Goal: Task Accomplishment & Management: Manage account settings

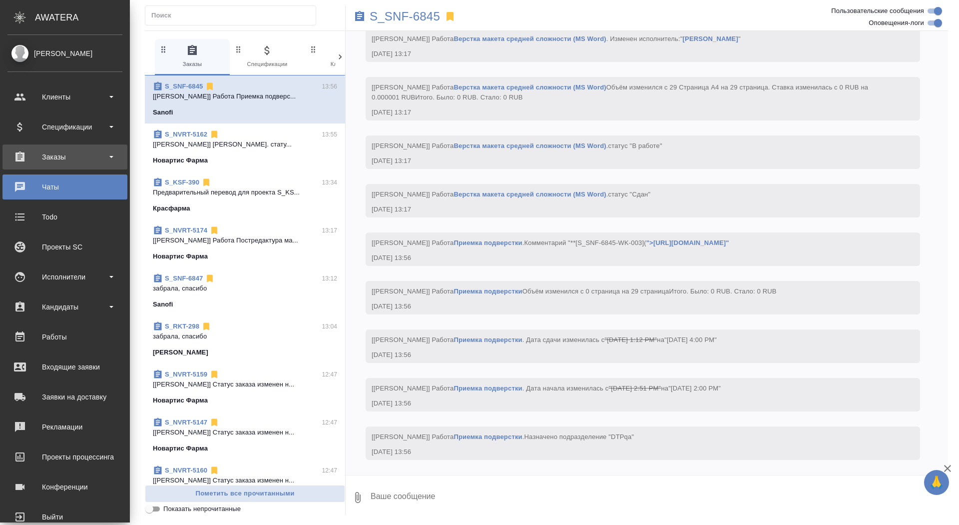
scroll to position [5937, 0]
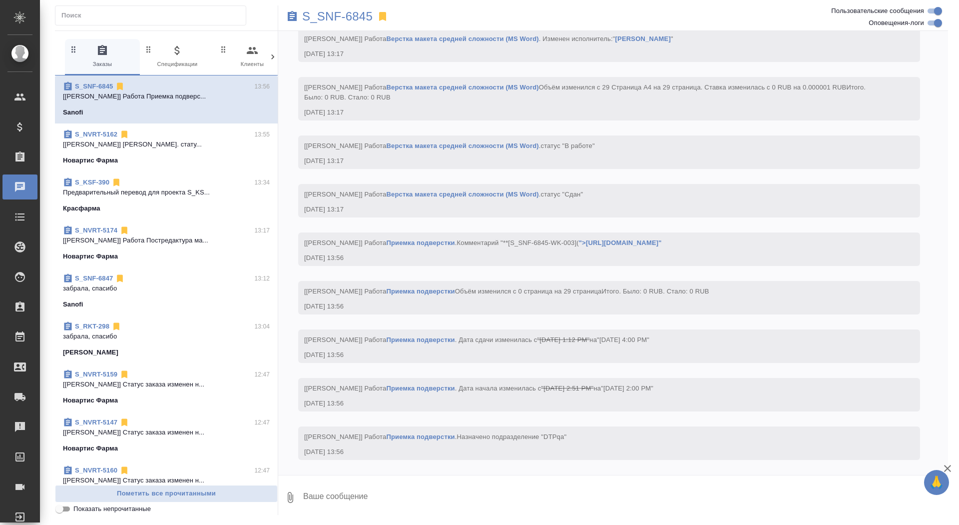
click at [37, 174] on link "0 Чаты" at bounding box center [19, 186] width 35 height 25
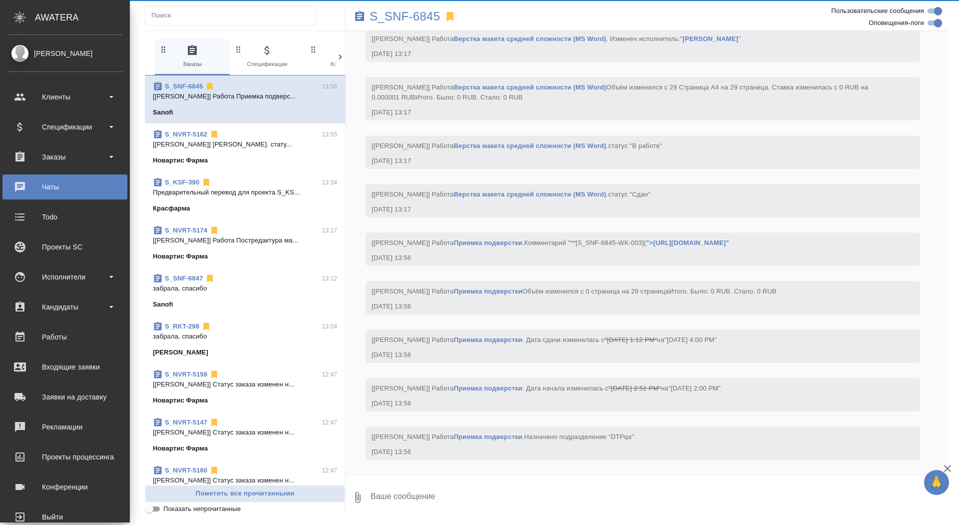
click at [1, 166] on li "Заказы" at bounding box center [65, 156] width 130 height 25
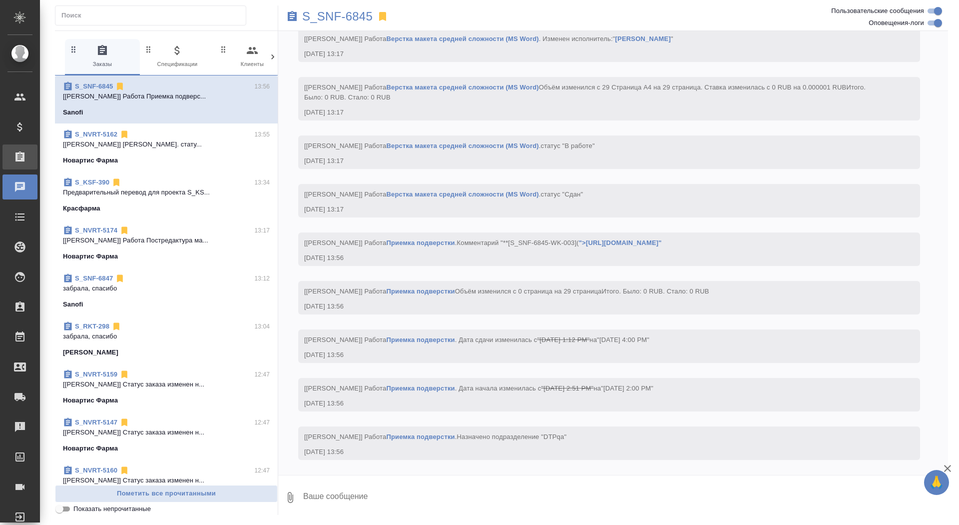
scroll to position [5808, 0]
click at [19, 164] on div "Заказы" at bounding box center [19, 156] width 35 height 25
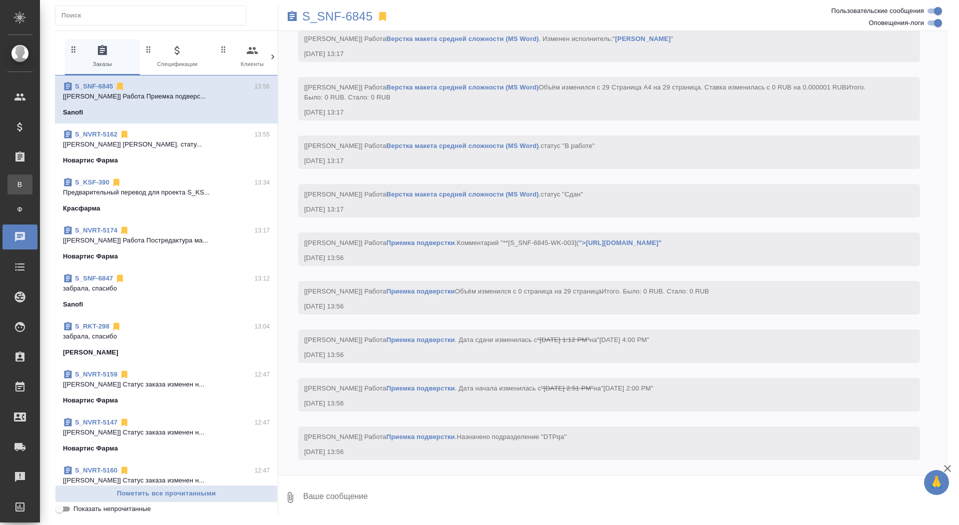
click at [19, 187] on span "В" at bounding box center [19, 184] width 15 height 10
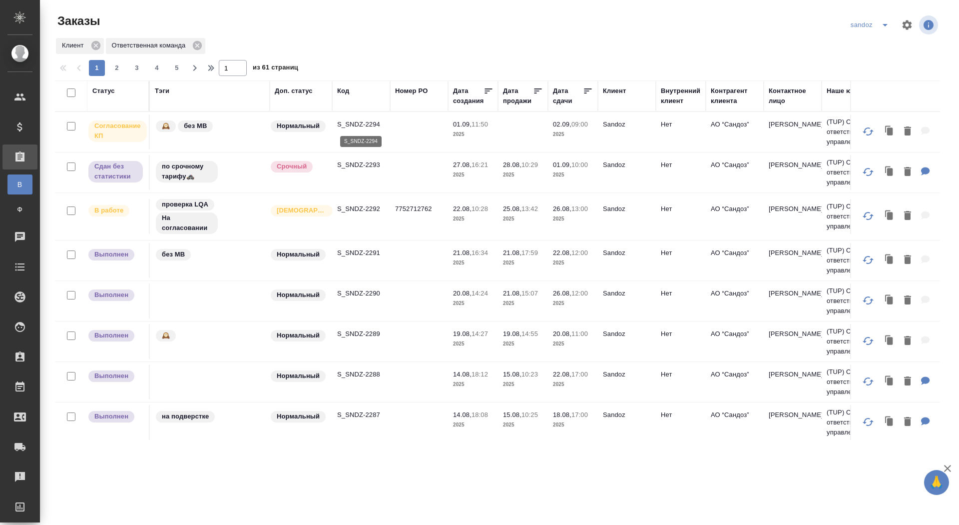
click at [347, 128] on p "S_SNDZ-2294" at bounding box center [361, 124] width 48 height 10
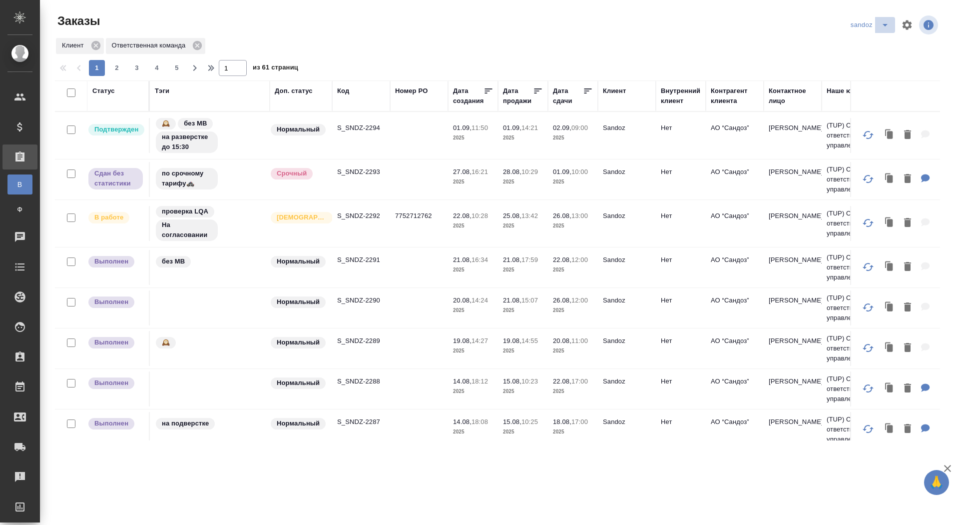
click at [887, 23] on icon "split button" at bounding box center [885, 25] width 12 height 12
click at [858, 95] on li "новартис" at bounding box center [871, 93] width 52 height 16
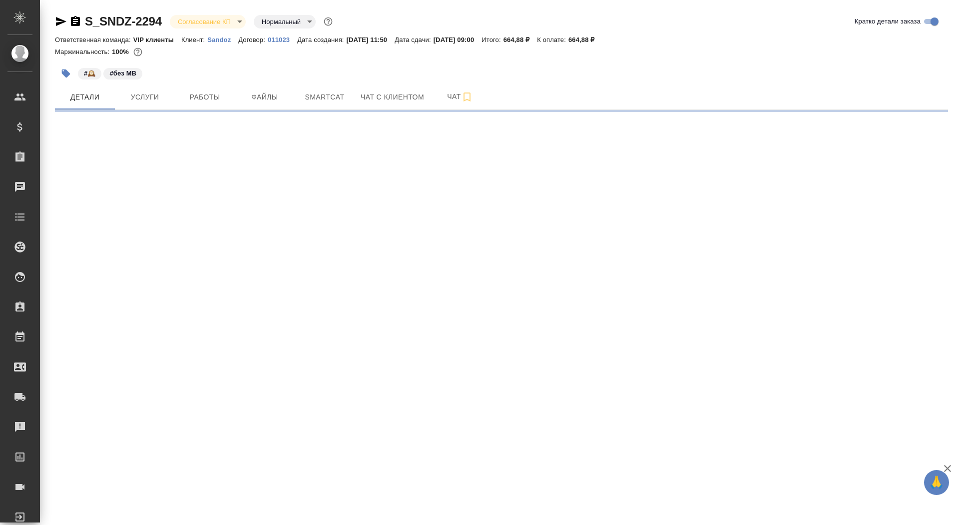
select select "RU"
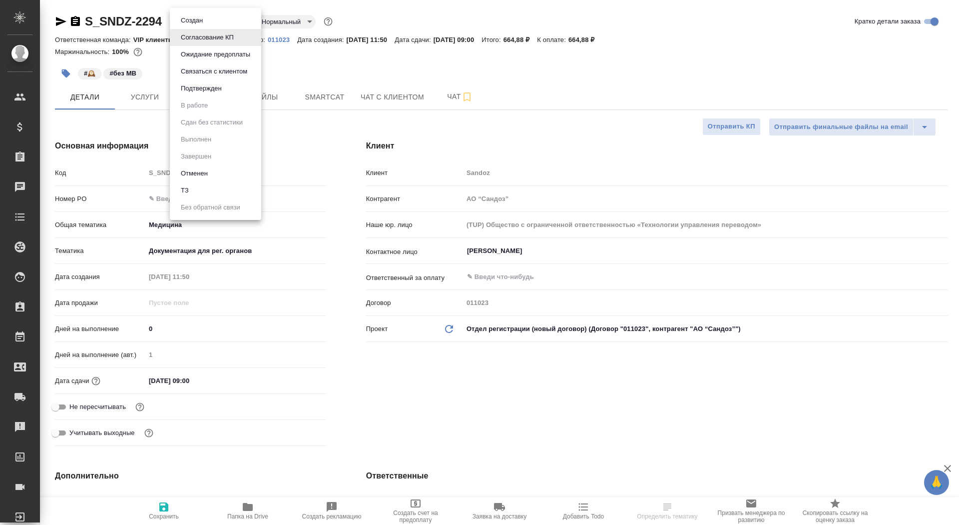
click at [191, 23] on body "🙏 .cls-1 fill:#fff; AWATERA Saydasheva Dilyara Клиенты Спецификации Заказы Чаты…" at bounding box center [479, 262] width 959 height 525
type textarea "x"
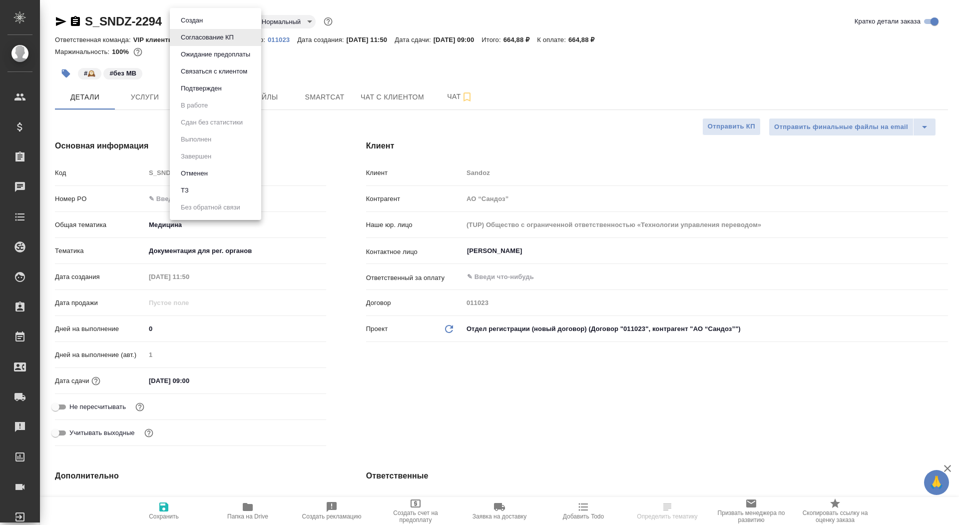
type textarea "x"
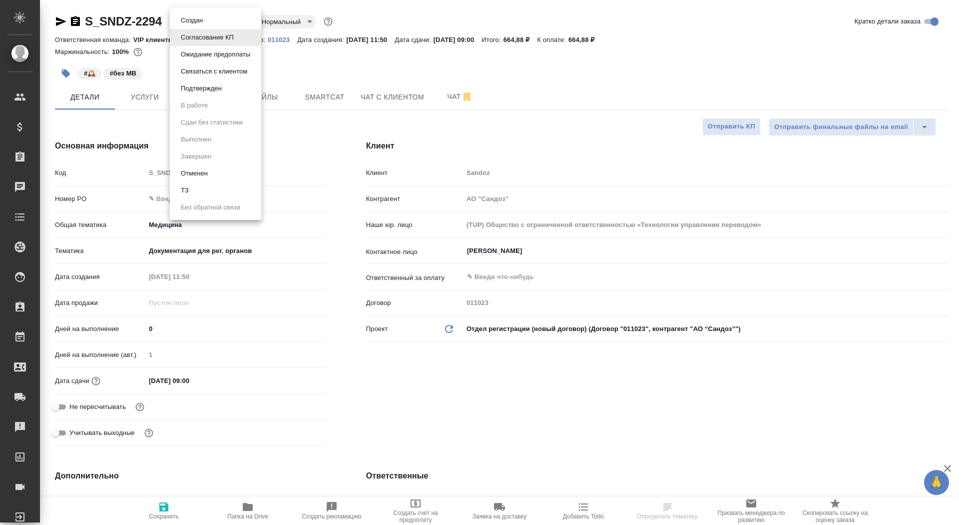
click at [212, 92] on button "Подтвержден" at bounding box center [201, 88] width 47 height 11
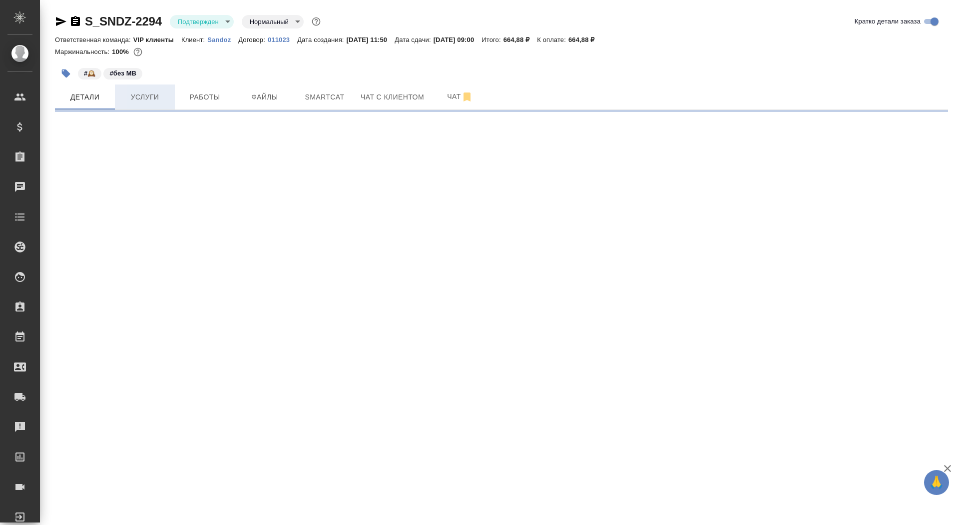
select select "RU"
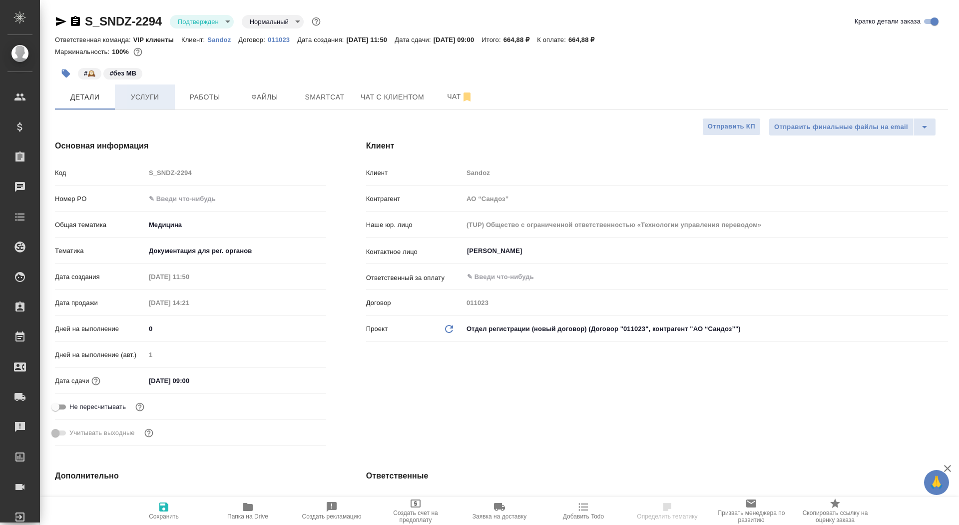
type textarea "x"
click at [214, 96] on span "Работы" at bounding box center [205, 97] width 48 height 12
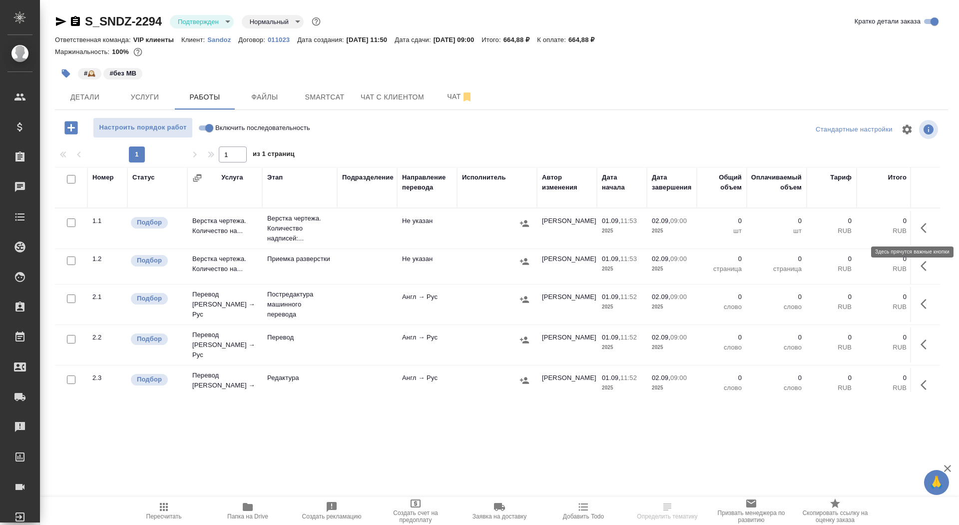
click at [925, 229] on icon "button" at bounding box center [927, 228] width 12 height 12
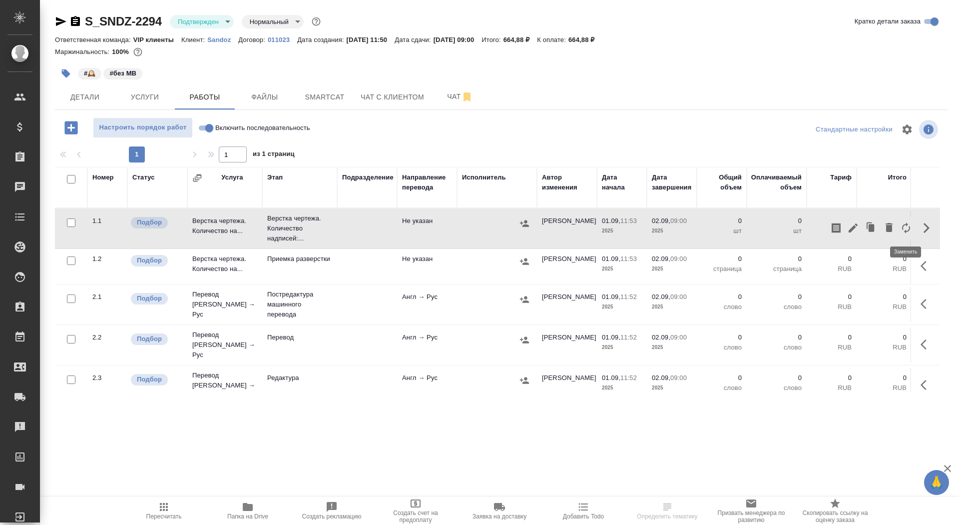
click at [906, 226] on icon "button" at bounding box center [906, 228] width 12 height 12
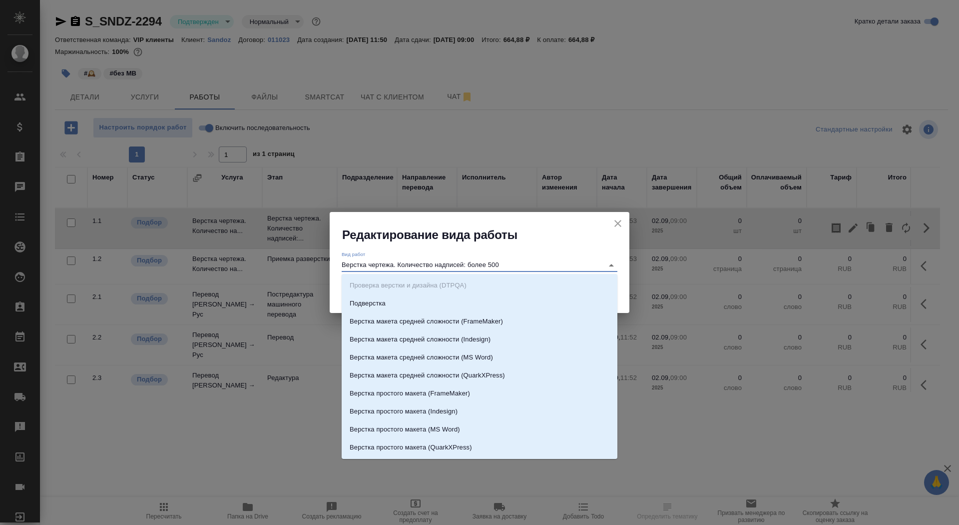
click at [497, 262] on input "Верстка чертежа. Количество надписей: более 500" at bounding box center [470, 265] width 257 height 12
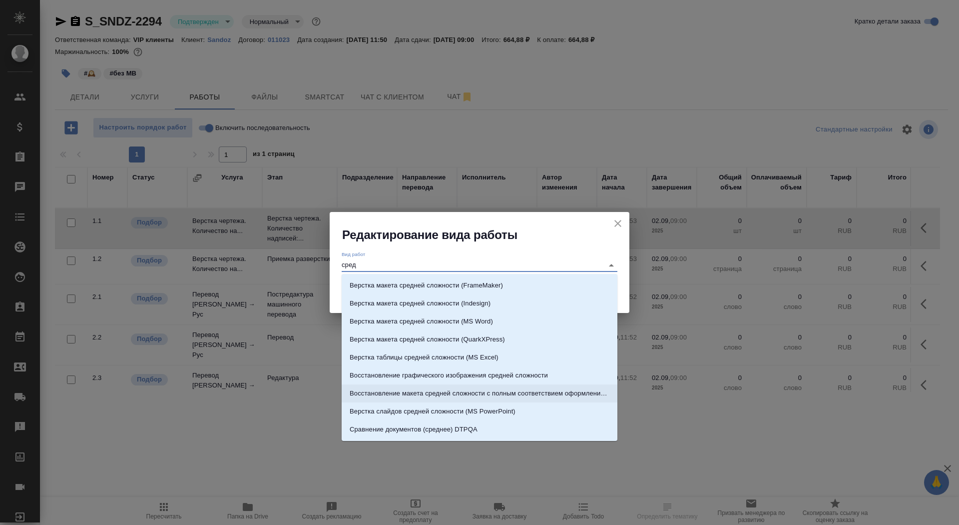
click at [511, 385] on li "Восстановление макета средней сложности с полным соответствием оформлению ориги…" at bounding box center [480, 393] width 276 height 18
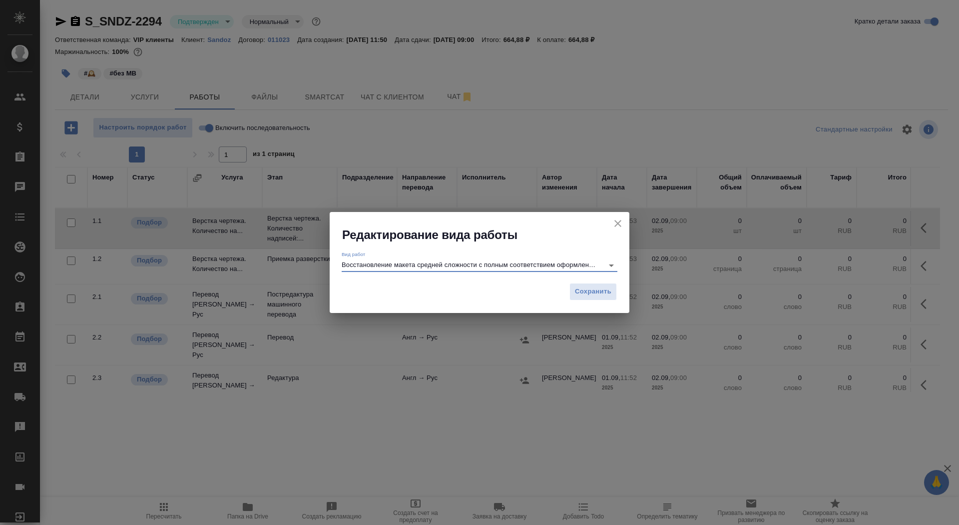
type input "Восстановление макета средней сложности с полным соответствием оформлению ориги…"
click at [611, 277] on div "Вид работ Восстановление макета средней сложности с полным соответствием оформл…" at bounding box center [480, 260] width 300 height 34
click at [607, 286] on span "Сохранить" at bounding box center [593, 291] width 36 height 11
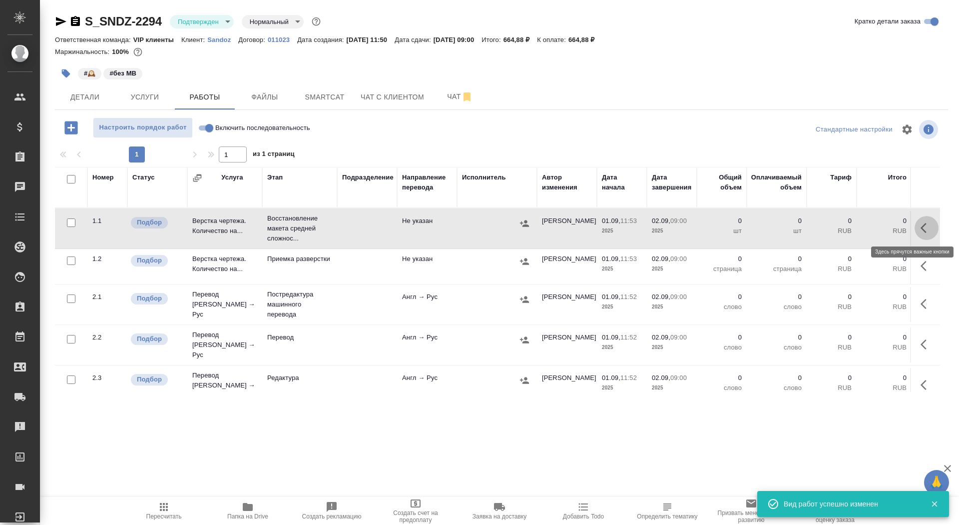
click at [920, 230] on button "button" at bounding box center [927, 228] width 24 height 24
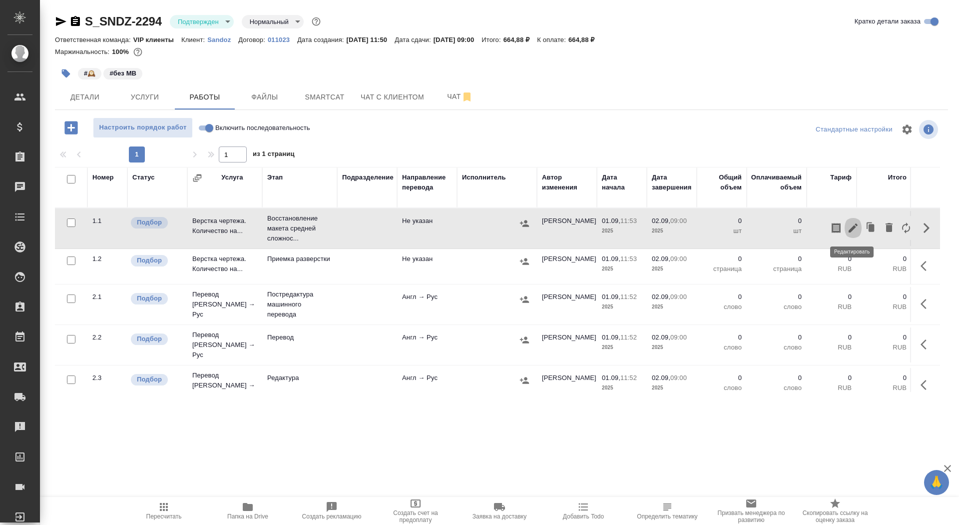
click at [853, 226] on icon "button" at bounding box center [853, 227] width 9 height 9
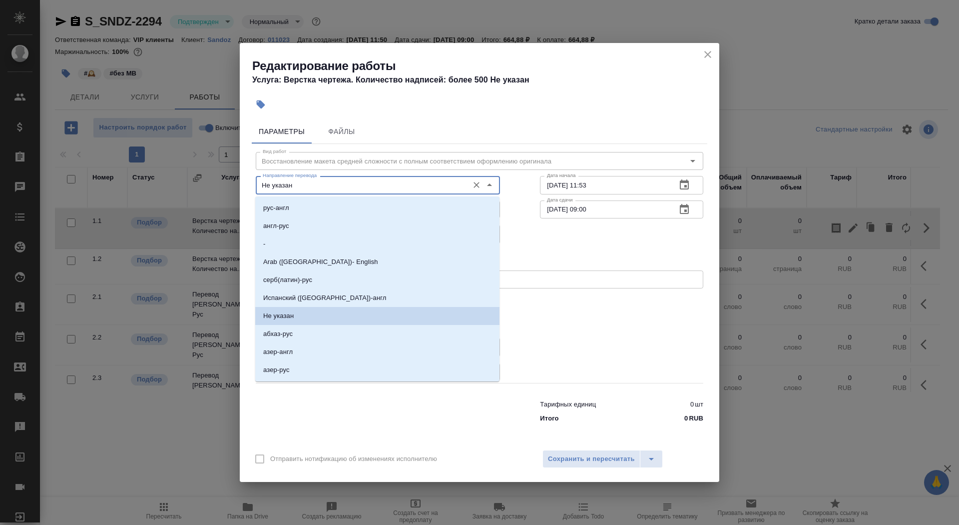
click at [381, 181] on input "Не указан" at bounding box center [361, 185] width 205 height 12
click at [366, 229] on li "англ-рус" at bounding box center [377, 226] width 244 height 18
type input "англ-рус"
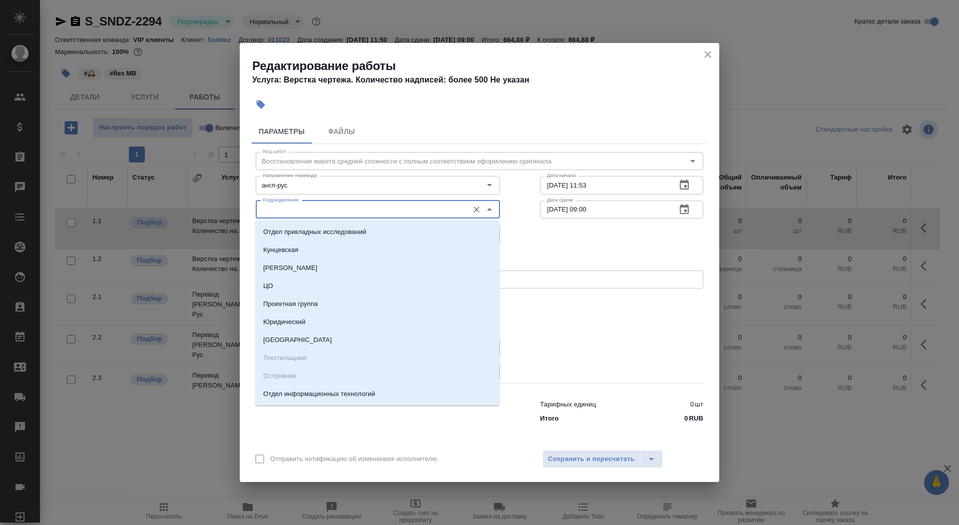
click at [356, 214] on input "Подразделение" at bounding box center [361, 209] width 205 height 12
type input "в"
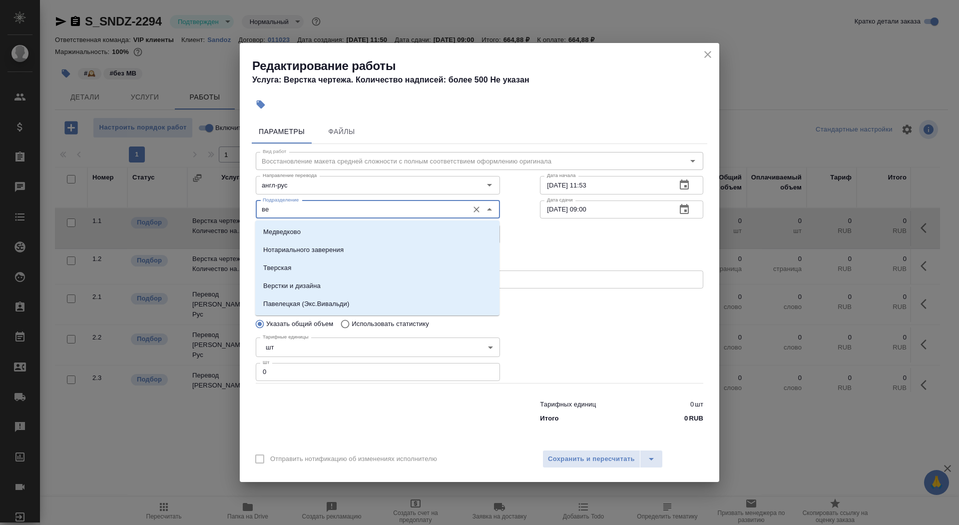
type input "в"
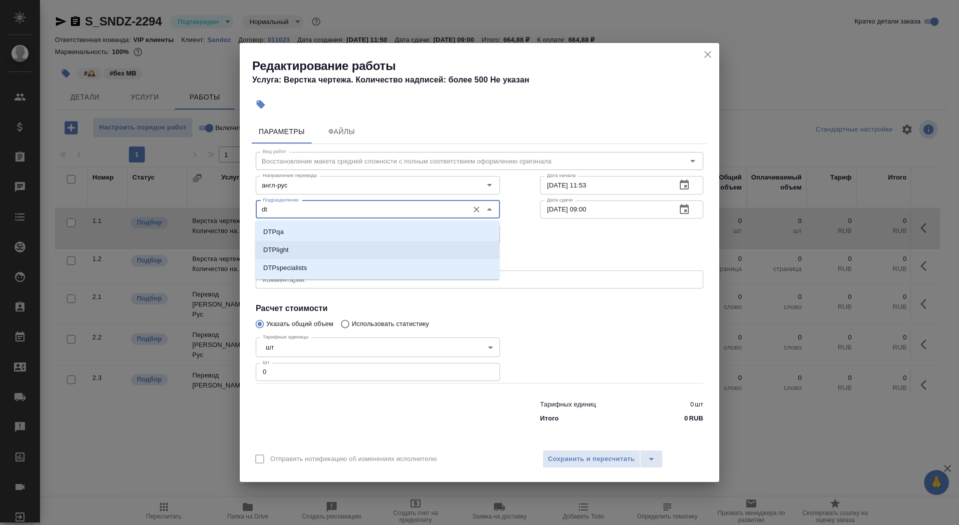
click at [401, 250] on li "DTPlight" at bounding box center [377, 250] width 244 height 18
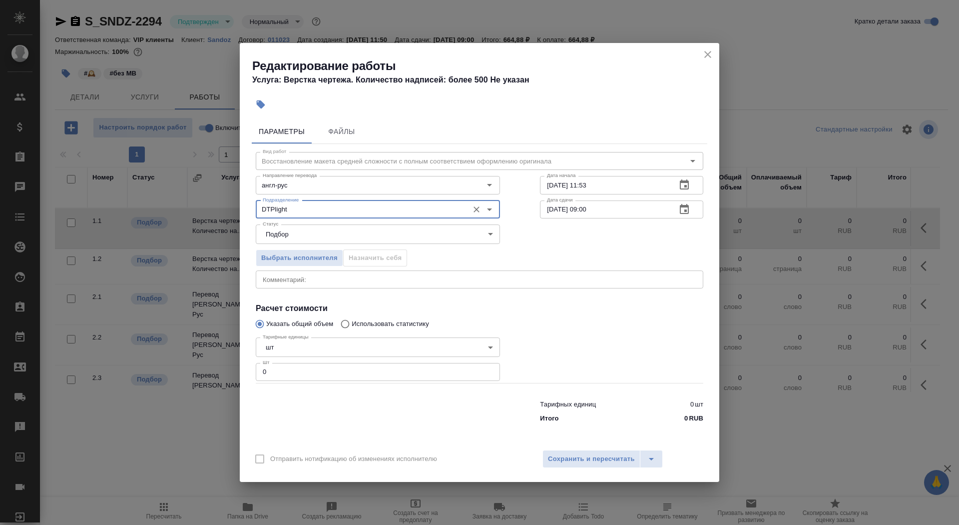
type input "DTPlight"
click at [306, 337] on body "🙏 .cls-1 fill:#fff; AWATERA Saydasheva Dilyara Клиенты Спецификации Заказы 0 Ча…" at bounding box center [479, 262] width 959 height 525
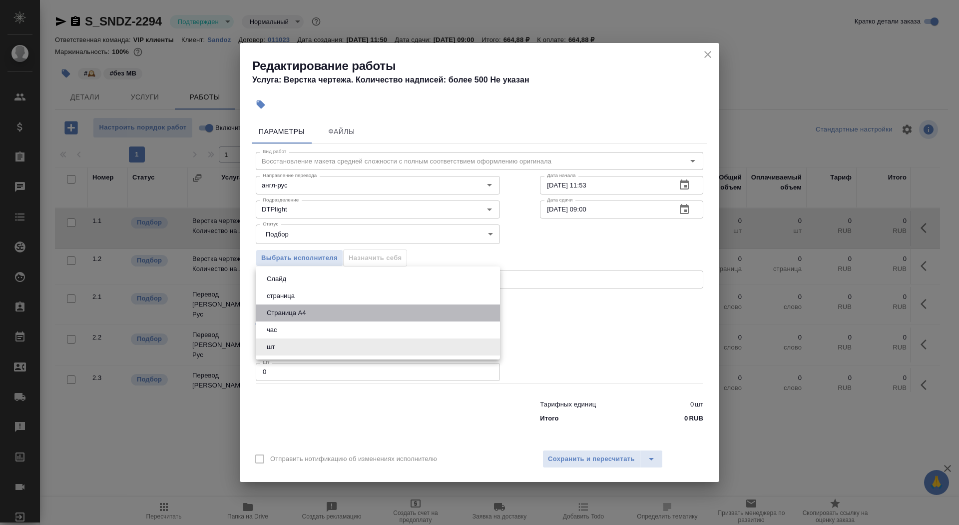
click at [312, 314] on li "Страница А4" at bounding box center [378, 312] width 244 height 17
type input "5f036ec4e16dec2d6b59c8ff"
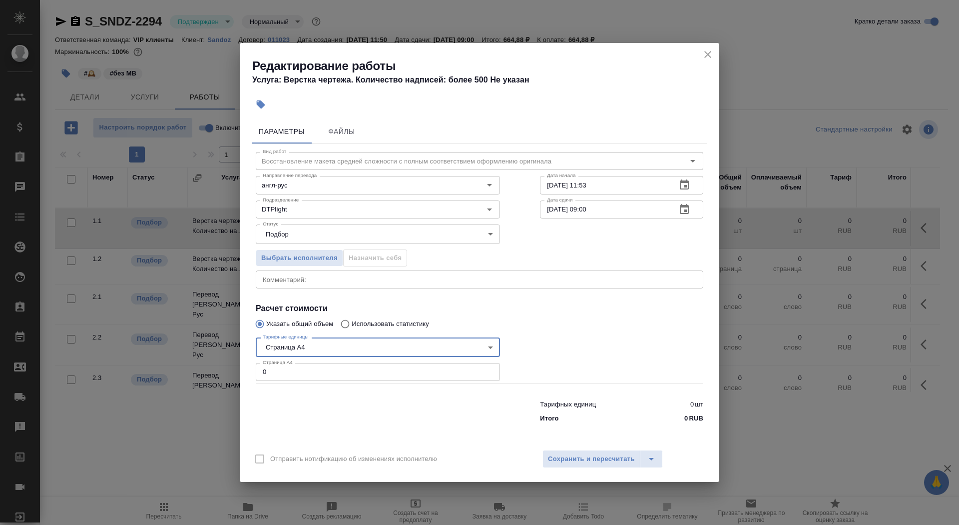
click at [296, 364] on input "0" at bounding box center [378, 372] width 244 height 18
type input "1"
click at [621, 185] on input "01.09.2025 11:53" at bounding box center [604, 185] width 128 height 18
type input "01.09.2025 14:22"
click at [687, 208] on icon "button" at bounding box center [685, 209] width 12 height 12
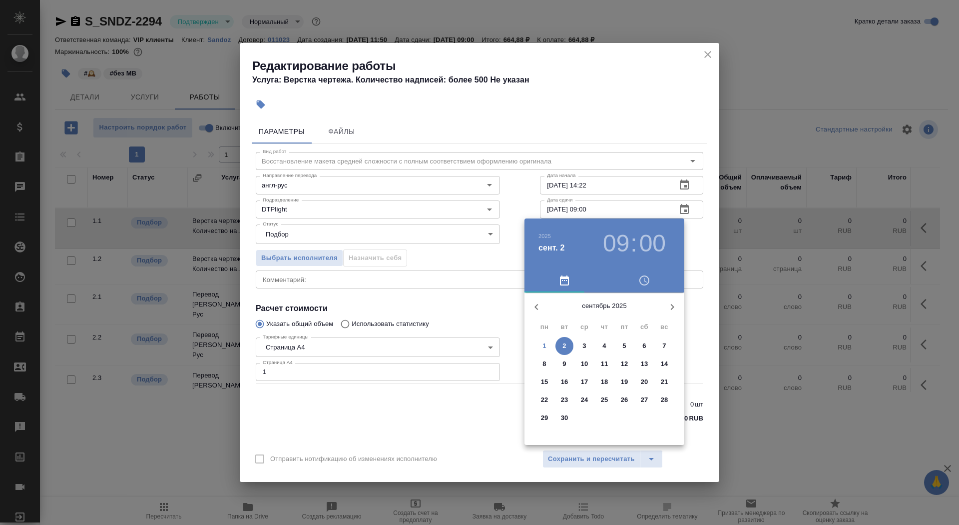
click at [545, 346] on p "1" at bounding box center [544, 346] width 3 height 10
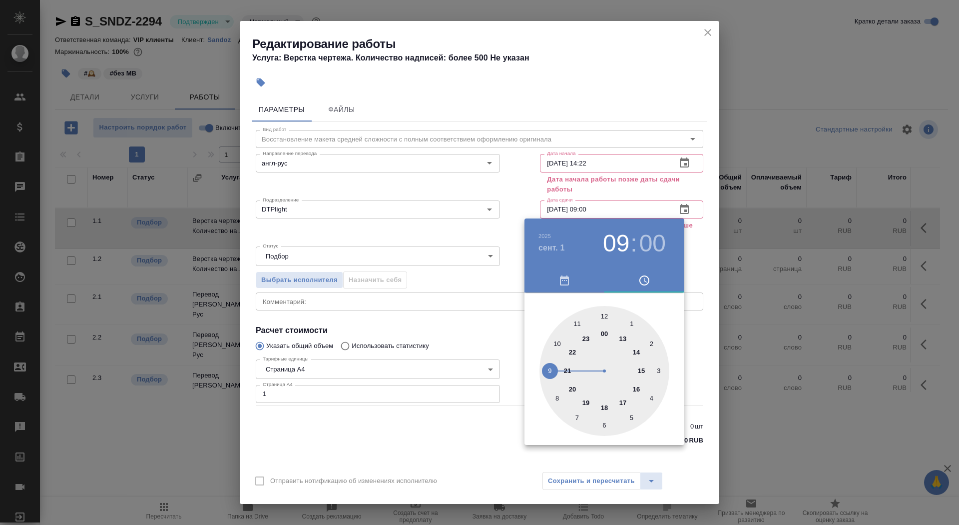
click at [639, 368] on div at bounding box center [605, 371] width 130 height 130
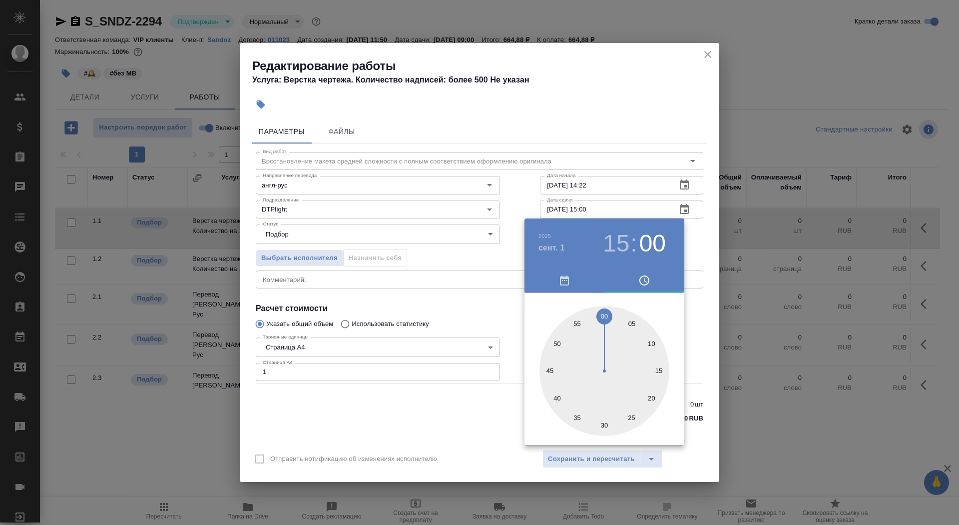
type input "01.09.2025 15:30"
click at [605, 424] on div at bounding box center [605, 371] width 130 height 130
click at [481, 419] on div at bounding box center [479, 262] width 959 height 525
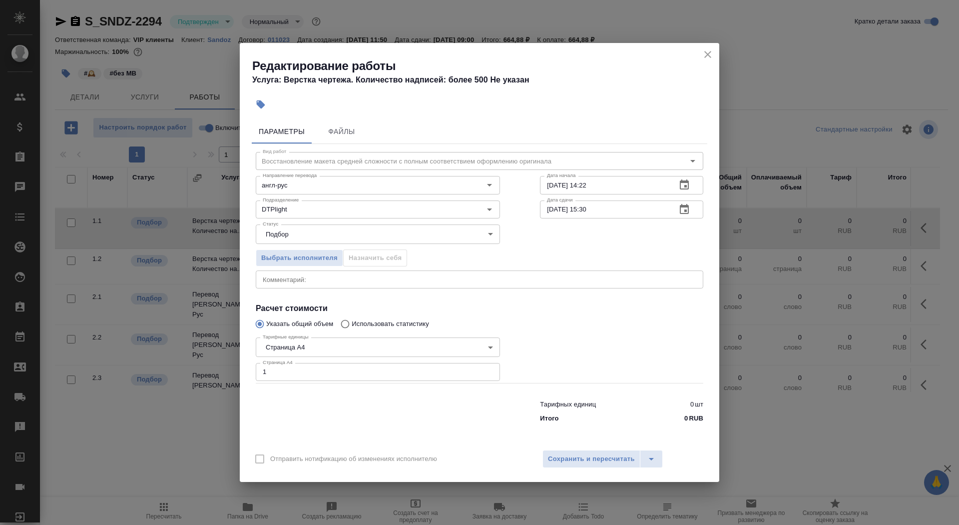
click at [596, 447] on div "Отправить нотификацию об изменениях исполнителю Сохранить и пересчитать" at bounding box center [480, 462] width 480 height 38
click at [596, 457] on span "Сохранить и пересчитать" at bounding box center [591, 458] width 87 height 11
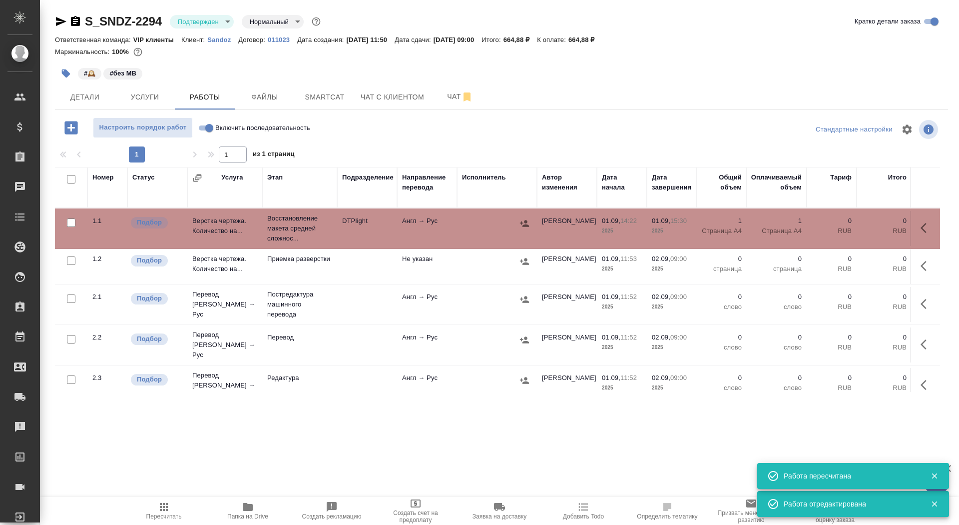
click at [63, 66] on button "button" at bounding box center [66, 73] width 22 height 22
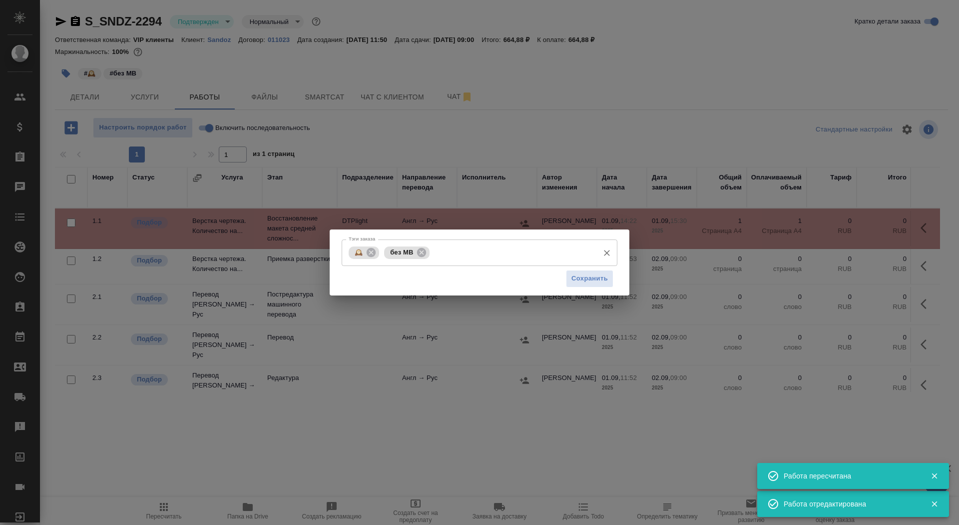
click at [496, 246] on input "Тэги заказа" at bounding box center [513, 252] width 162 height 17
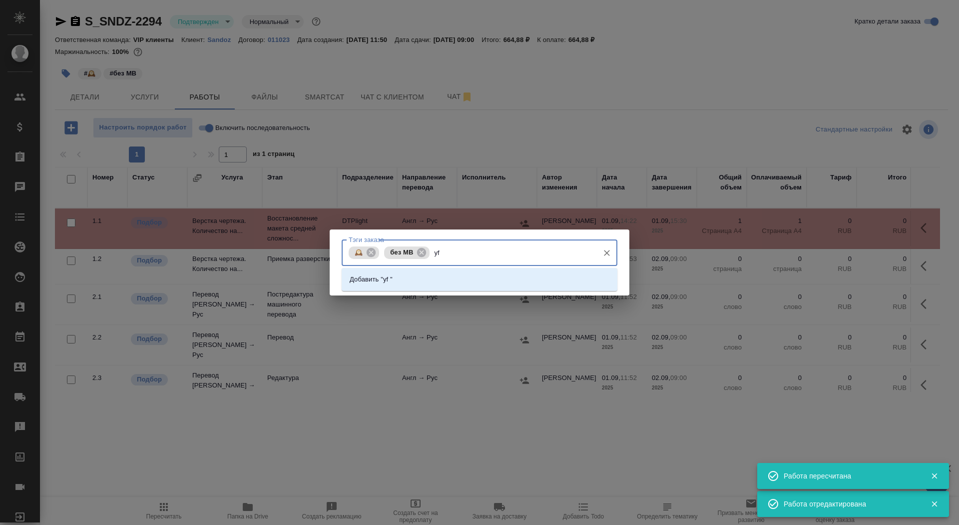
type input "y"
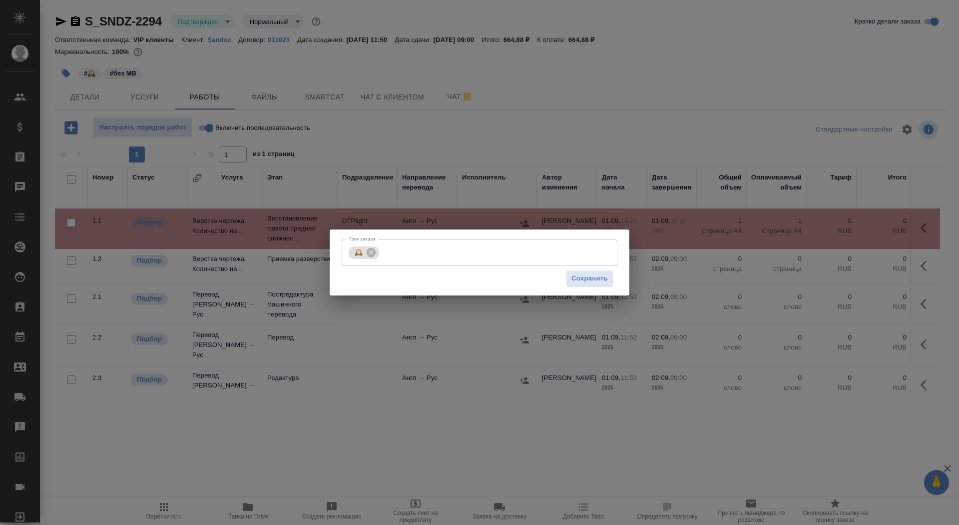
click at [503, 96] on div "Тэги заказа 🕰️ Тэги заказа Сохранить" at bounding box center [479, 262] width 959 height 525
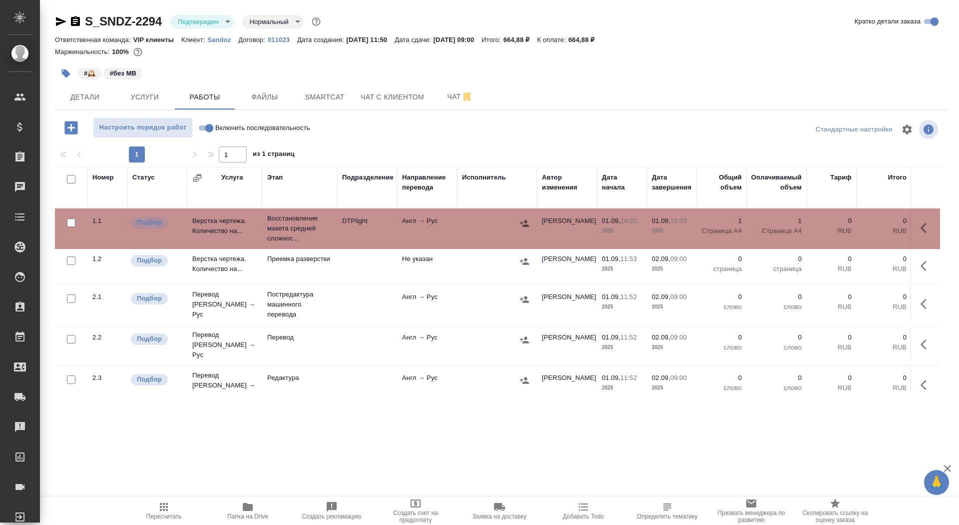
click at [65, 73] on icon "button" at bounding box center [66, 73] width 8 height 8
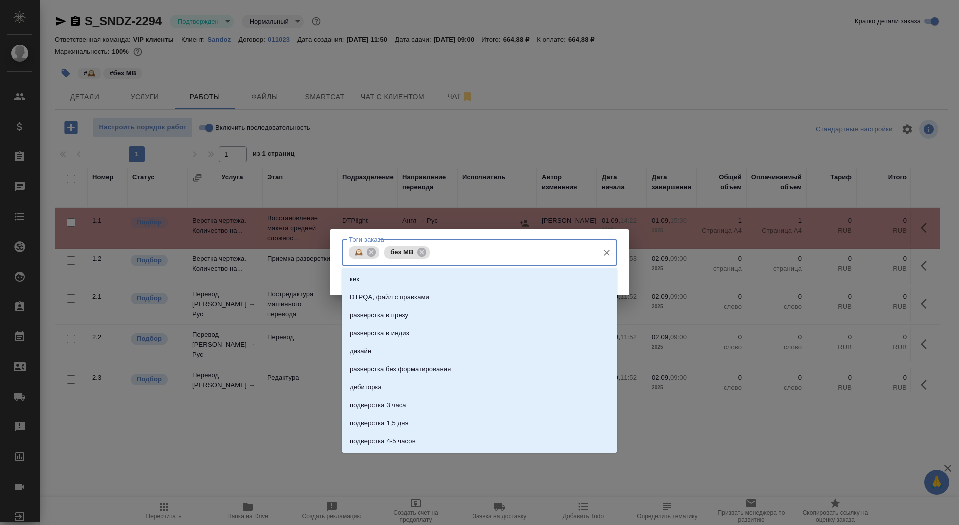
click at [470, 258] on input "Тэги заказа" at bounding box center [513, 252] width 162 height 17
type input "на разверстке до 15"
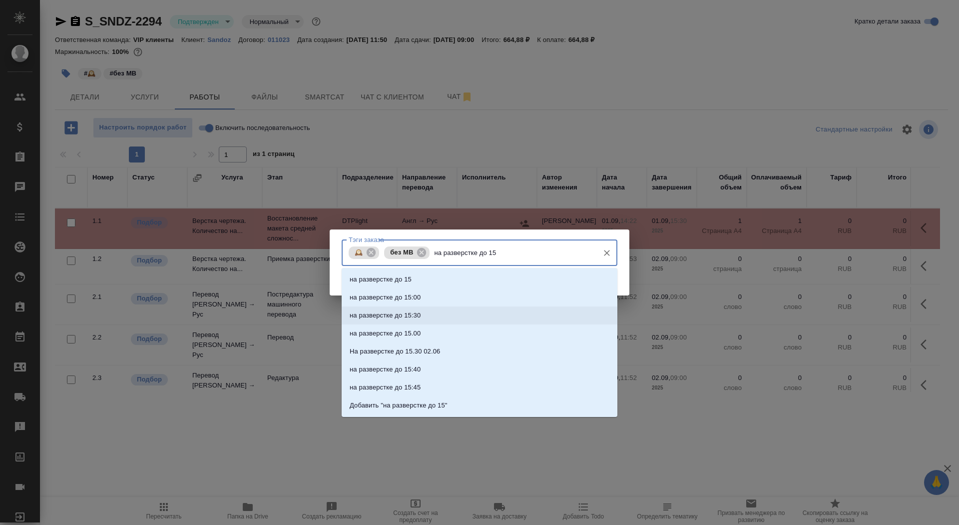
click at [436, 312] on li "на разверстке до 15:30" at bounding box center [480, 315] width 276 height 18
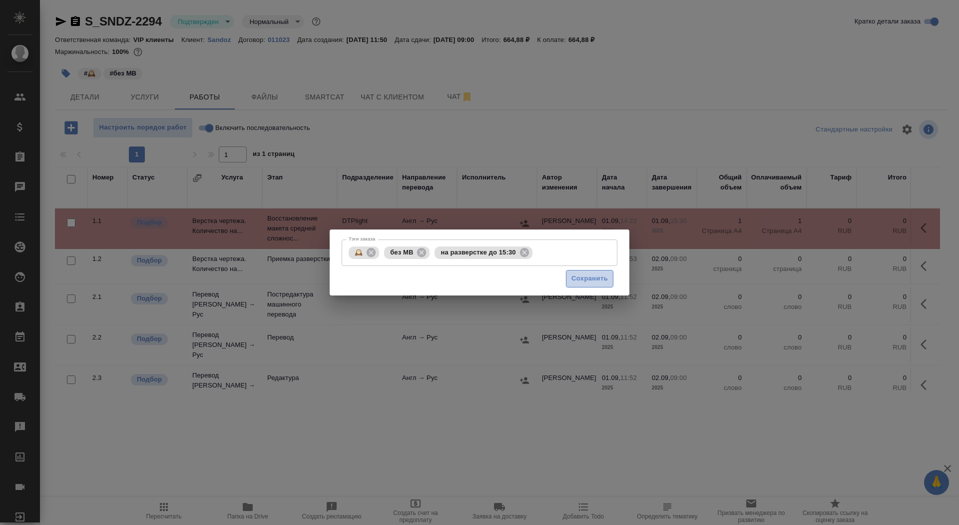
click at [586, 275] on span "Сохранить" at bounding box center [590, 278] width 36 height 11
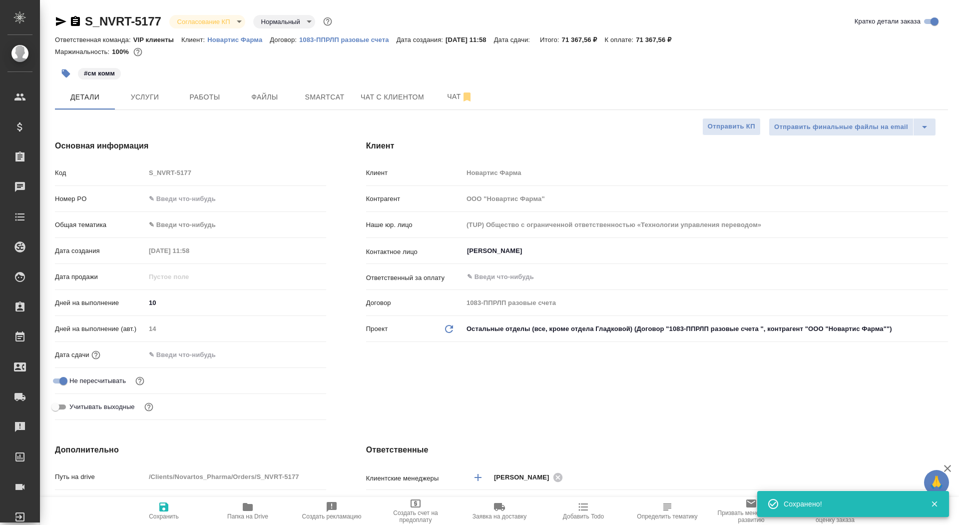
select select "RU"
click at [239, 39] on p "Новартис Фарма" at bounding box center [238, 39] width 62 height 7
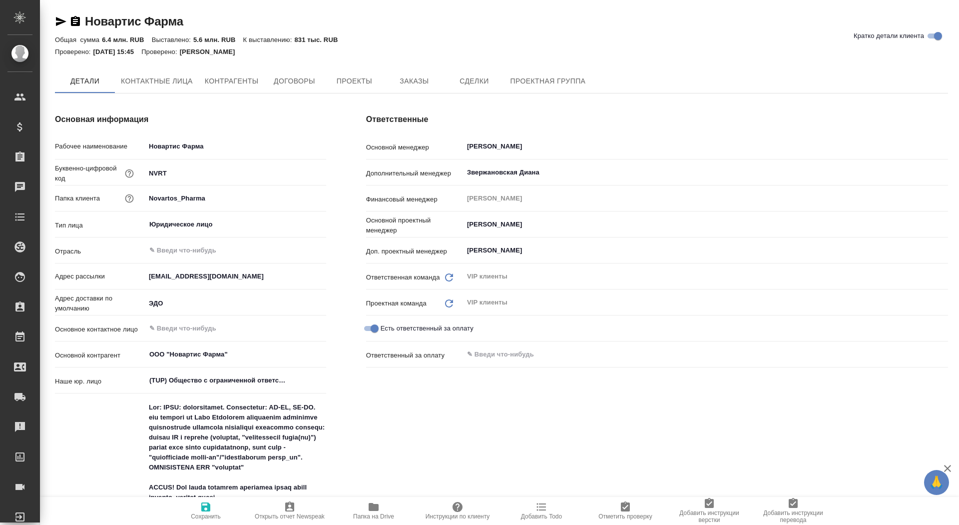
type textarea "x"
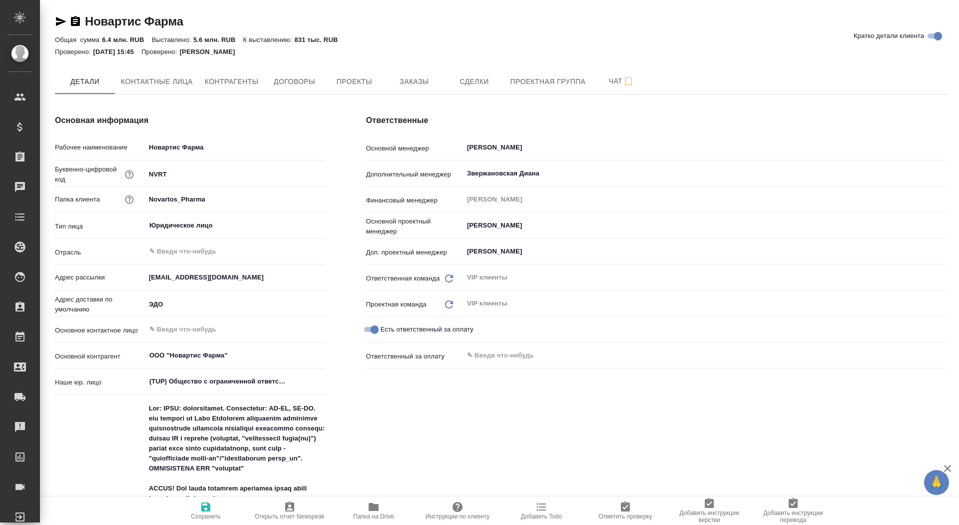
type textarea "x"
click at [414, 84] on span "Заказы" at bounding box center [414, 81] width 48 height 12
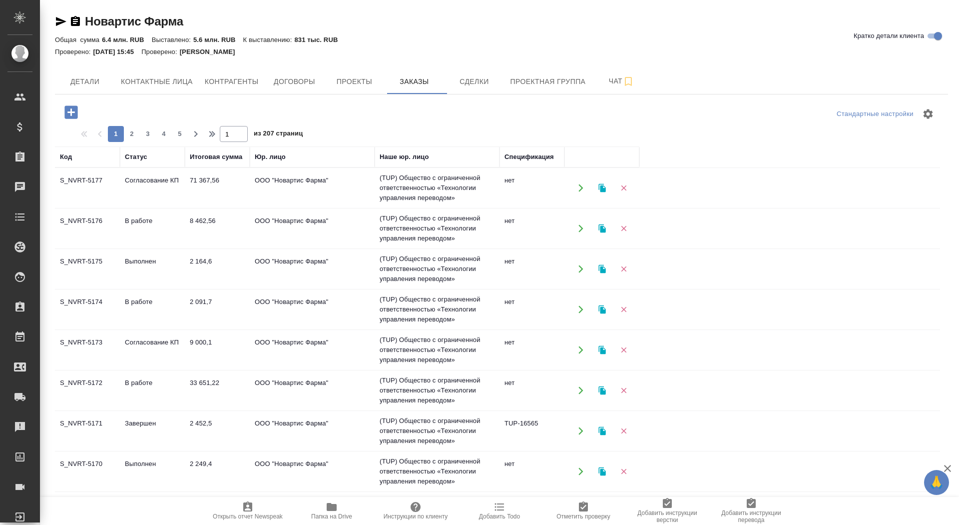
click at [62, 108] on icon "button" at bounding box center [70, 111] width 17 height 17
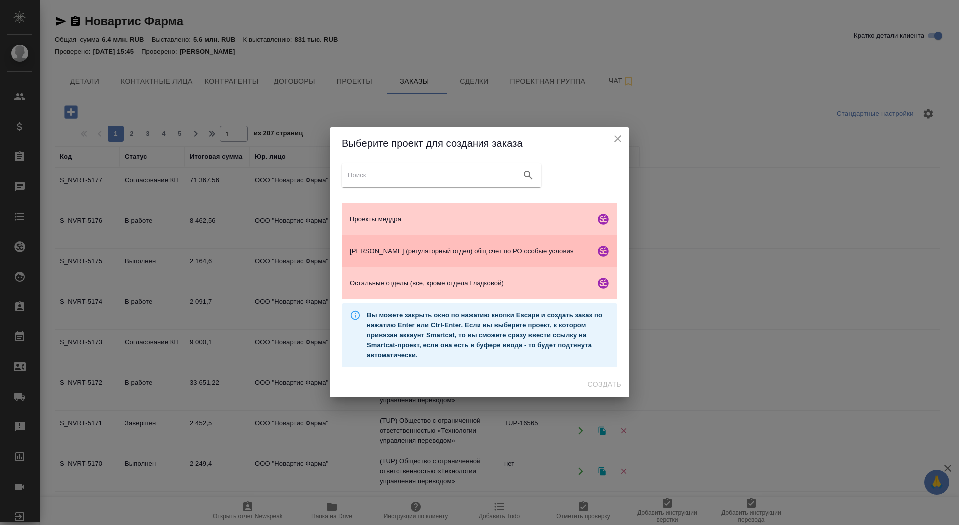
click at [436, 249] on span "Гладкова (регуляторный отдел) общ счет по РО особые условия" at bounding box center [471, 251] width 242 height 10
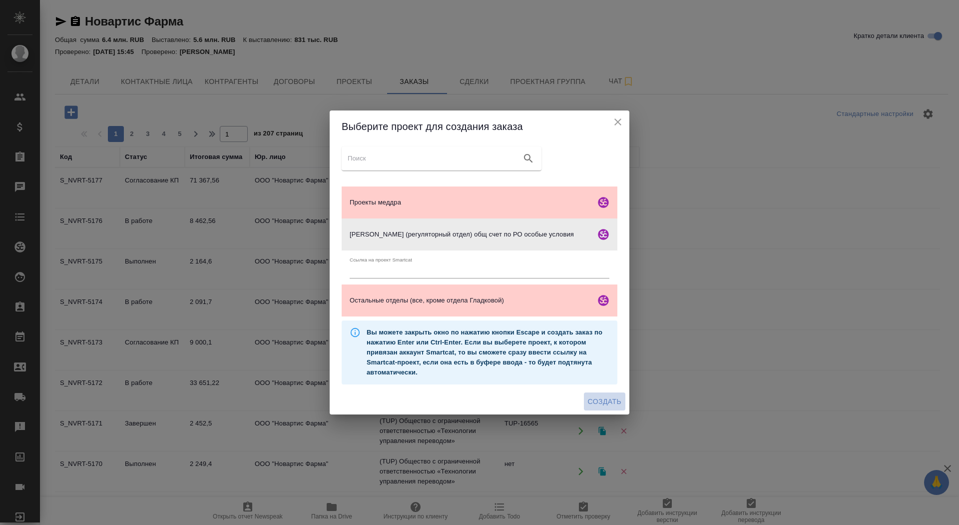
click at [619, 396] on span "Создать" at bounding box center [604, 401] width 33 height 12
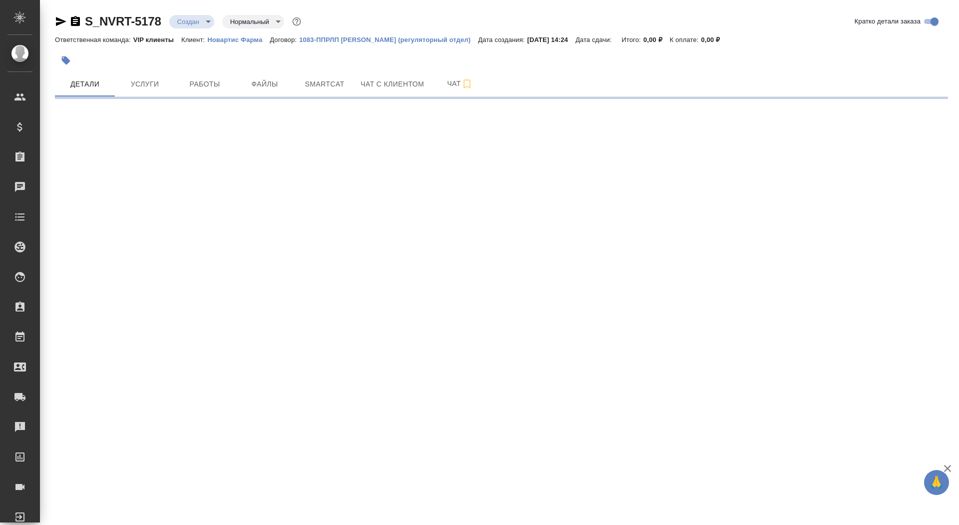
select select "RU"
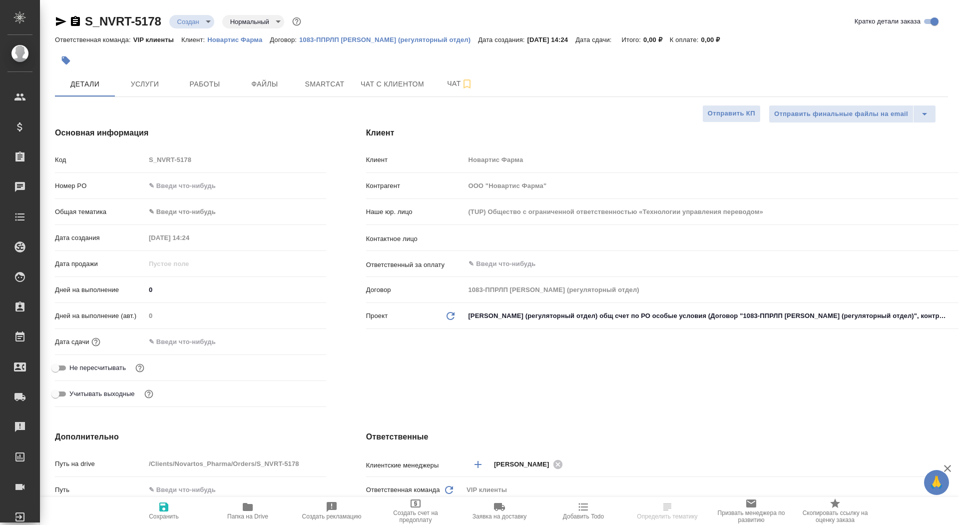
type textarea "x"
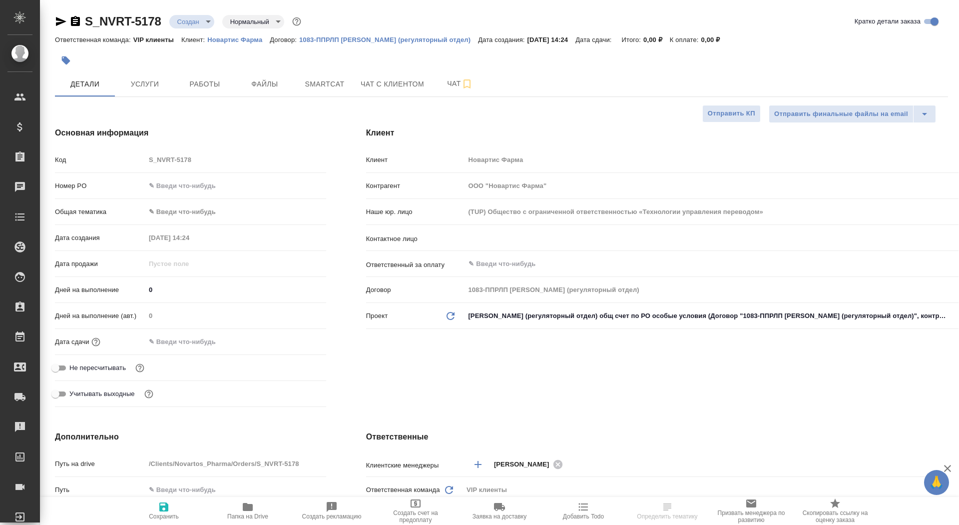
type textarea "x"
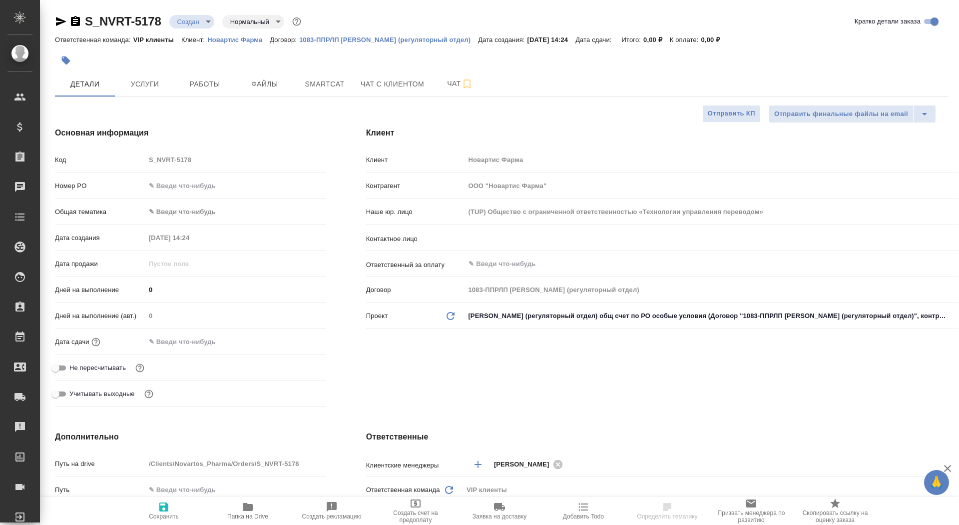
type textarea "x"
select select "RU"
type textarea "x"
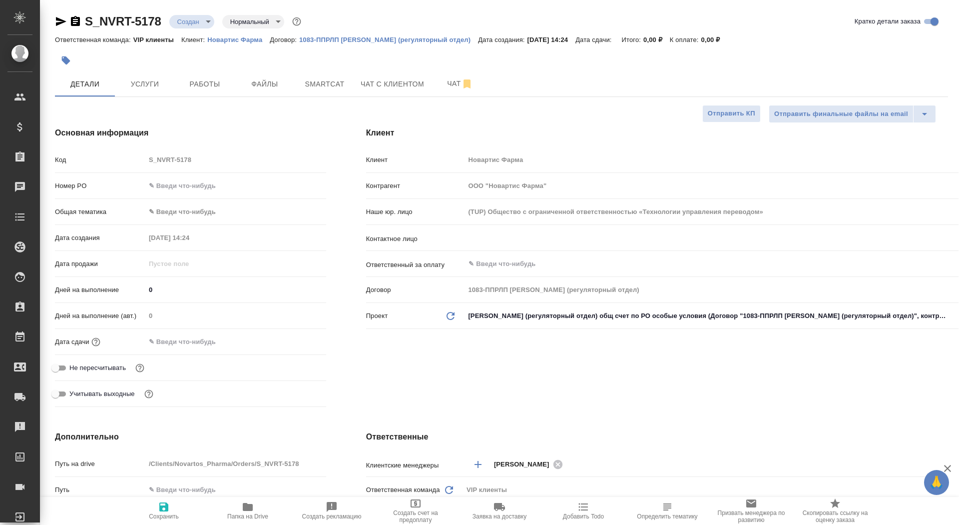
type textarea "x"
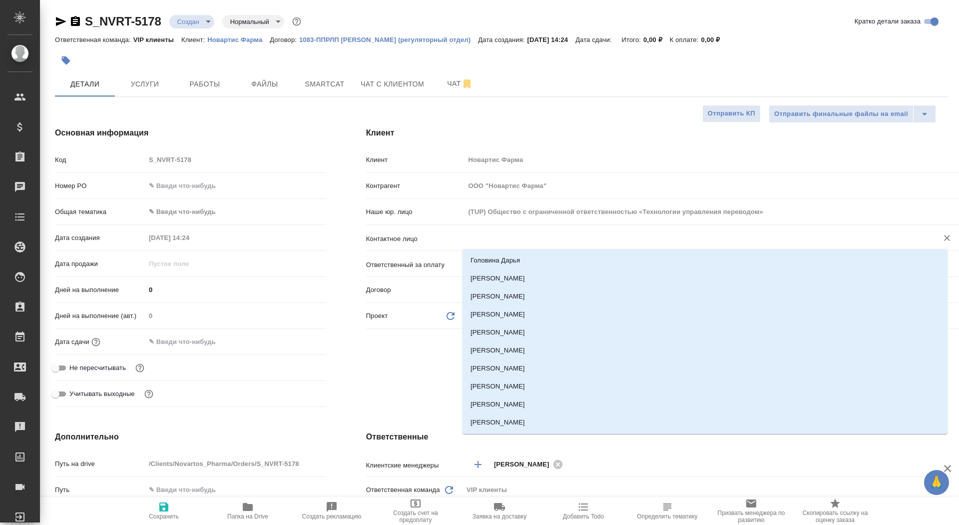
click at [479, 236] on input "text" at bounding box center [695, 238] width 455 height 12
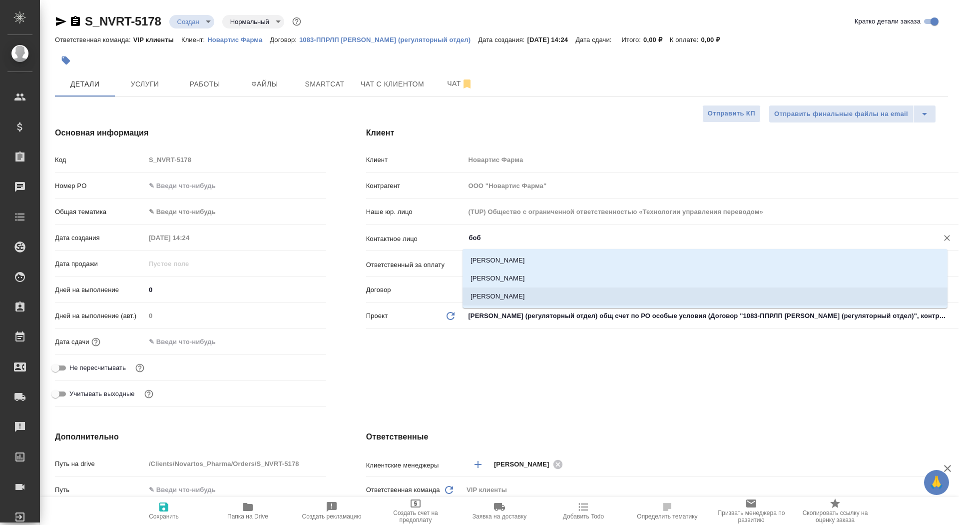
click at [523, 299] on li "Боброва Наталья" at bounding box center [705, 296] width 485 height 18
type input "Боброва Наталья"
type textarea "x"
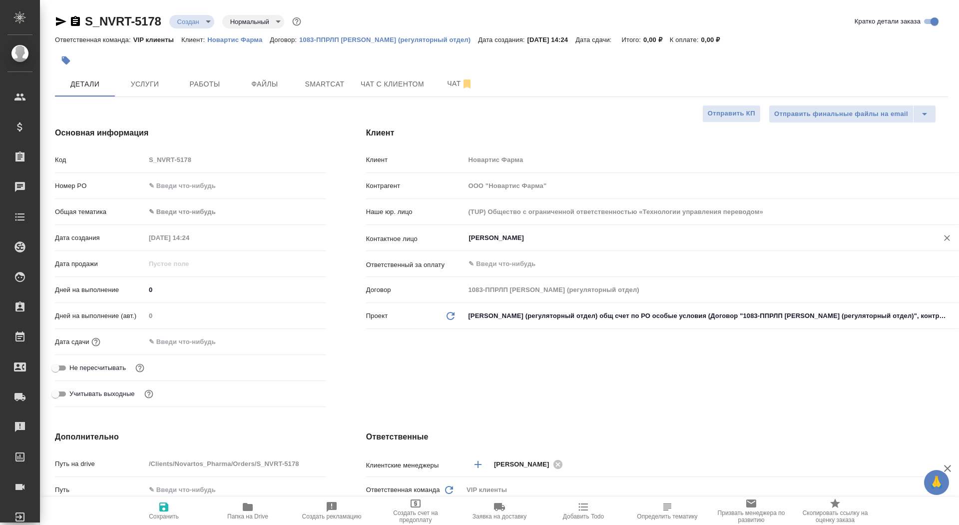
type input "[PERSON_NAME]"
click at [151, 514] on span "Сохранить" at bounding box center [164, 516] width 30 height 7
type textarea "x"
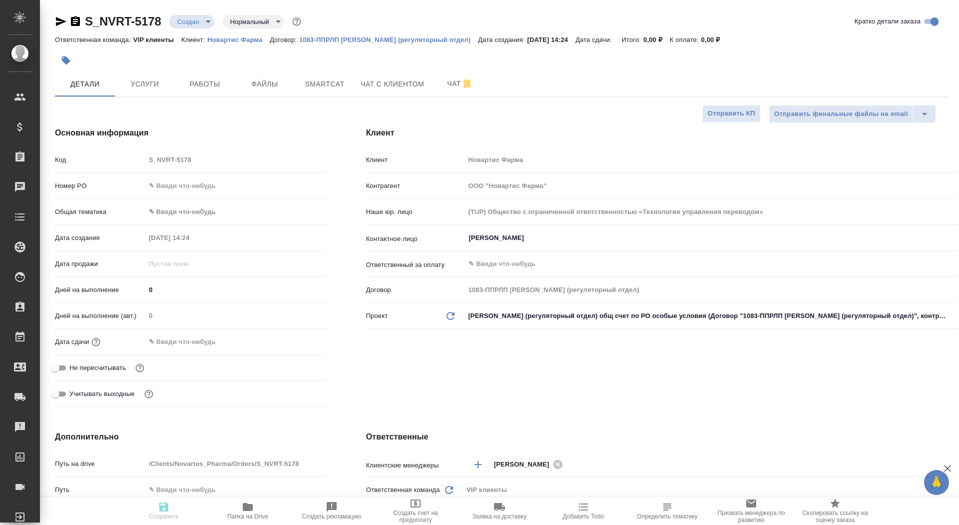
type textarea "x"
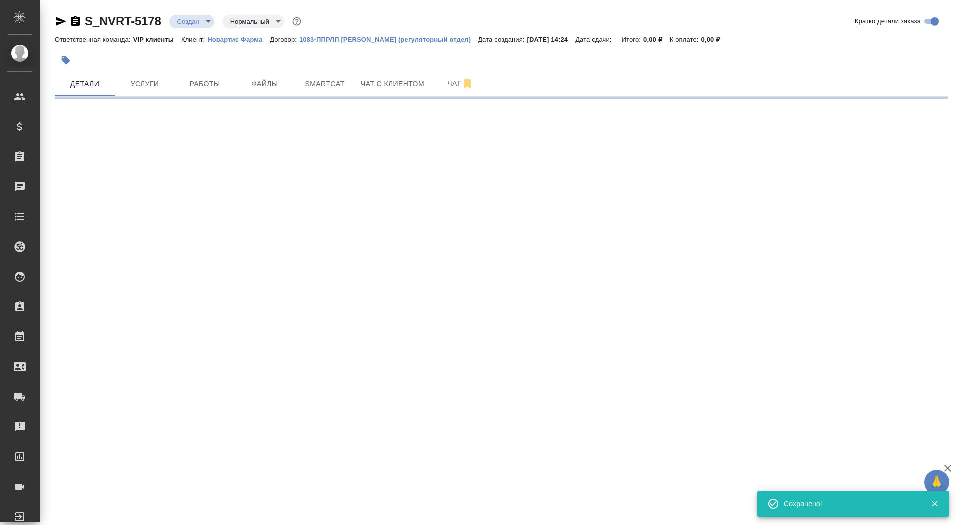
select select "RU"
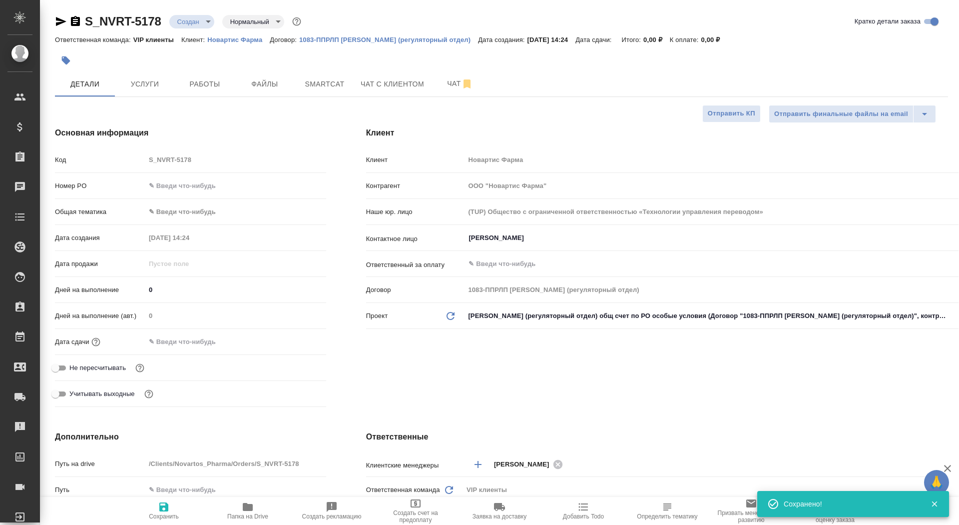
type textarea "x"
click at [179, 345] on input "text" at bounding box center [189, 341] width 87 height 14
click at [297, 335] on icon "button" at bounding box center [297, 341] width 12 height 12
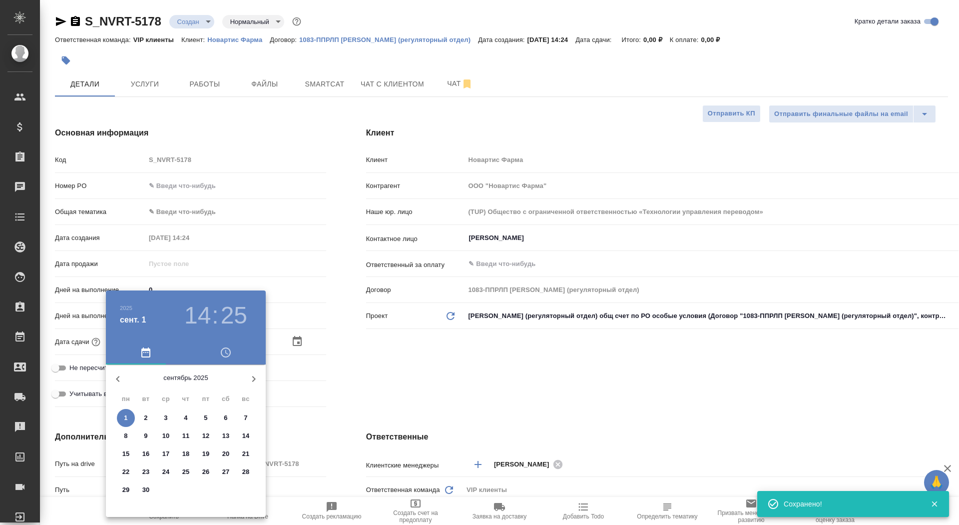
click at [208, 419] on span "5" at bounding box center [206, 418] width 18 height 10
type input "05.09.2025 14:25"
type textarea "x"
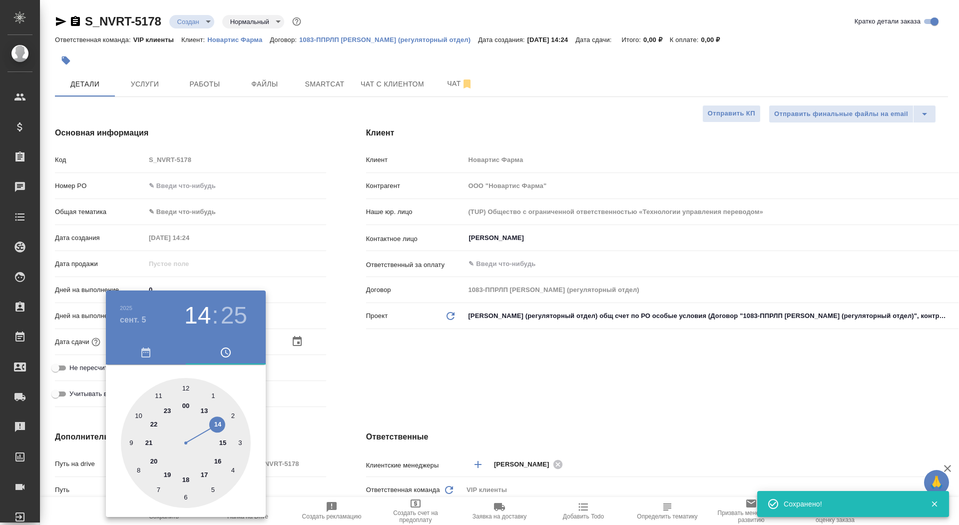
type input "05.09.2025 17:25"
type textarea "x"
click at [203, 472] on div at bounding box center [186, 443] width 130 height 130
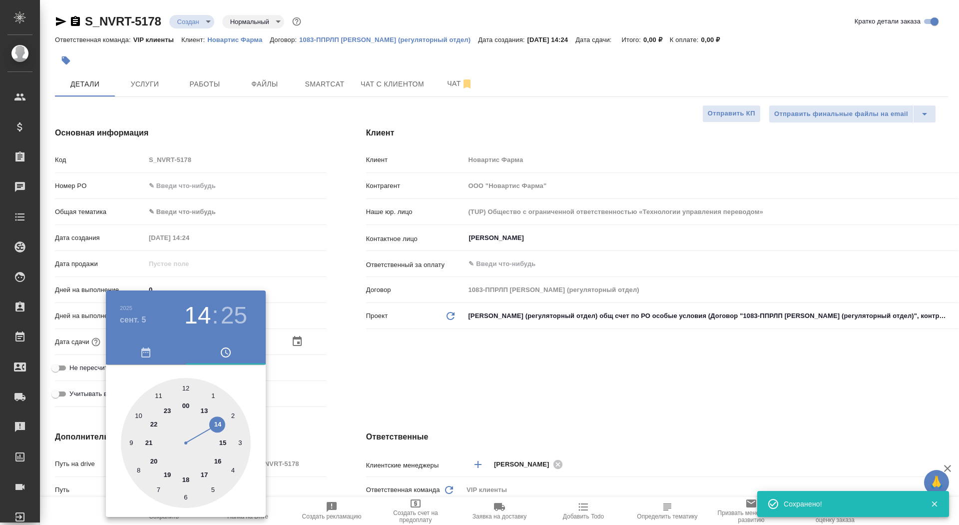
type textarea "x"
type input "05.09.2025 17:00"
type textarea "x"
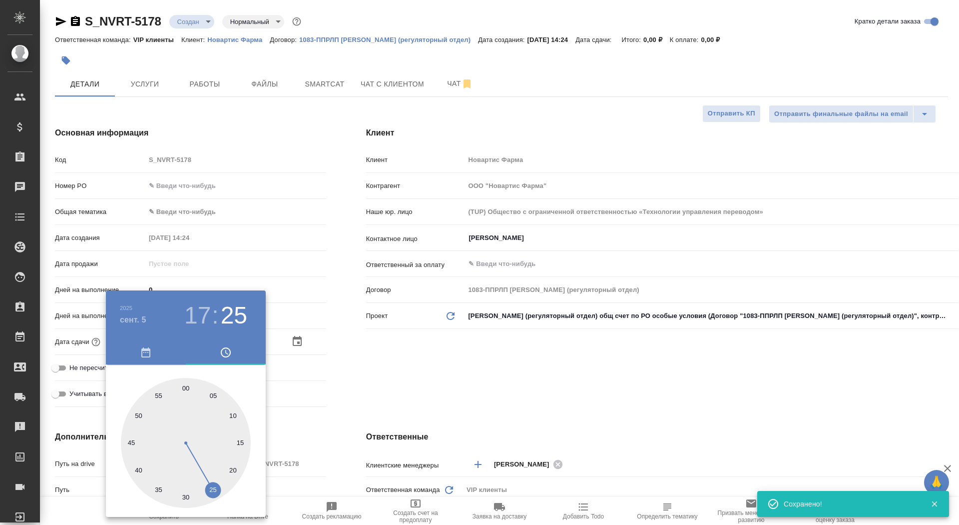
type textarea "x"
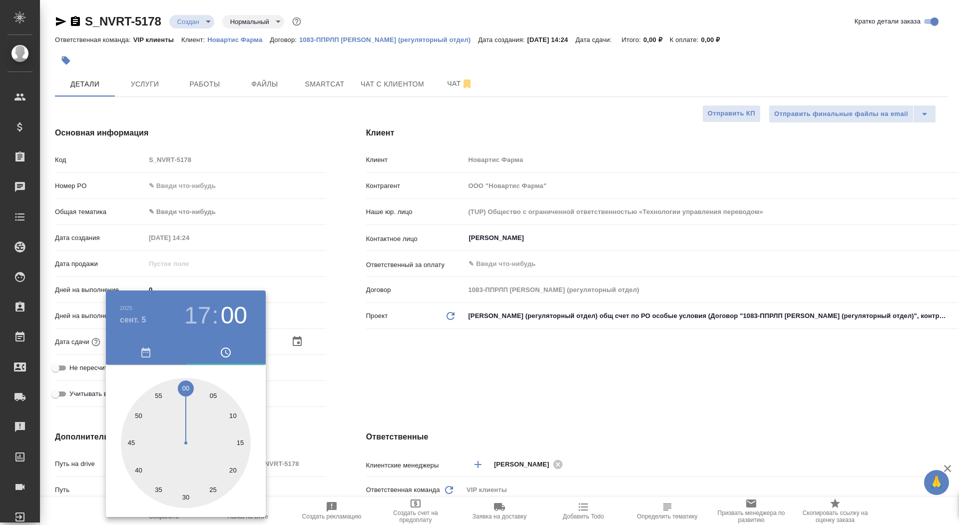
click at [183, 384] on div at bounding box center [186, 443] width 130 height 130
type textarea "x"
click at [338, 384] on div at bounding box center [479, 262] width 959 height 525
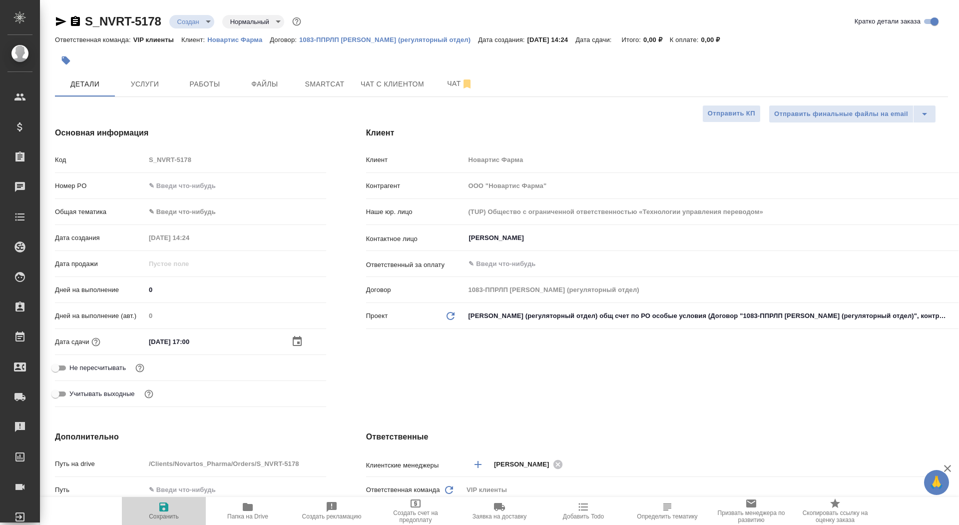
click at [167, 513] on span "Сохранить" at bounding box center [164, 516] width 30 height 7
type textarea "x"
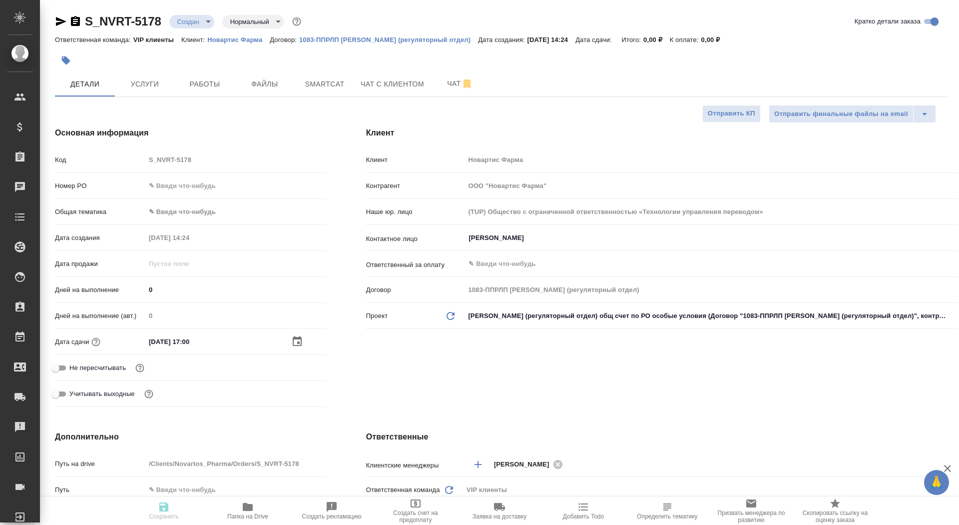
type textarea "x"
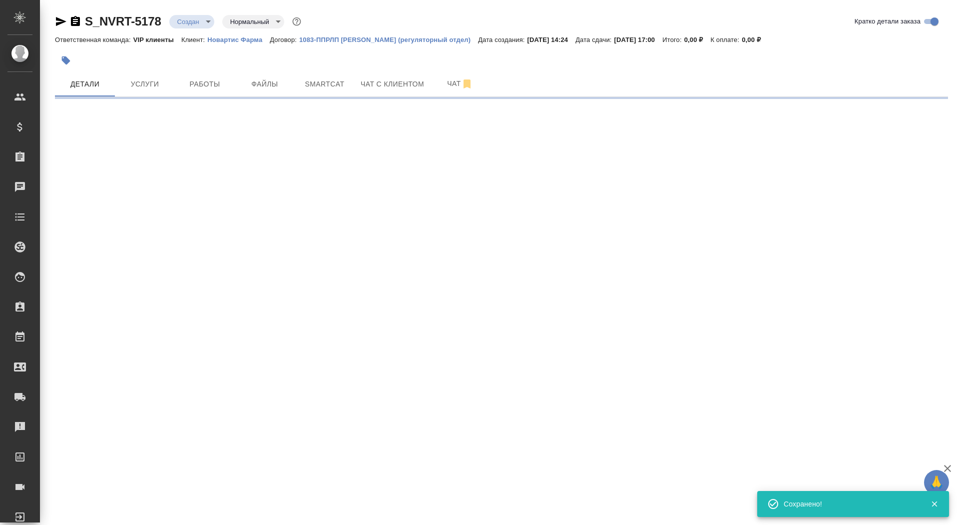
select select "RU"
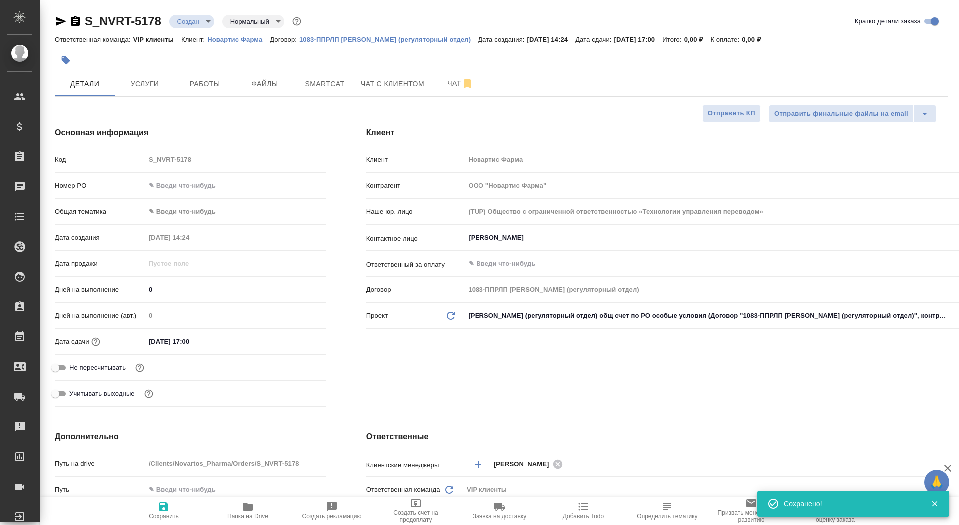
type textarea "x"
click at [265, 83] on span "Файлы" at bounding box center [265, 84] width 48 height 12
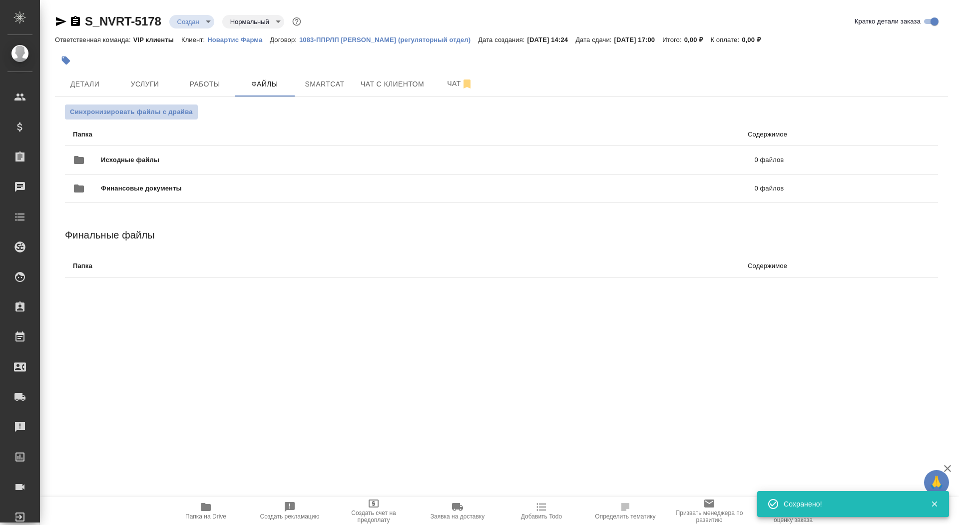
click at [138, 111] on span "Синхронизировать файлы с драйва" at bounding box center [131, 112] width 123 height 10
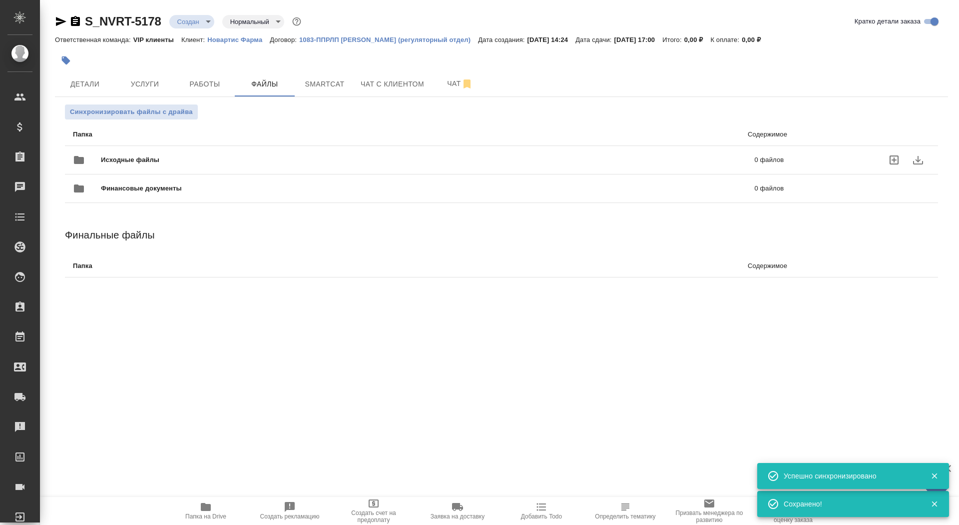
click at [181, 161] on span "Исходные файлы" at bounding box center [279, 160] width 356 height 10
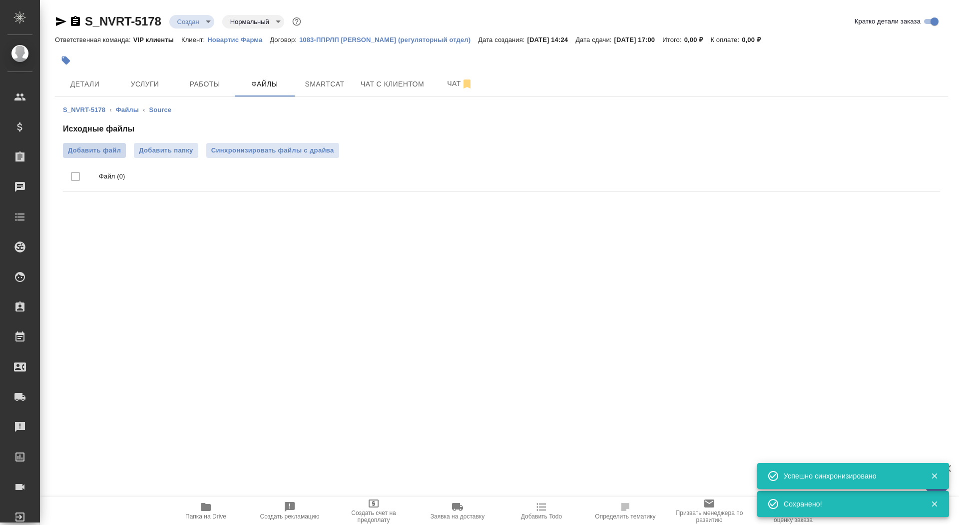
click at [101, 145] on span "Добавить файл" at bounding box center [94, 150] width 53 height 10
click at [0, 0] on input "Добавить файл" at bounding box center [0, 0] width 0 height 0
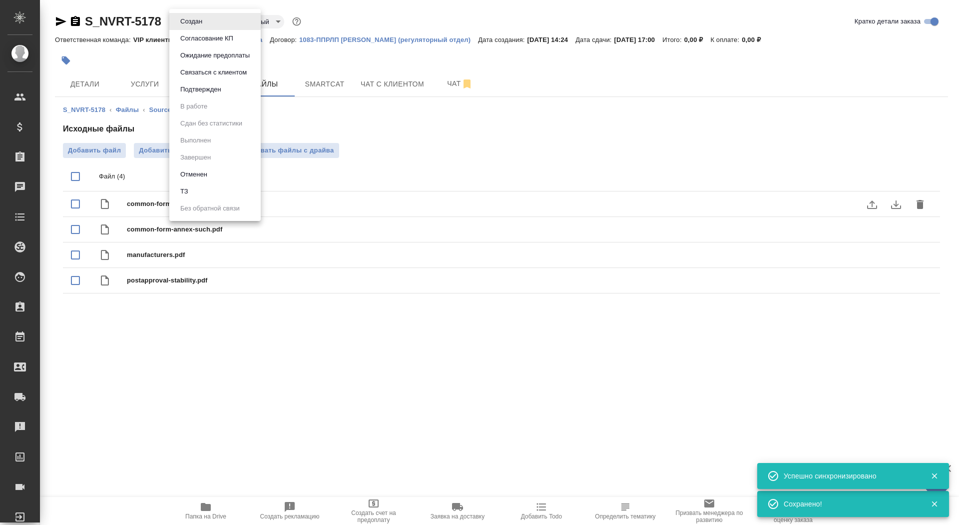
click at [186, 25] on body "🙏 .cls-1 fill:#fff; AWATERA Saydasheva Dilyara Клиенты Спецификации Заказы 0 Ча…" at bounding box center [479, 262] width 959 height 525
click at [203, 193] on li "ТЗ" at bounding box center [214, 191] width 91 height 17
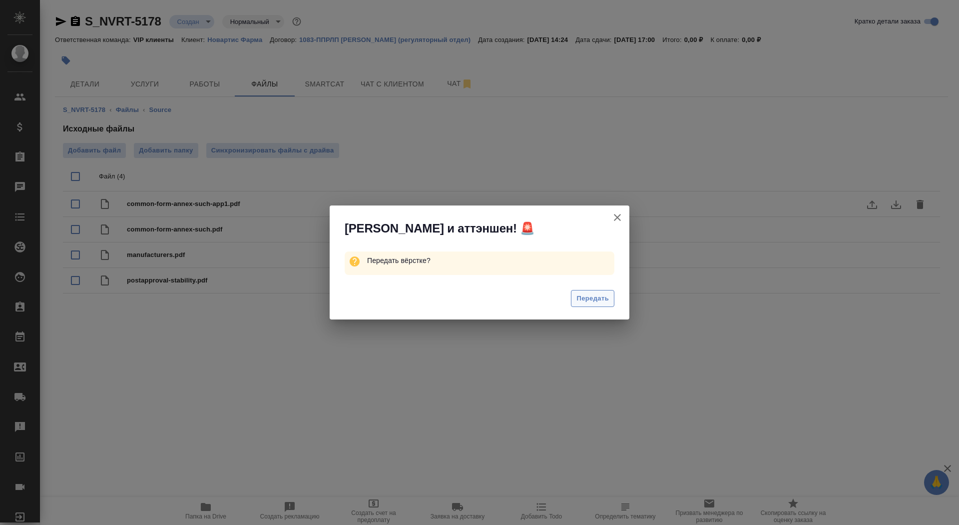
click at [598, 302] on span "Передать" at bounding box center [593, 298] width 32 height 11
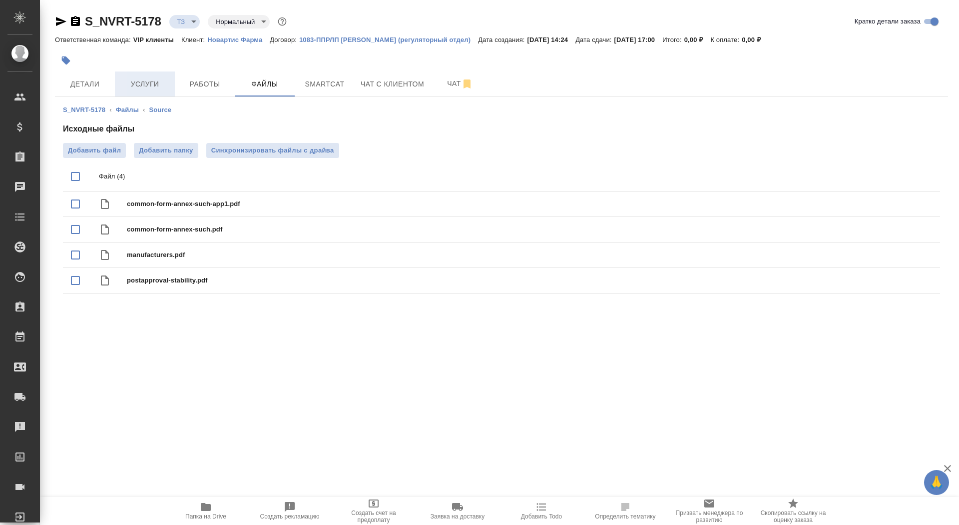
click at [129, 81] on span "Услуги" at bounding box center [145, 84] width 48 height 12
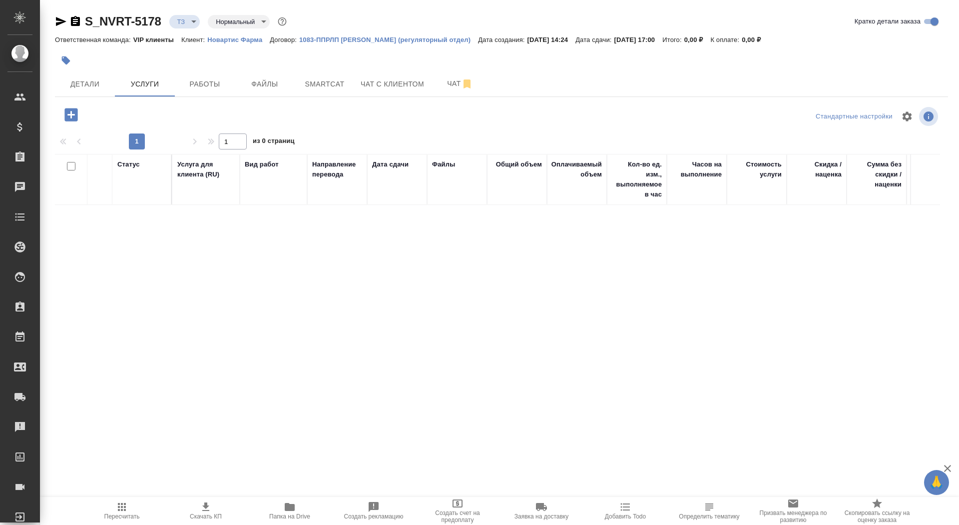
click at [70, 120] on icon "button" at bounding box center [70, 114] width 13 height 13
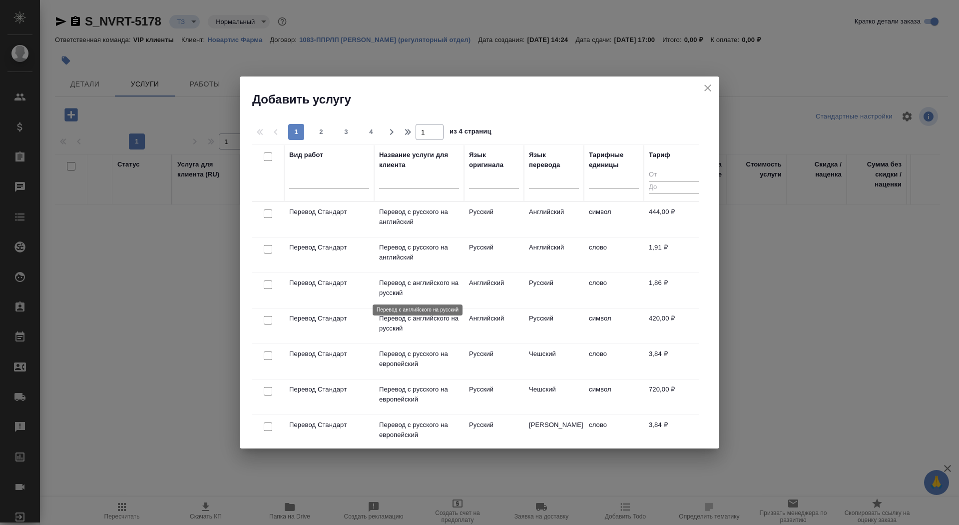
click at [404, 293] on p "Перевод с английского на русский" at bounding box center [419, 288] width 80 height 20
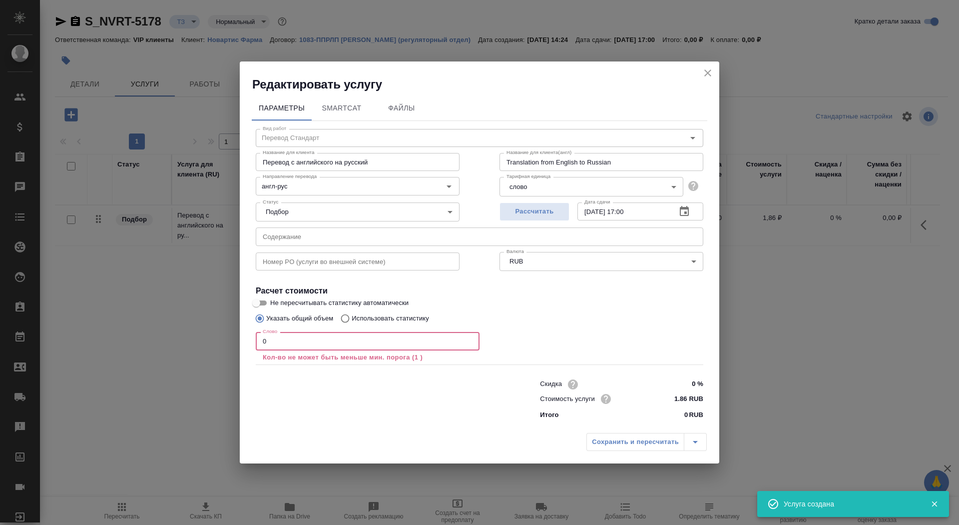
click at [303, 347] on input "0" at bounding box center [368, 341] width 224 height 18
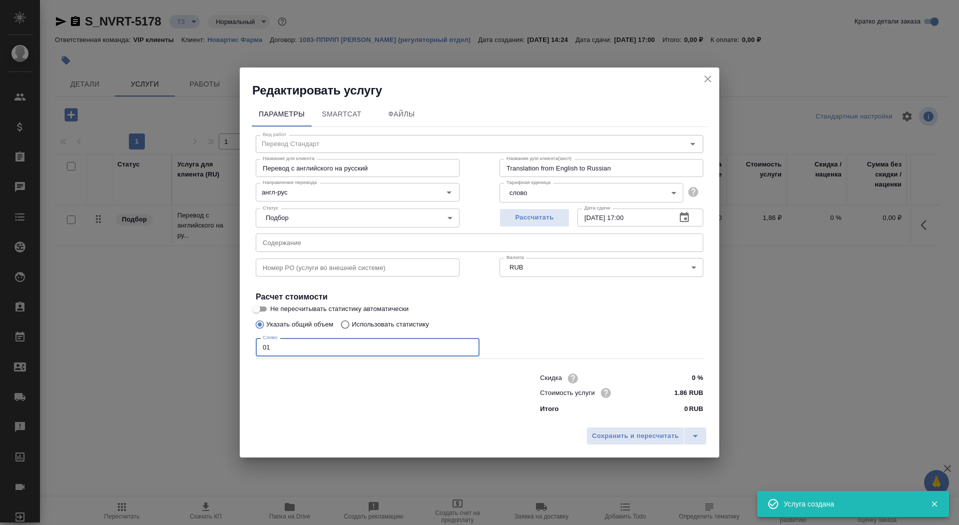
type input "01"
click at [263, 307] on input "Не пересчитывать статистику автоматически" at bounding box center [256, 309] width 36 height 12
checkbox input "true"
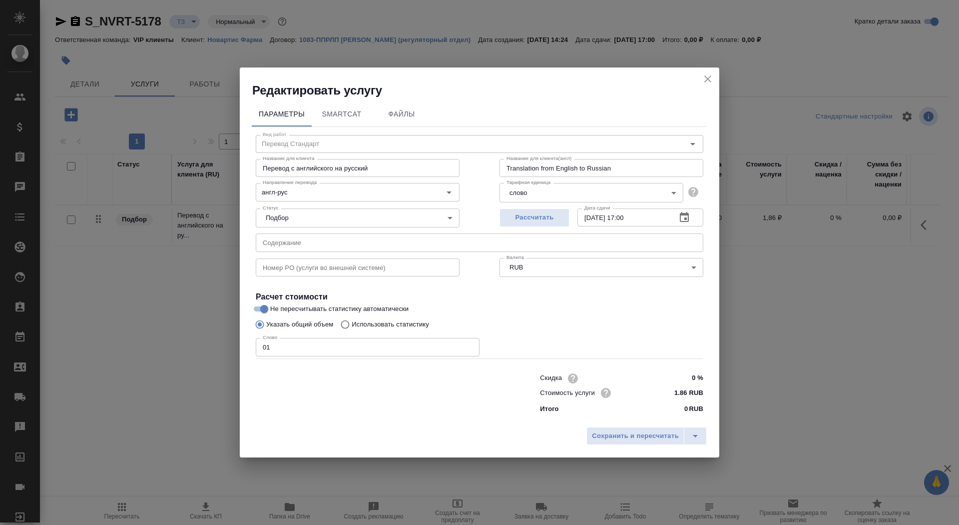
click at [284, 235] on input "text" at bounding box center [480, 242] width 448 height 18
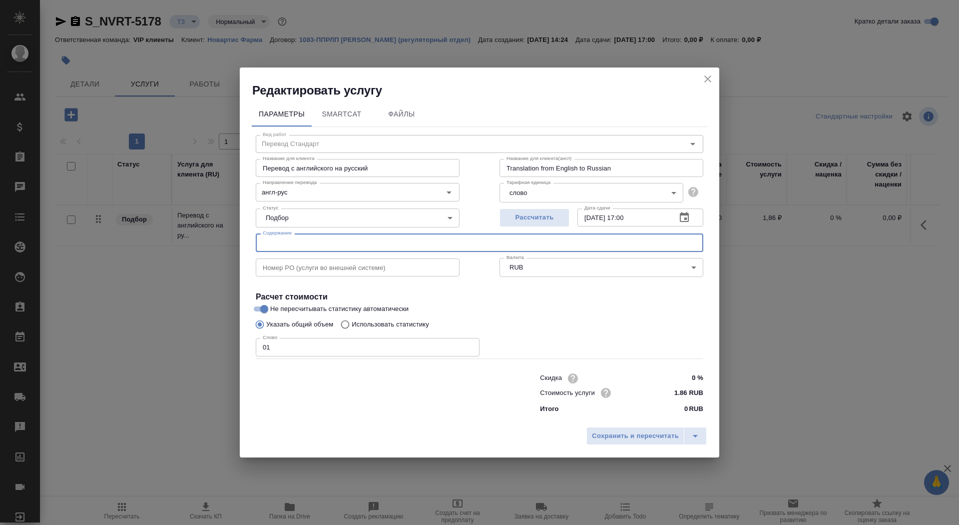
paste input "Перевод_Myfortic_EAEU_CMC_Pubs162283_RTT2179"
type input "Перевод_Myfortic_EAEU_CMC_Pubs162283_RTT2179"
click at [638, 427] on button "Сохранить и пересчитать" at bounding box center [636, 436] width 98 height 18
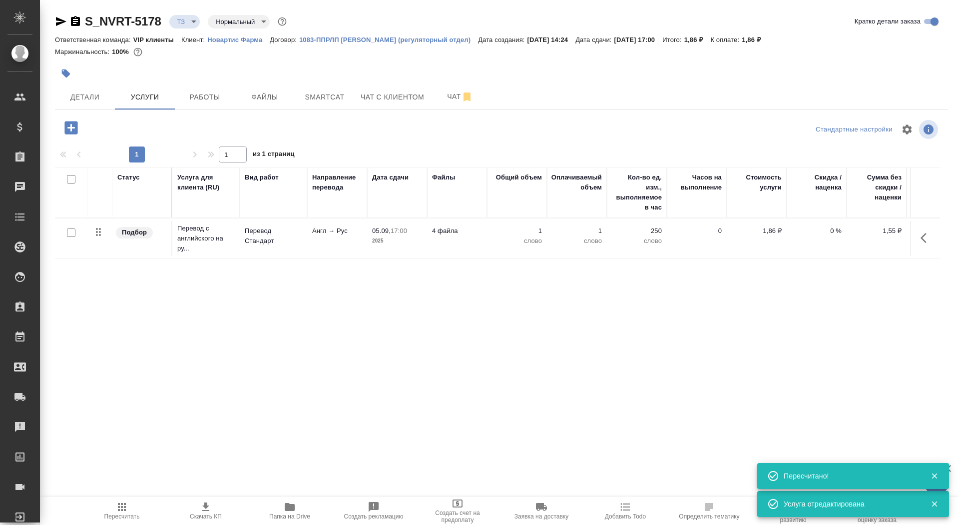
click at [71, 230] on input "checkbox" at bounding box center [71, 232] width 8 height 8
checkbox input "true"
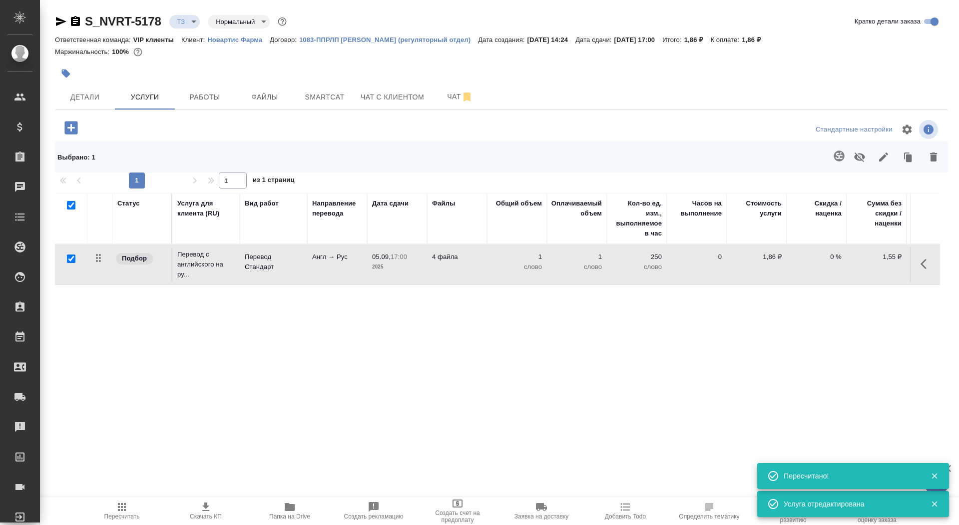
click at [827, 156] on button "button" at bounding box center [839, 156] width 24 height 24
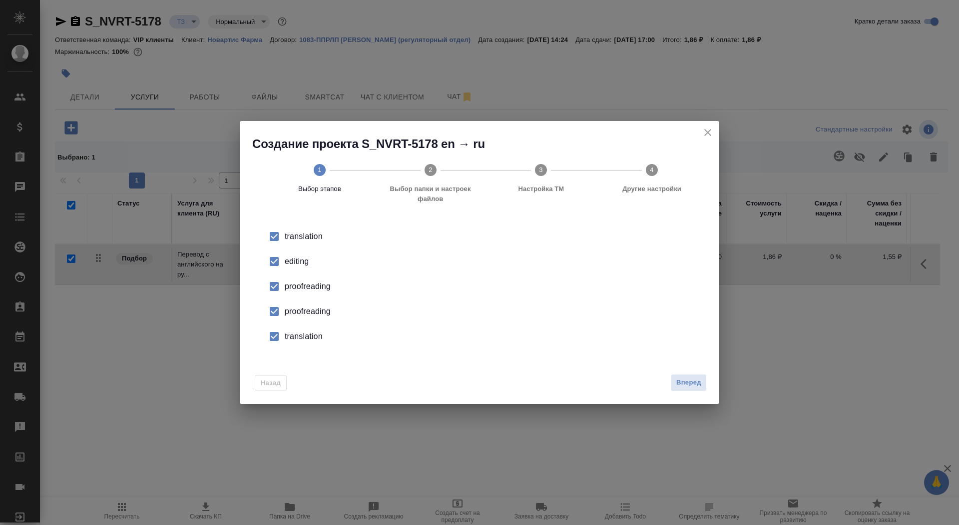
click at [304, 260] on div "editing" at bounding box center [490, 261] width 411 height 12
click at [303, 315] on div "proofreading" at bounding box center [490, 311] width 411 height 12
click at [303, 332] on div "translation" at bounding box center [490, 336] width 411 height 12
click at [679, 378] on span "Вперед" at bounding box center [689, 382] width 25 height 11
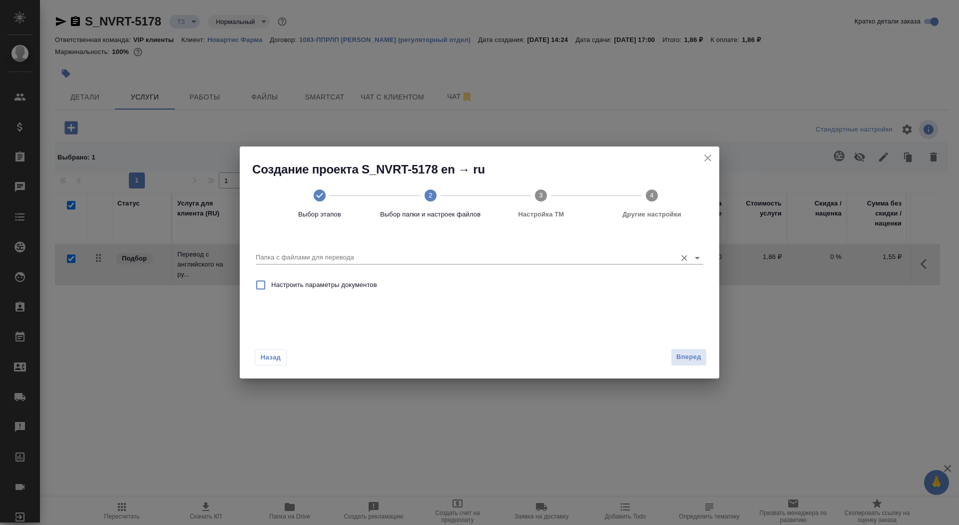
click at [548, 263] on input "Папка с файлами для перевода" at bounding box center [464, 257] width 416 height 12
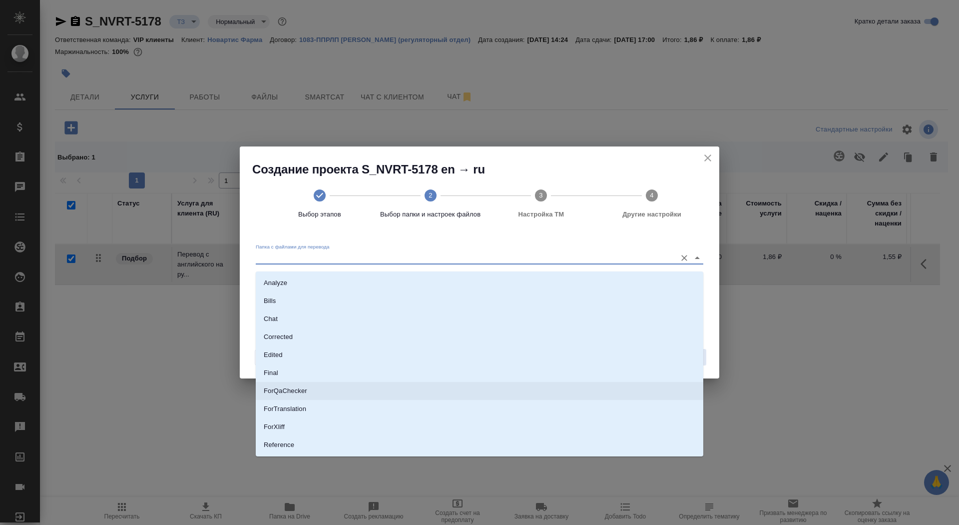
scroll to position [27, 0]
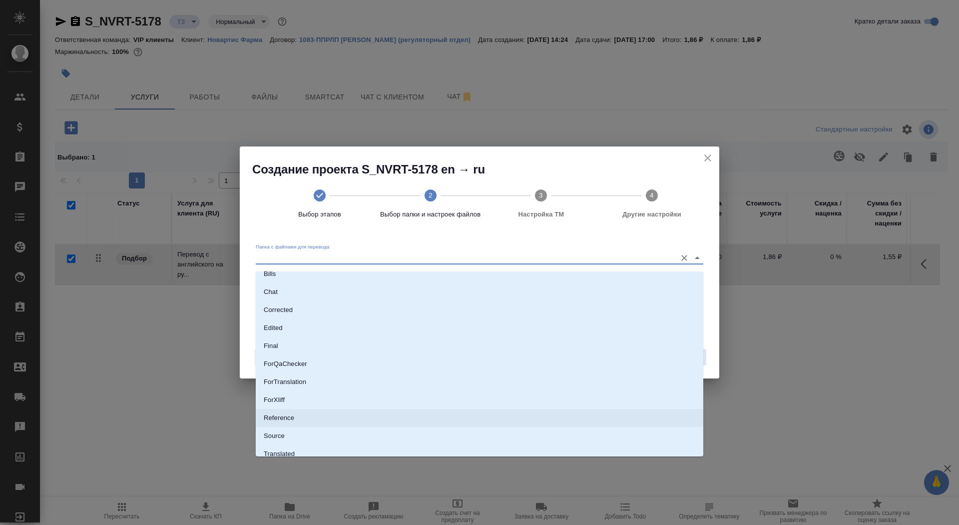
click at [475, 422] on li "Reference" at bounding box center [480, 418] width 448 height 18
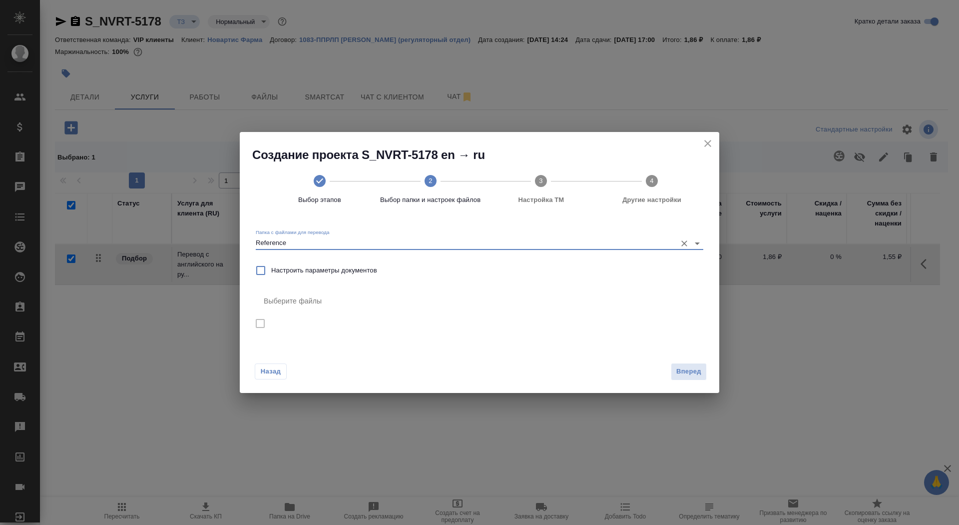
click at [463, 249] on input "Reference" at bounding box center [464, 243] width 416 height 12
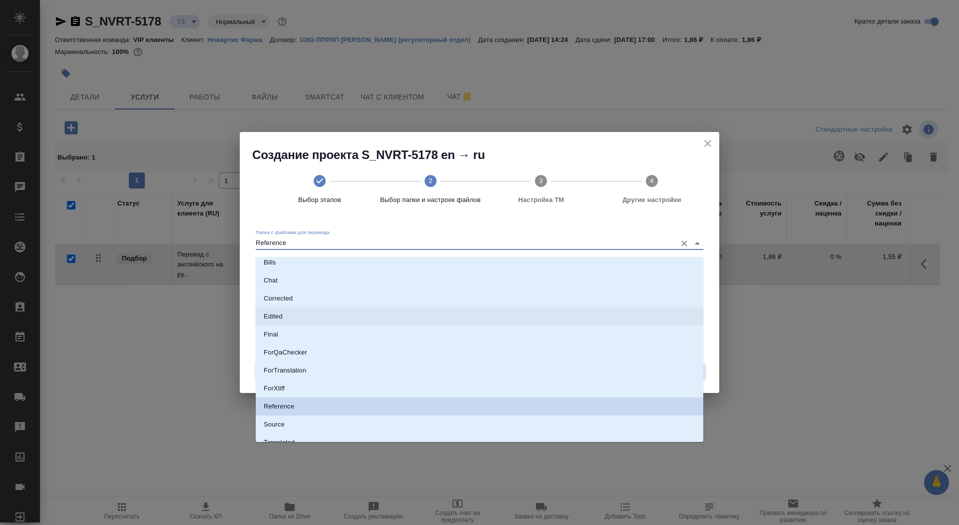
scroll to position [49, 0]
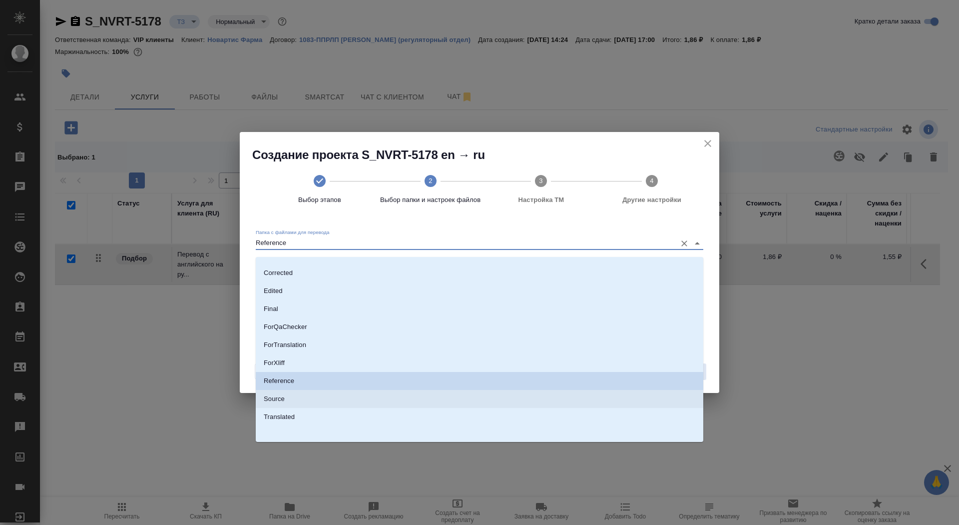
click at [430, 400] on li "Source" at bounding box center [480, 399] width 448 height 18
type input "Source"
checkbox input "true"
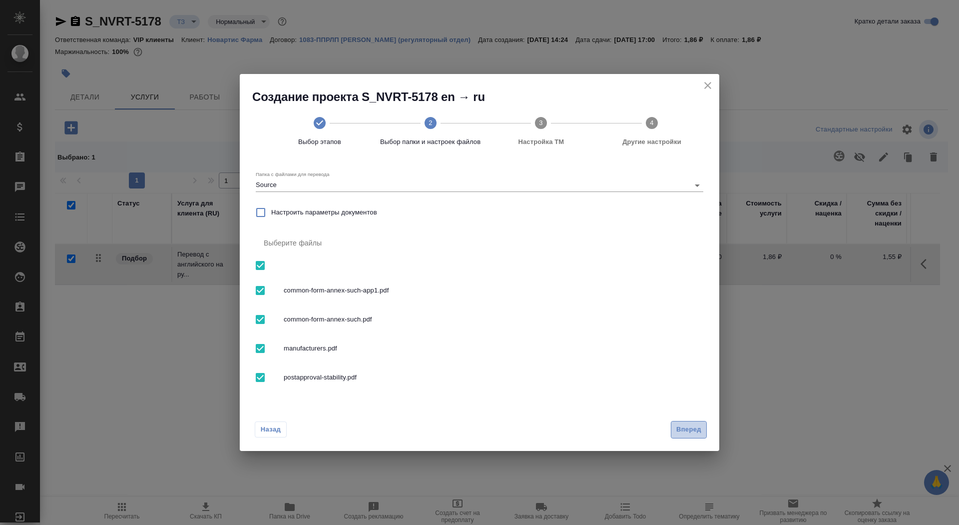
click at [699, 428] on span "Вперед" at bounding box center [689, 429] width 25 height 11
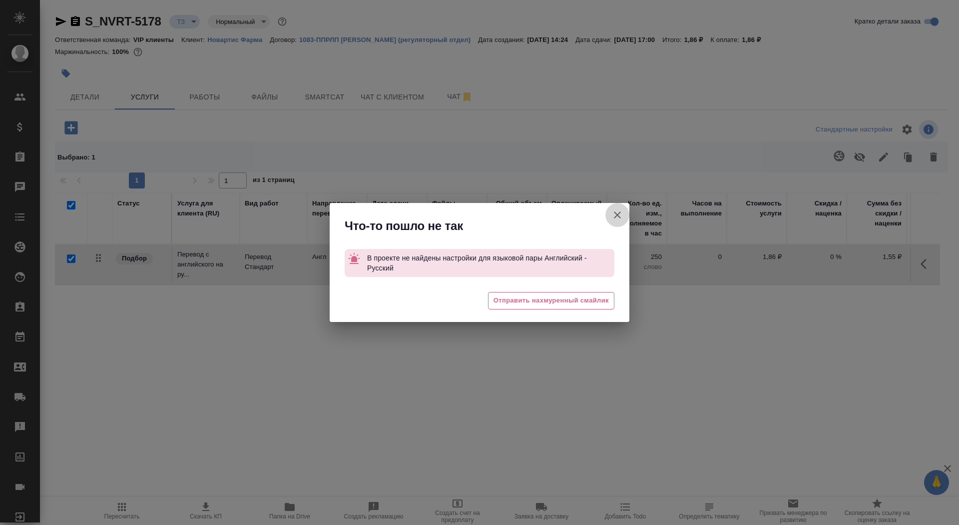
click at [617, 213] on icon "button" at bounding box center [618, 215] width 12 height 12
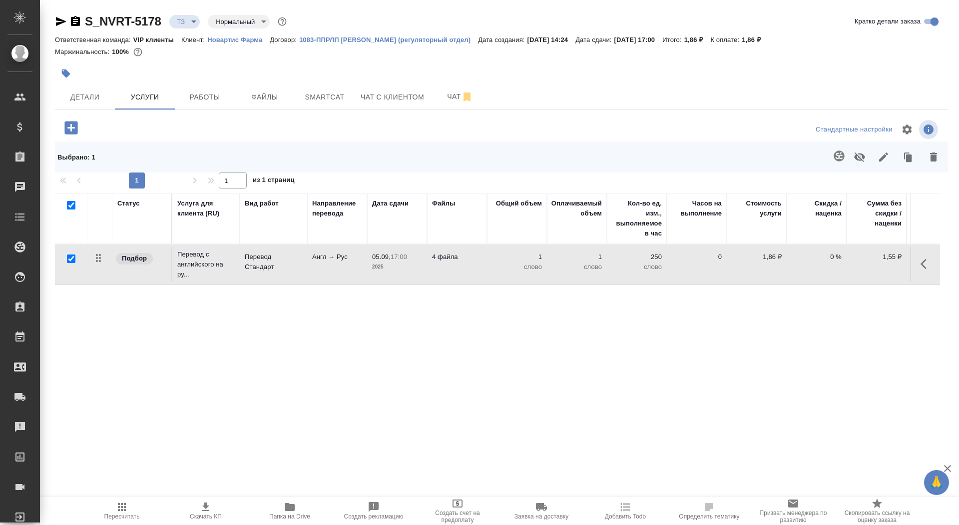
click at [372, 269] on p "2025" at bounding box center [397, 267] width 50 height 10
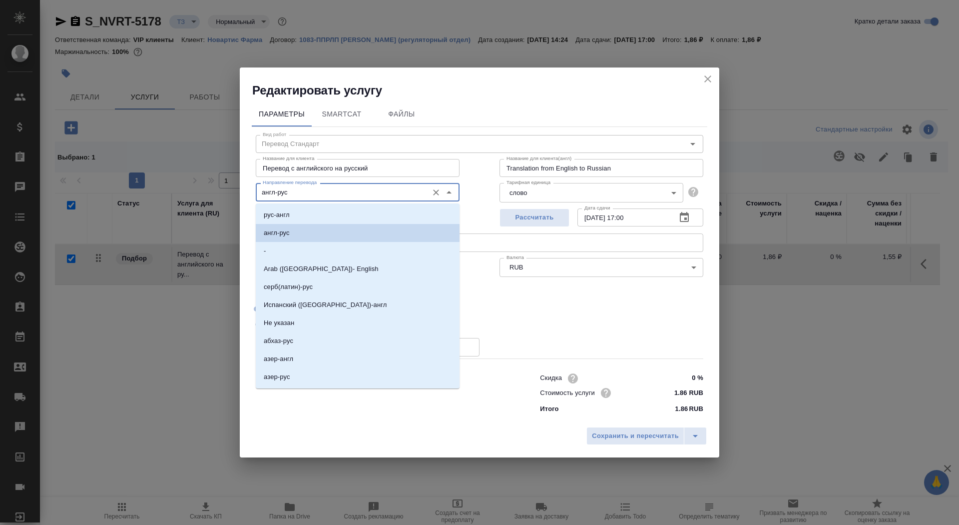
click at [319, 192] on input "англ-рус" at bounding box center [341, 192] width 164 height 12
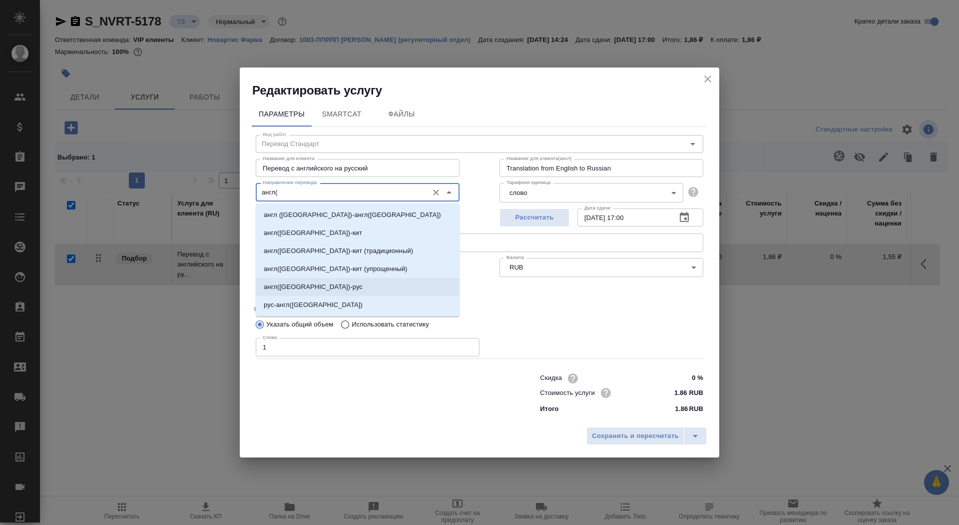
click at [303, 287] on p "англ(США)-рус" at bounding box center [313, 287] width 99 height 10
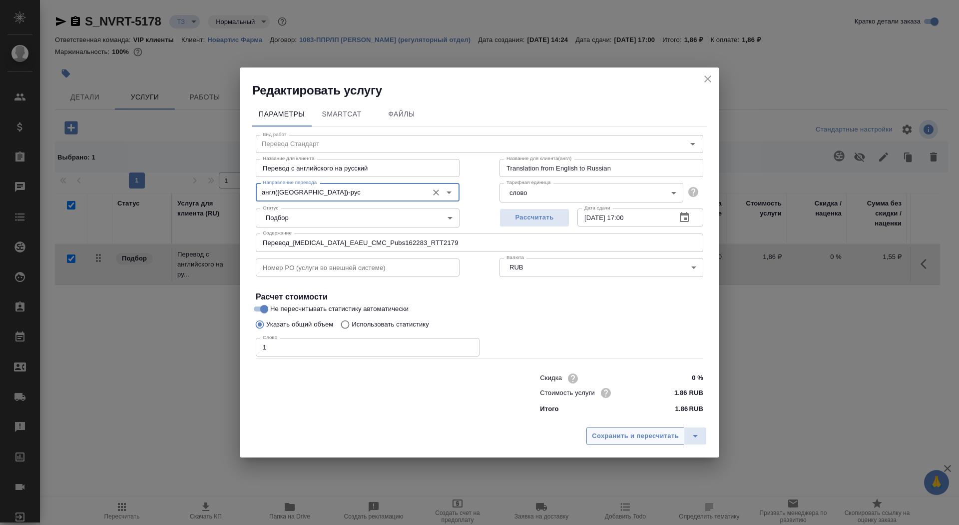
type input "англ(США)-рус"
click at [596, 442] on button "Сохранить и пересчитать" at bounding box center [636, 436] width 98 height 18
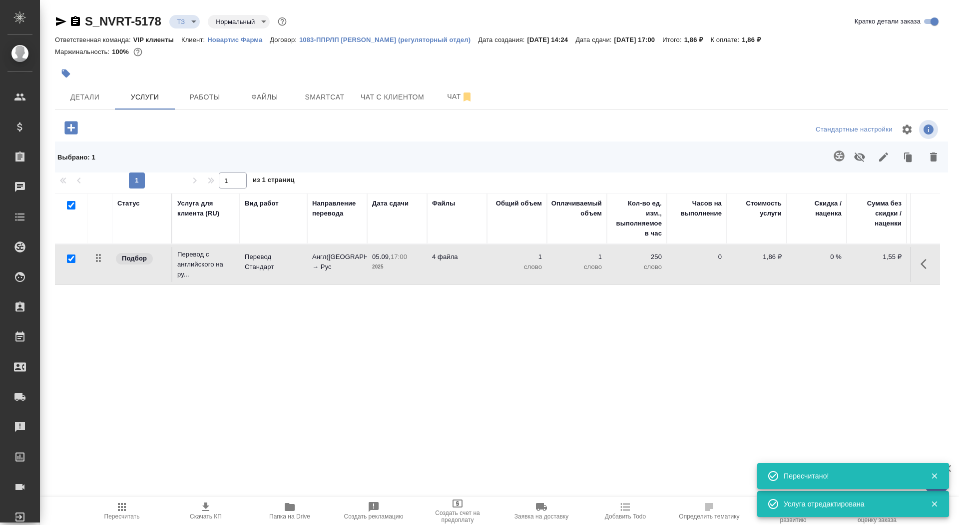
click at [831, 157] on button "button" at bounding box center [839, 156] width 24 height 24
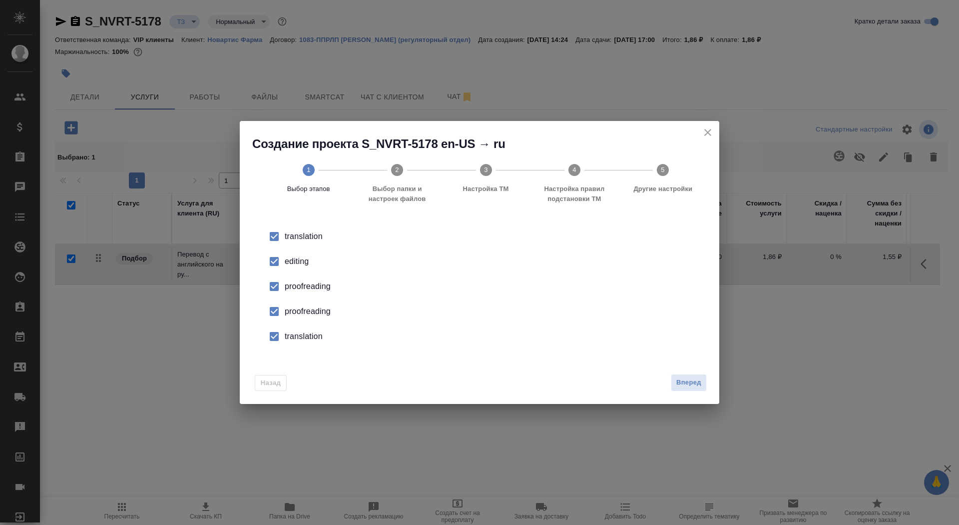
click at [296, 267] on div "editing" at bounding box center [490, 261] width 411 height 12
click at [296, 308] on div "proofreading" at bounding box center [490, 311] width 411 height 12
click at [296, 337] on div "translation" at bounding box center [490, 336] width 411 height 12
click at [695, 382] on span "Вперед" at bounding box center [689, 382] width 25 height 11
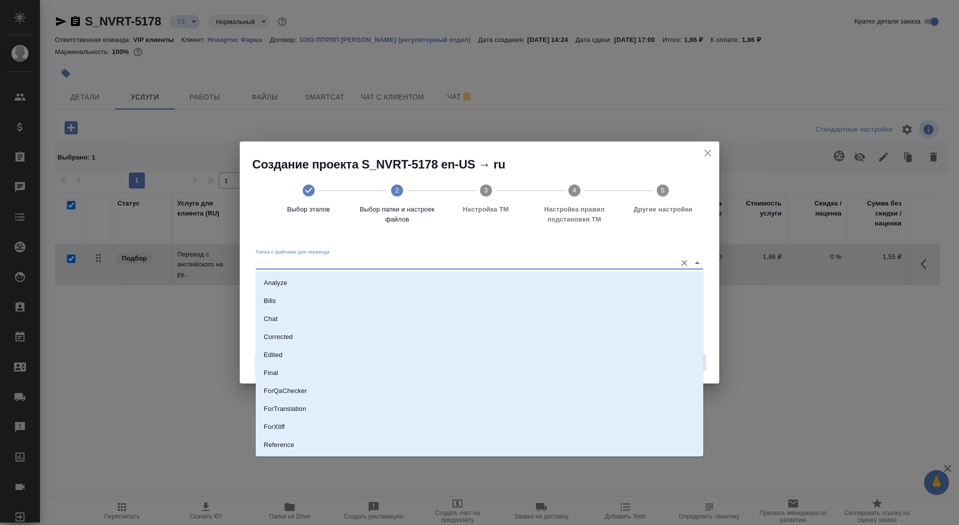
click at [567, 261] on input "Папка с файлами для перевода" at bounding box center [464, 262] width 416 height 12
click at [525, 403] on li "Source" at bounding box center [480, 411] width 448 height 18
type input "Source"
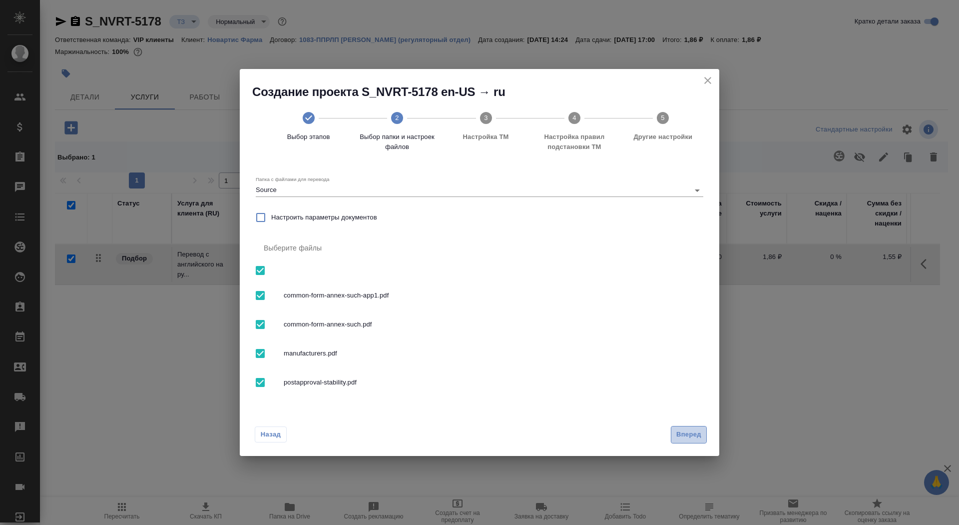
click at [691, 432] on span "Вперед" at bounding box center [689, 434] width 25 height 11
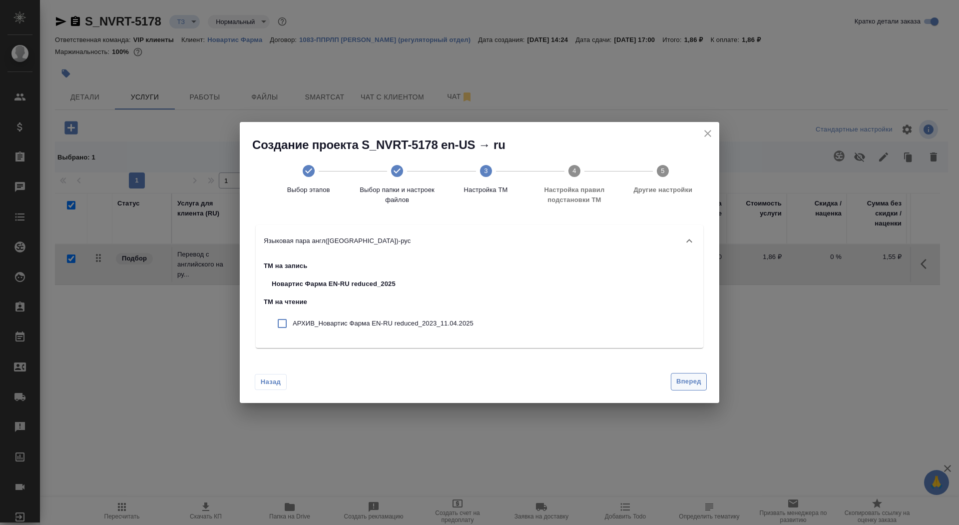
click at [687, 382] on span "Вперед" at bounding box center [689, 381] width 25 height 11
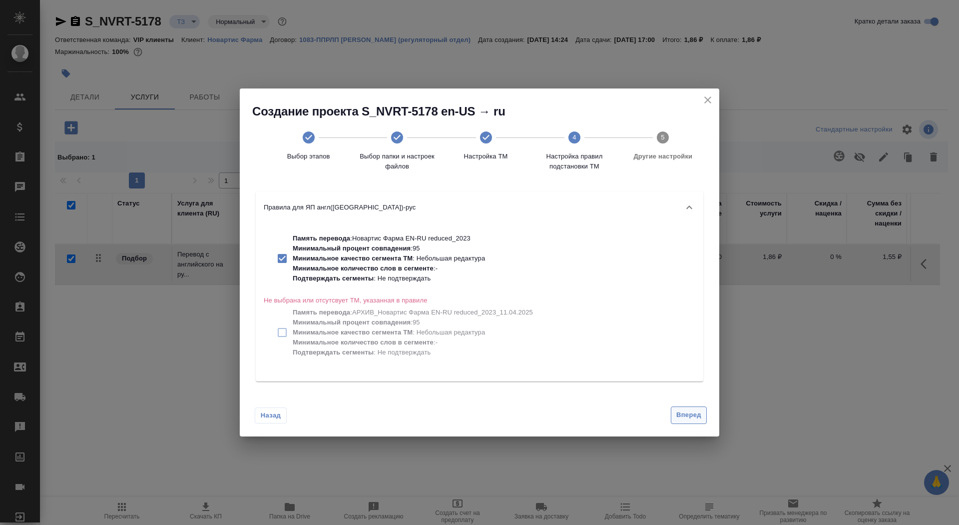
click at [679, 410] on span "Вперед" at bounding box center [689, 414] width 25 height 11
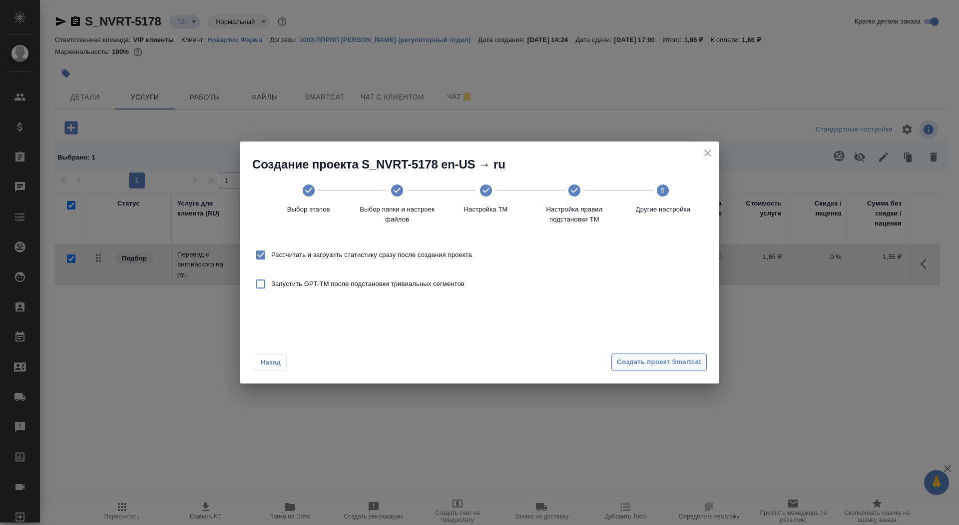
click at [677, 362] on span "Создать проект Smartcat" at bounding box center [659, 361] width 84 height 11
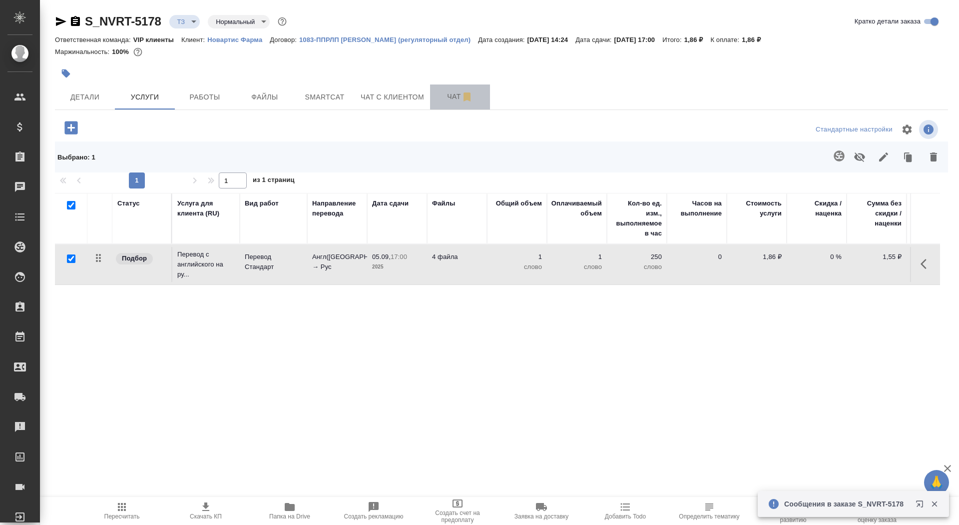
click at [452, 97] on span "Чат" at bounding box center [460, 96] width 48 height 12
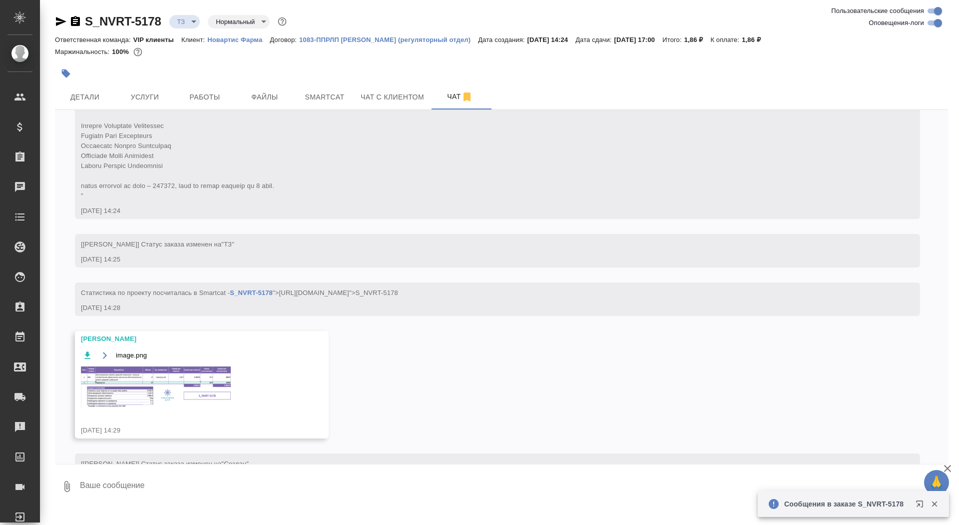
scroll to position [514, 0]
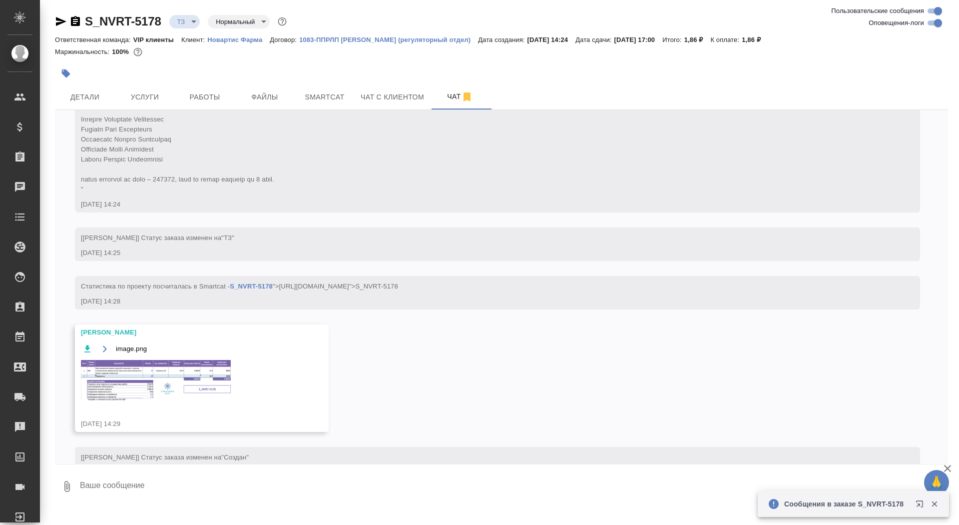
click at [258, 495] on textarea at bounding box center [513, 486] width 869 height 34
type textarea "спасибо"
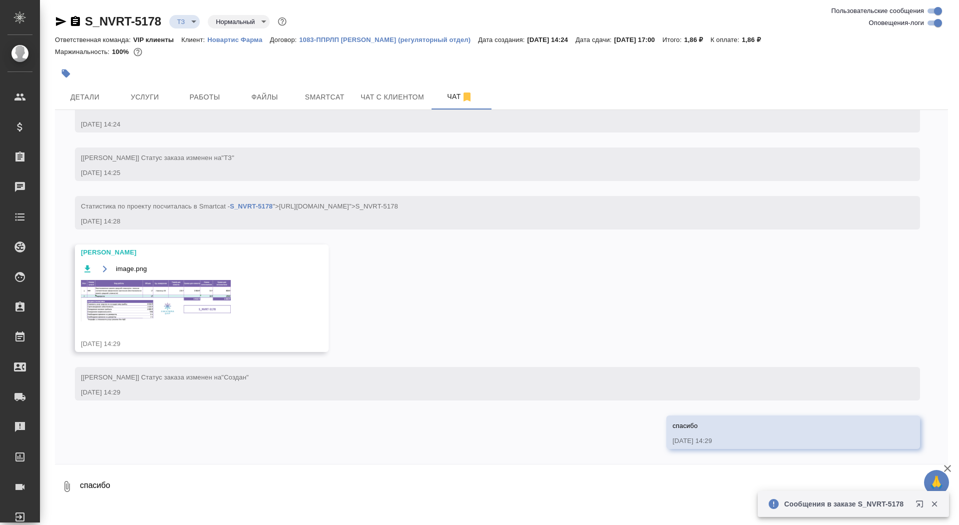
scroll to position [604, 0]
click at [179, 321] on img at bounding box center [156, 300] width 150 height 41
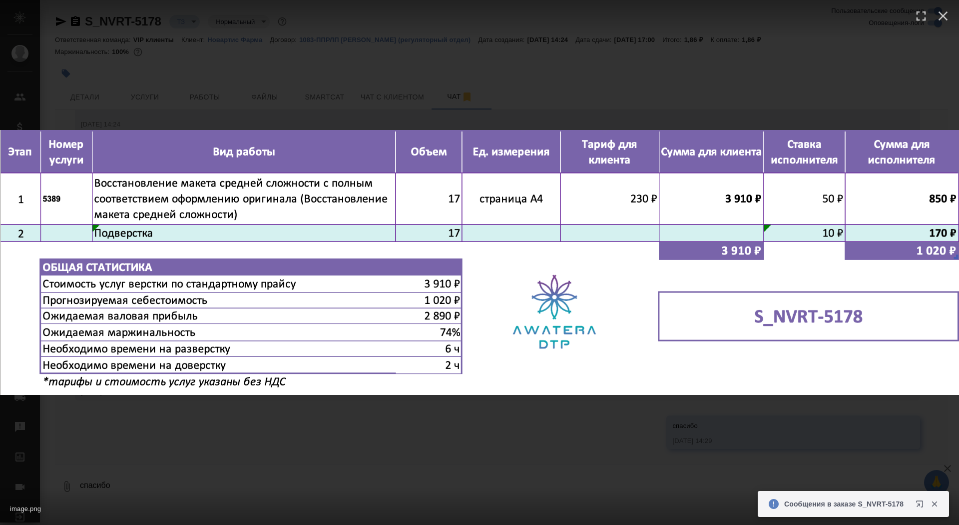
click at [217, 469] on div "image.png 1 of 1" at bounding box center [479, 262] width 959 height 525
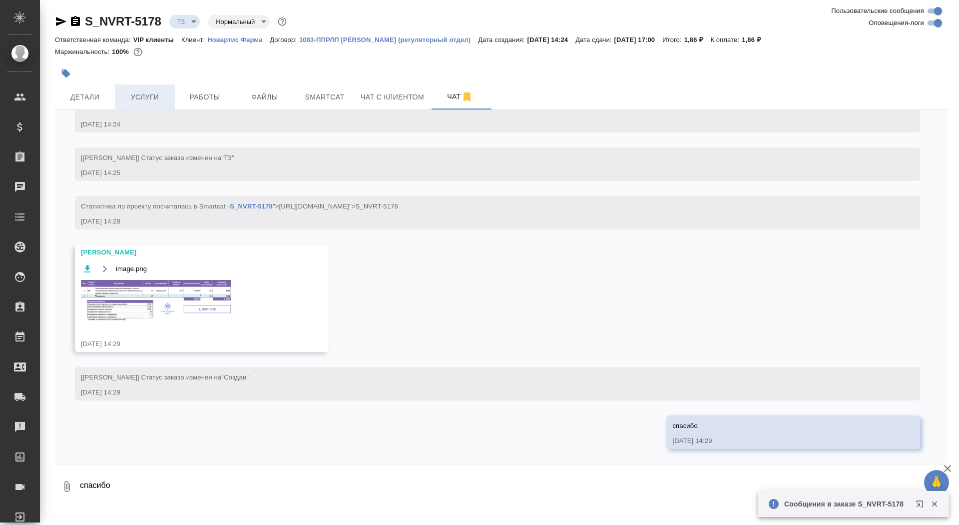
click at [149, 105] on button "Услуги" at bounding box center [145, 96] width 60 height 25
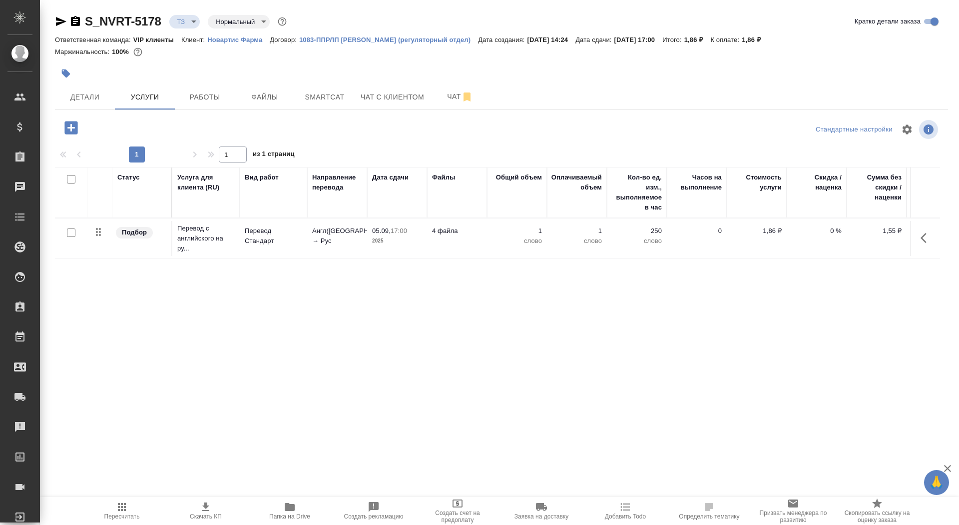
click at [71, 133] on icon "button" at bounding box center [70, 127] width 13 height 13
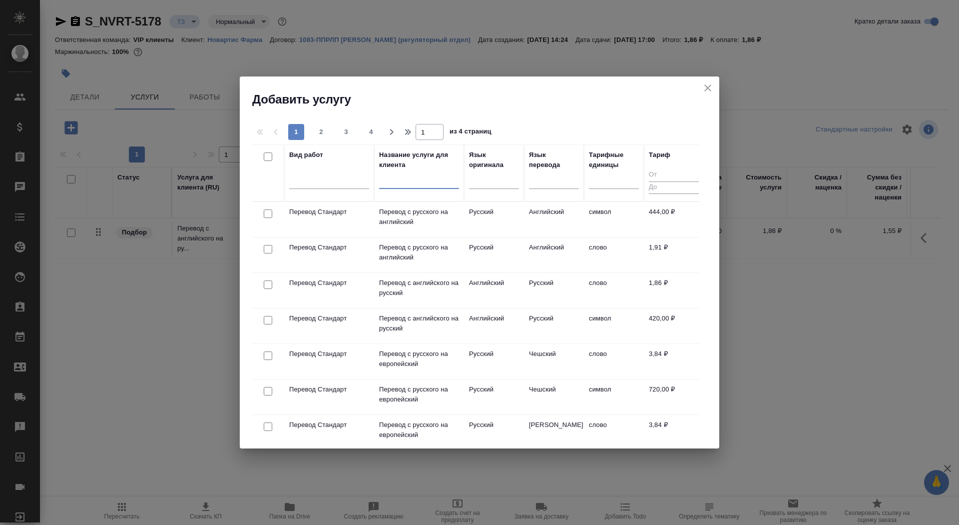
click at [418, 182] on input "text" at bounding box center [419, 182] width 80 height 12
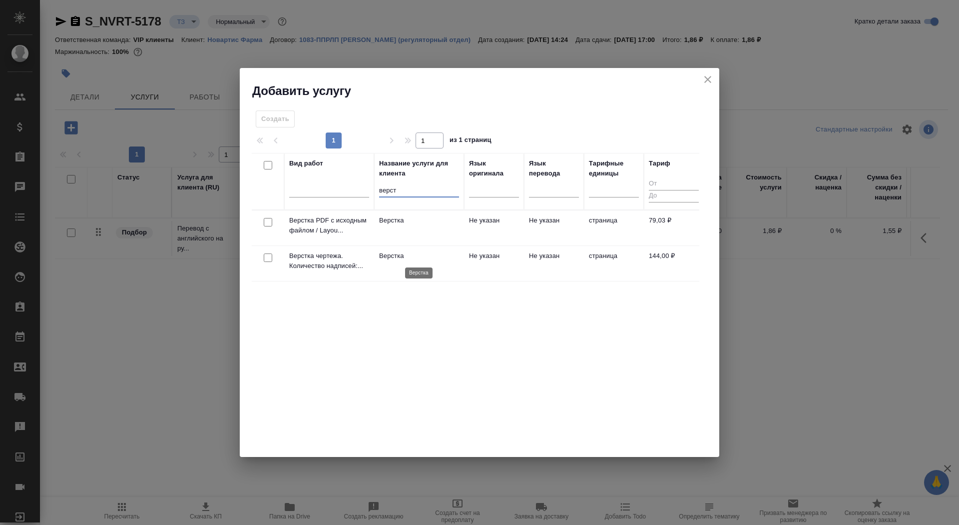
type input "верст"
click at [419, 256] on p "Верстка" at bounding box center [419, 256] width 80 height 10
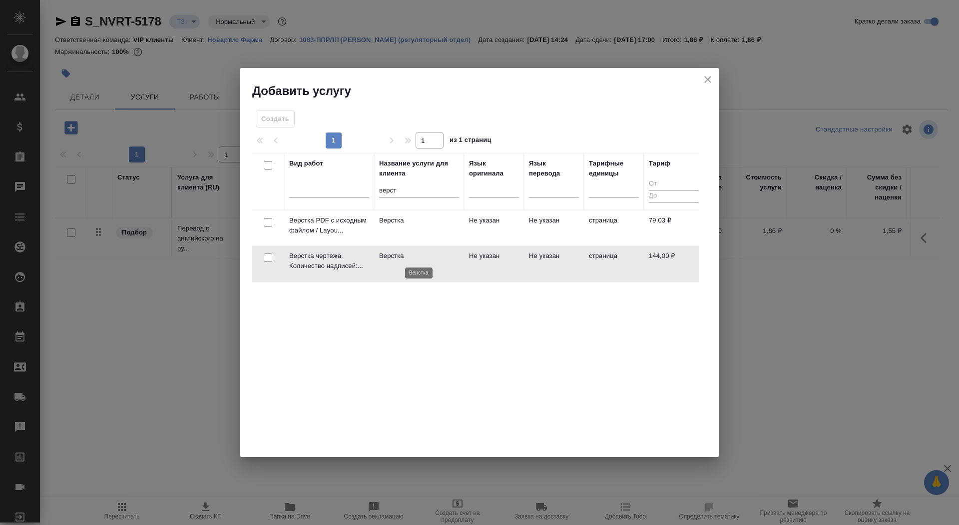
click at [419, 256] on p "Верстка" at bounding box center [419, 256] width 80 height 10
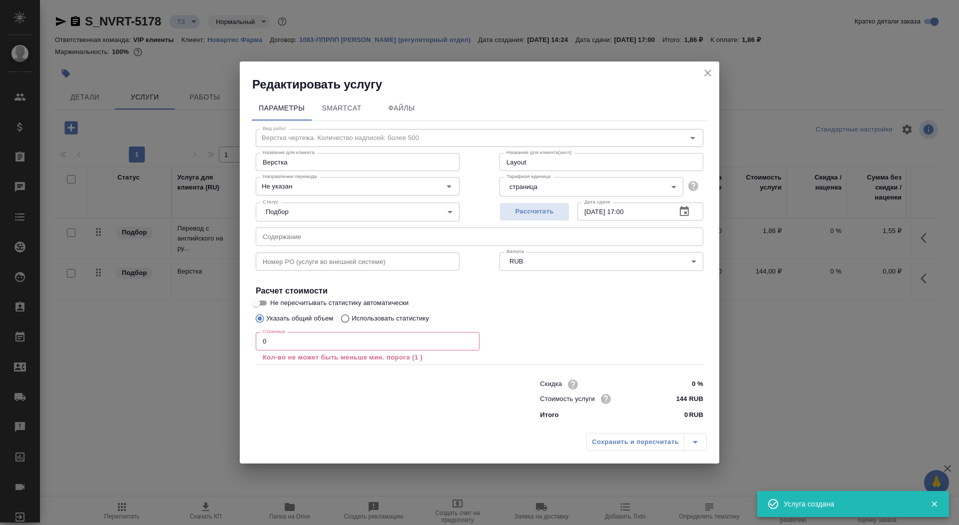
click at [297, 339] on input "0" at bounding box center [368, 341] width 224 height 18
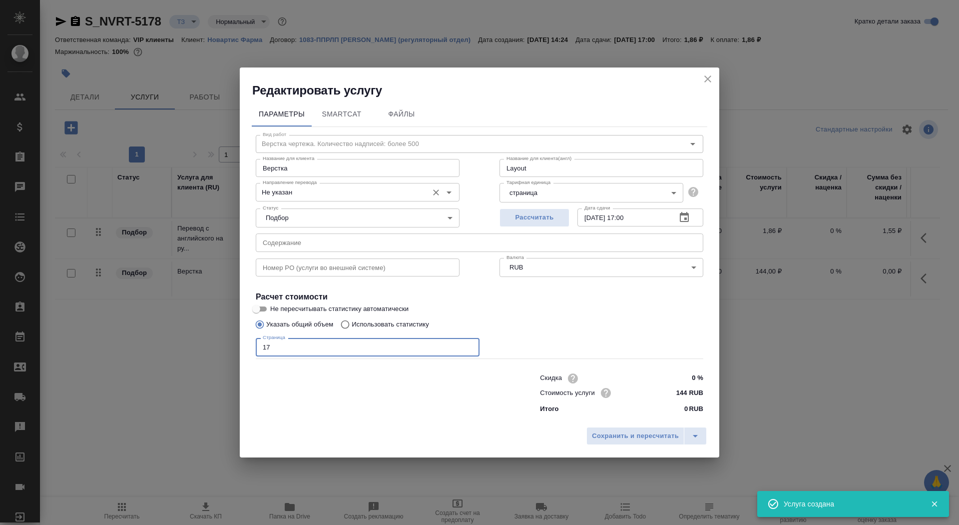
click at [279, 184] on div "Не указан Направление перевода" at bounding box center [358, 192] width 204 height 18
type input "17"
click at [280, 187] on input "Не указан" at bounding box center [341, 192] width 164 height 12
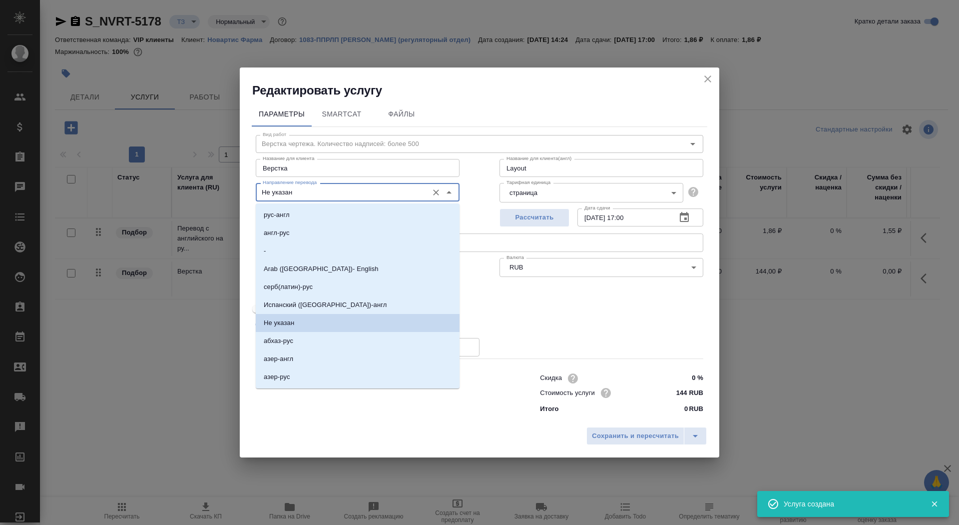
click at [306, 187] on input "Не указан" at bounding box center [341, 192] width 164 height 12
click at [308, 196] on input "Не указан" at bounding box center [341, 192] width 164 height 12
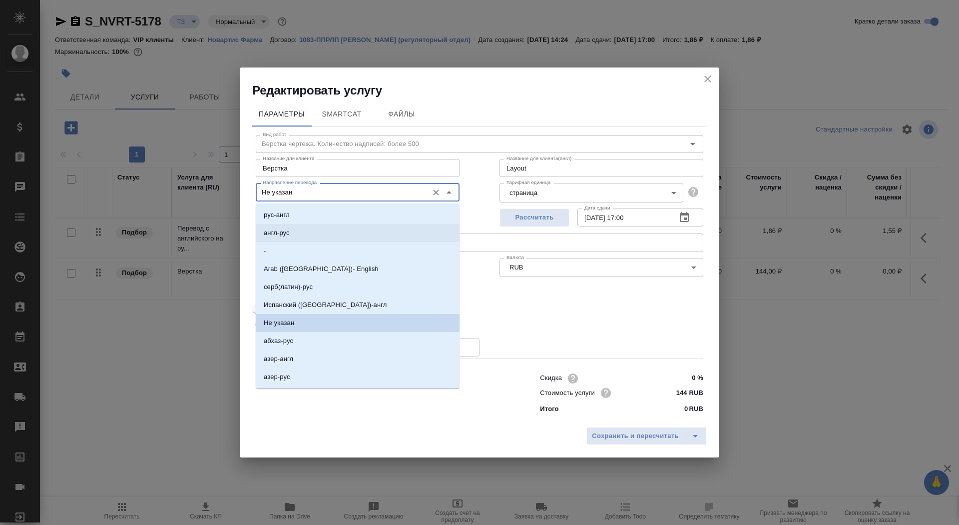
click at [285, 232] on p "англ-рус" at bounding box center [277, 233] width 26 height 10
type input "англ-рус"
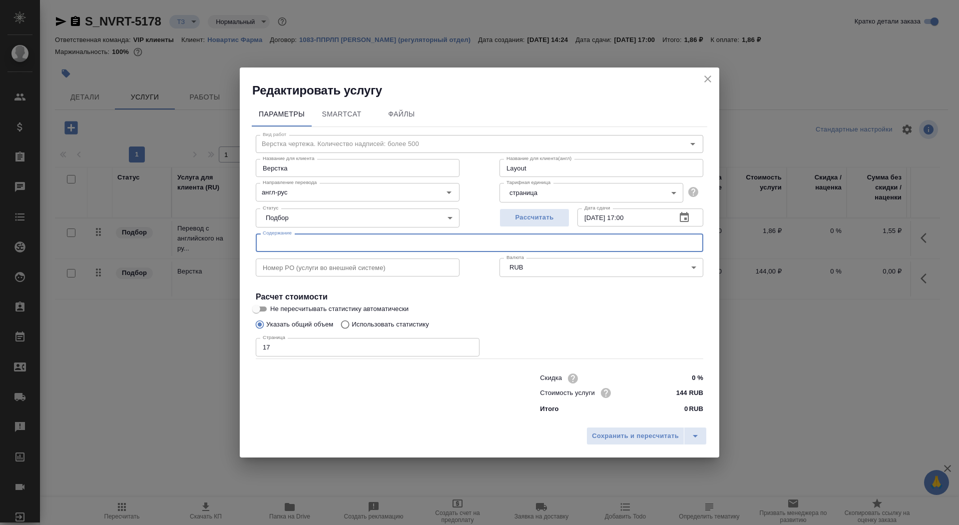
click at [295, 242] on input "text" at bounding box center [480, 242] width 448 height 18
paste input "Перевод_Myfortic_EAEU_CMC_Pubs162283_RTT2179"
type input "Перевод_Myfortic_EAEU_CMC_Pubs162283_RTT2179"
click at [606, 441] on span "Сохранить и пересчитать" at bounding box center [635, 435] width 87 height 11
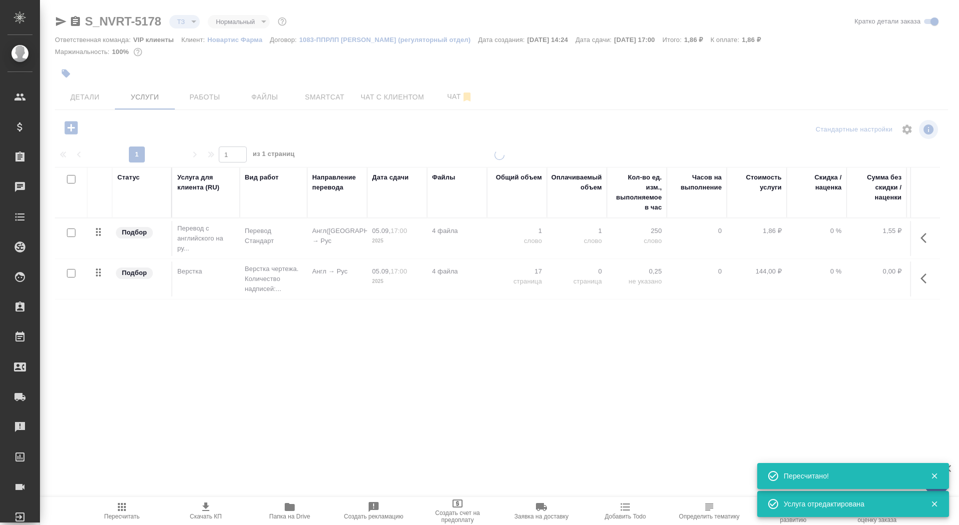
type input "new"
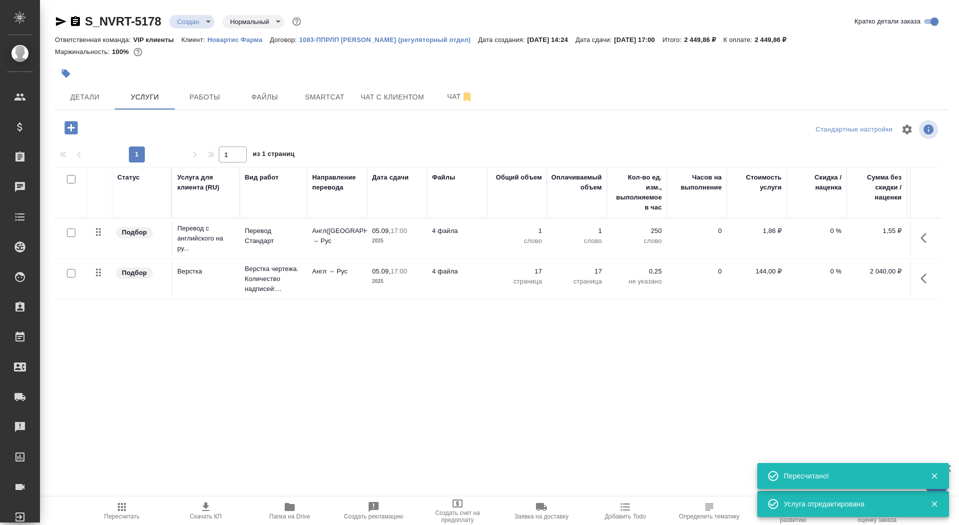
click at [319, 236] on p "Англ(США) → Рус" at bounding box center [337, 236] width 50 height 20
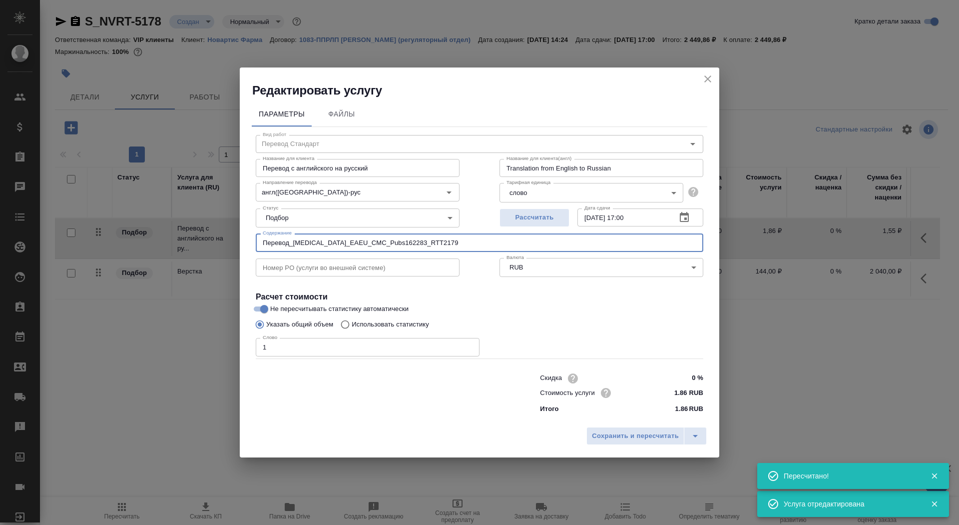
drag, startPoint x: 455, startPoint y: 245, endPoint x: 59, endPoint y: 228, distance: 396.6
click at [59, 228] on div "Редактировать услугу Параметры Файлы Вид работ Перевод Стандарт Вид работ Назва…" at bounding box center [479, 262] width 959 height 525
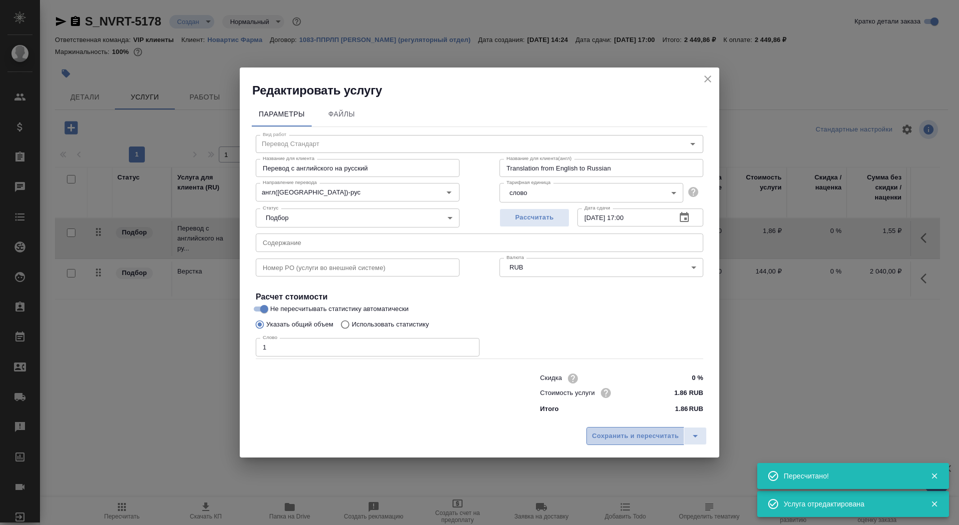
click at [630, 437] on span "Сохранить и пересчитать" at bounding box center [635, 435] width 87 height 11
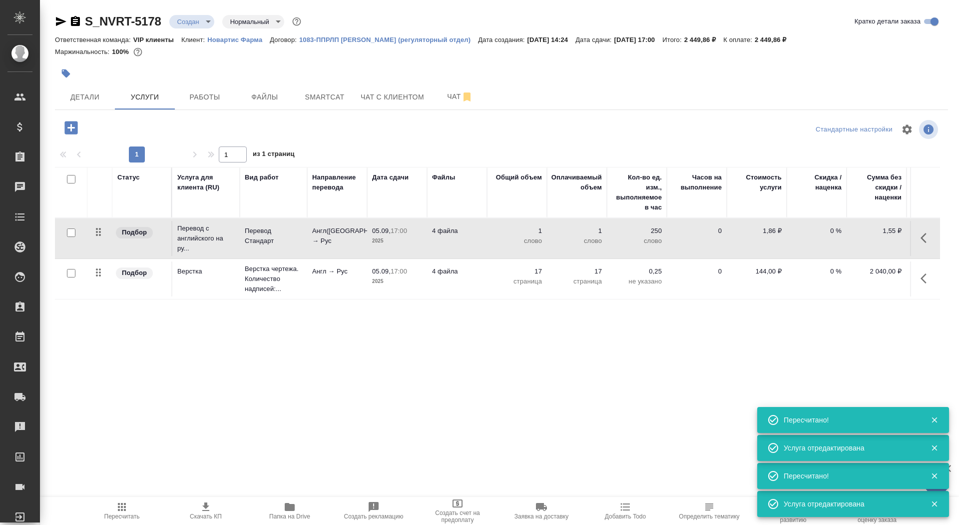
click at [293, 227] on p "Перевод Стандарт" at bounding box center [273, 236] width 57 height 20
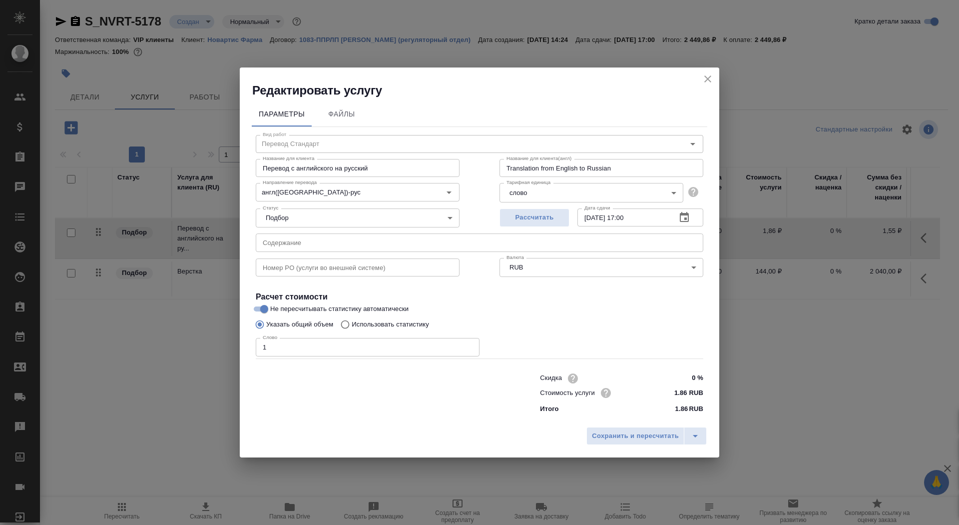
click at [358, 320] on p "Использовать статистику" at bounding box center [390, 324] width 77 height 10
click at [352, 320] on input "Использовать статистику" at bounding box center [344, 324] width 16 height 19
radio input "true"
radio input "false"
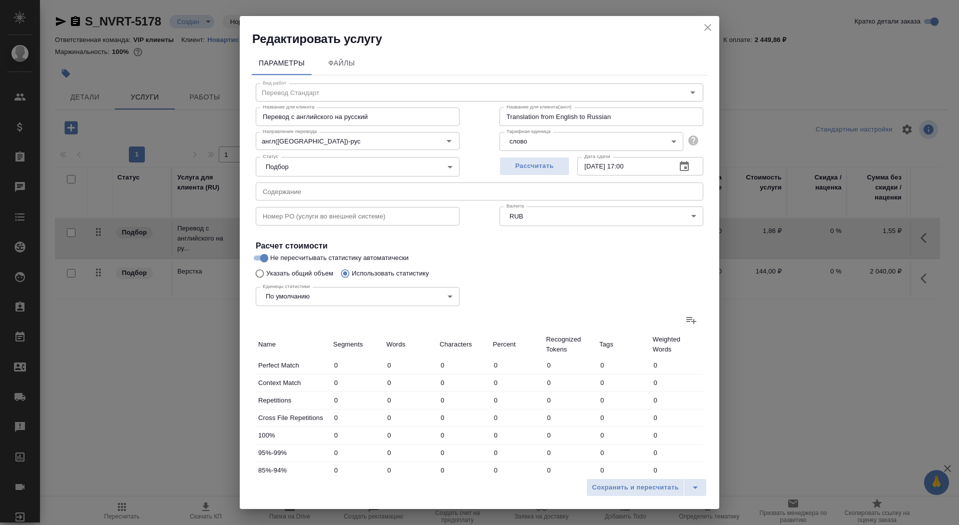
click at [693, 321] on icon at bounding box center [692, 320] width 10 height 7
click at [0, 0] on input "file" at bounding box center [0, 0] width 0 height 0
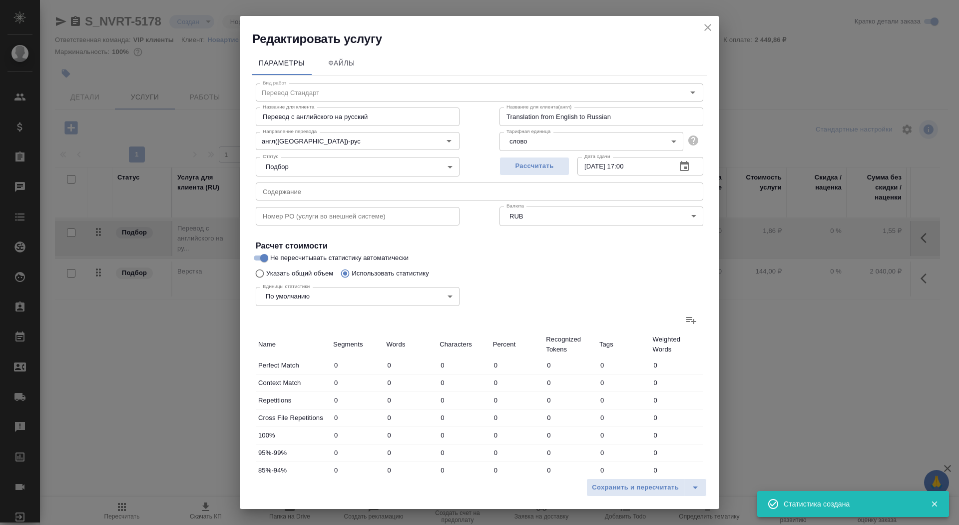
type input "176"
type input "487"
type input "2747"
type input "23"
type input "131"
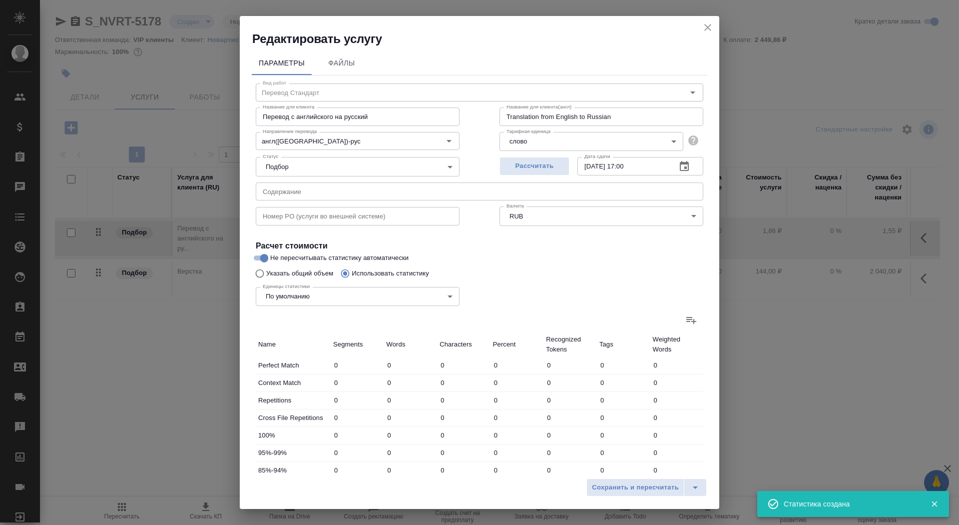
type input "1000"
type input "11"
type input "58"
type input "422"
type input "141"
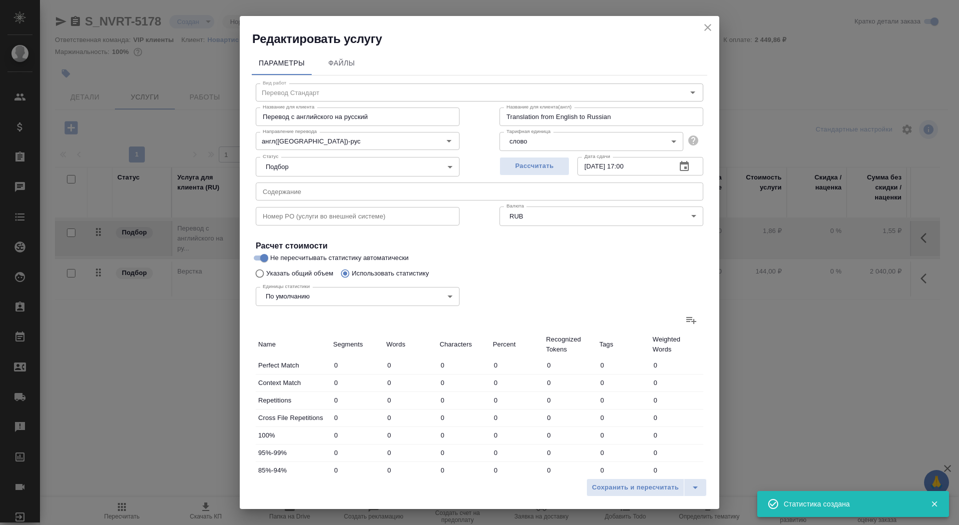
type input "470"
type input "3232"
type input "55"
type input "392"
type input "2651"
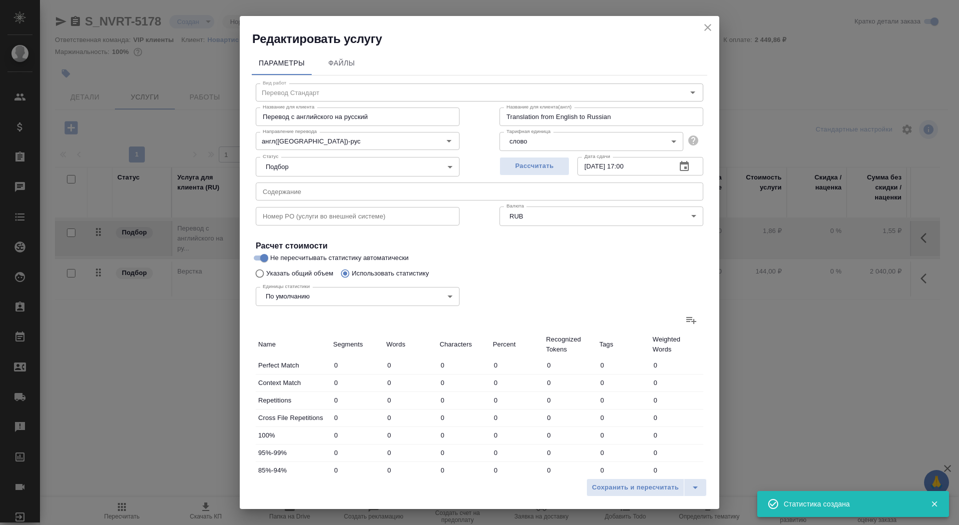
type input "20"
type input "261"
type input "1746"
type input "27"
type input "185"
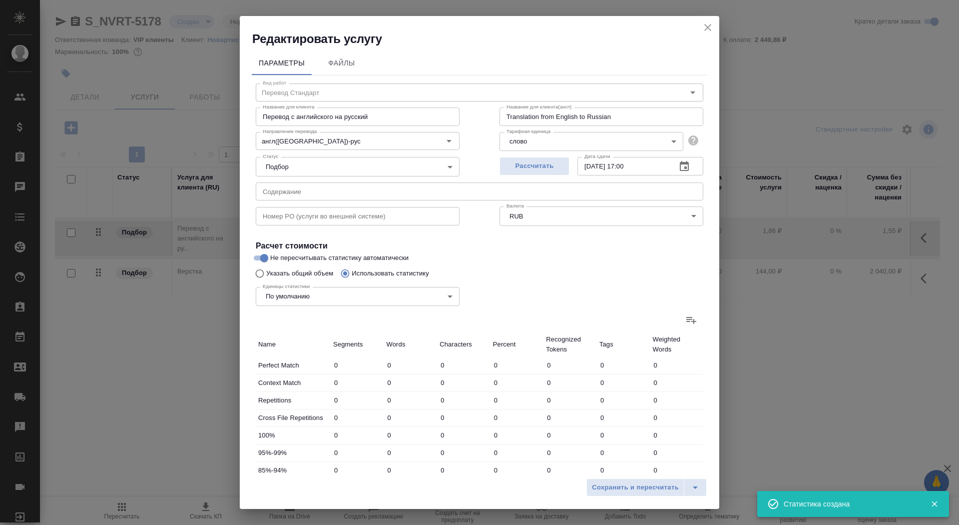
type input "1300"
type input "51"
type input "650"
type input "4528"
type input "470"
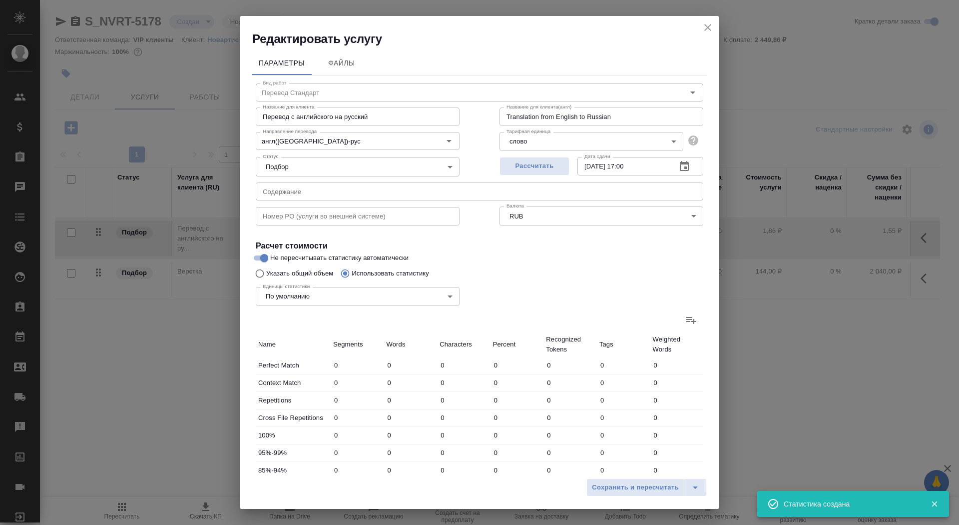
type input "2445"
type input "16204"
type input "504"
type input "2634"
type input "17626"
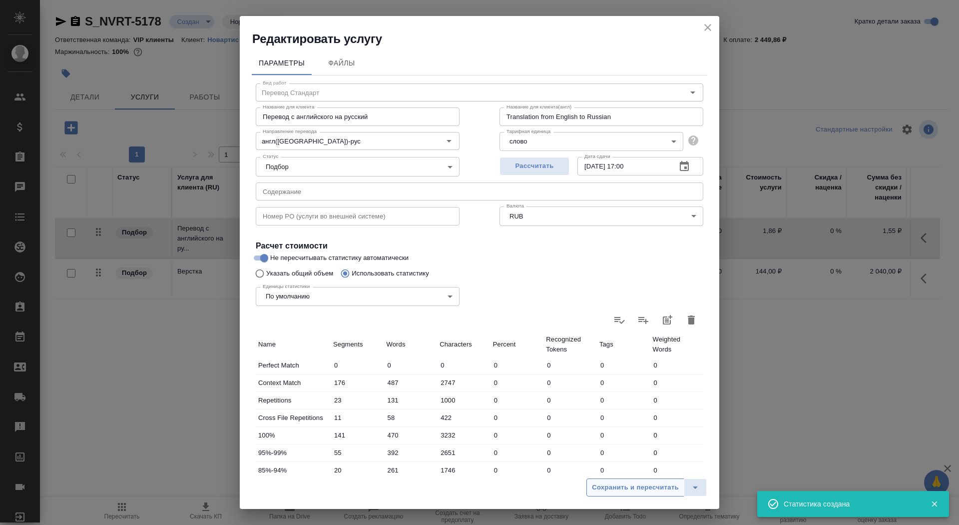
click at [602, 479] on button "Сохранить и пересчитать" at bounding box center [636, 487] width 98 height 18
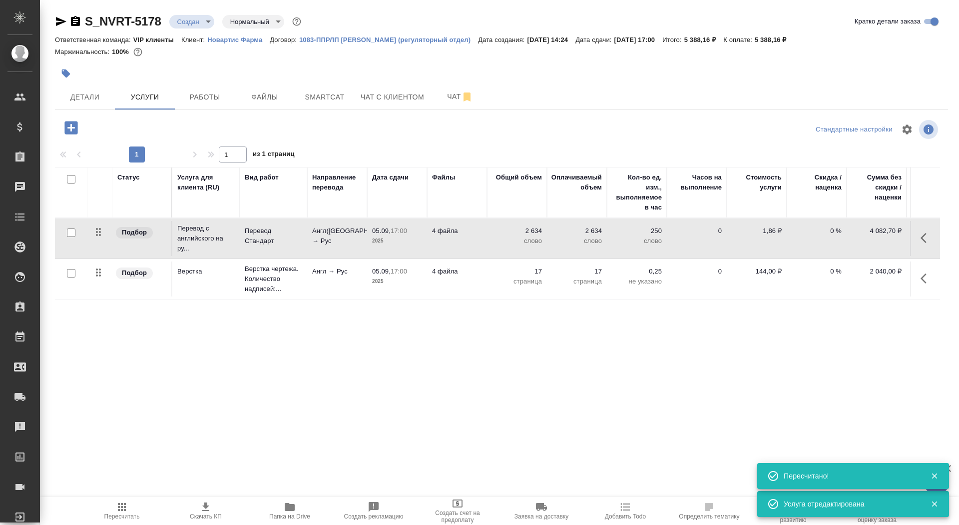
click at [409, 243] on p "2025" at bounding box center [397, 241] width 50 height 10
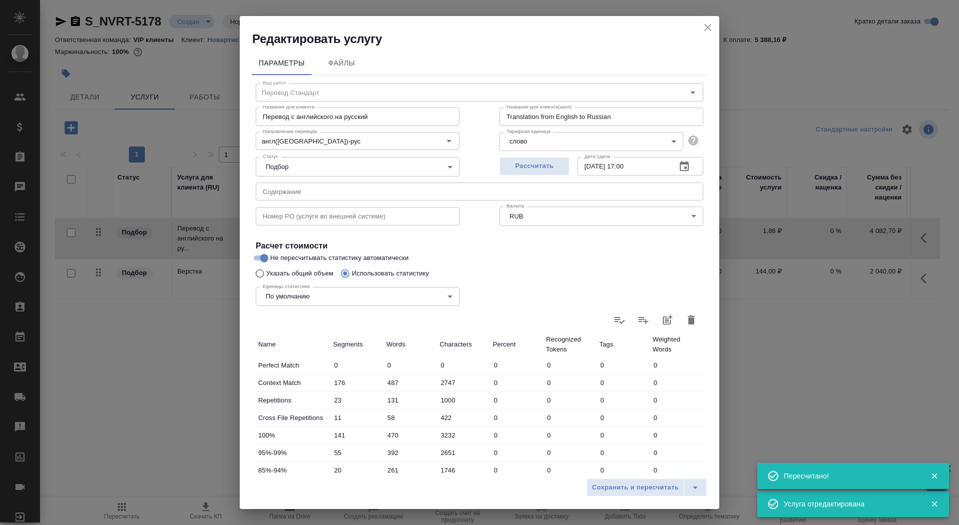
scroll to position [155, 0]
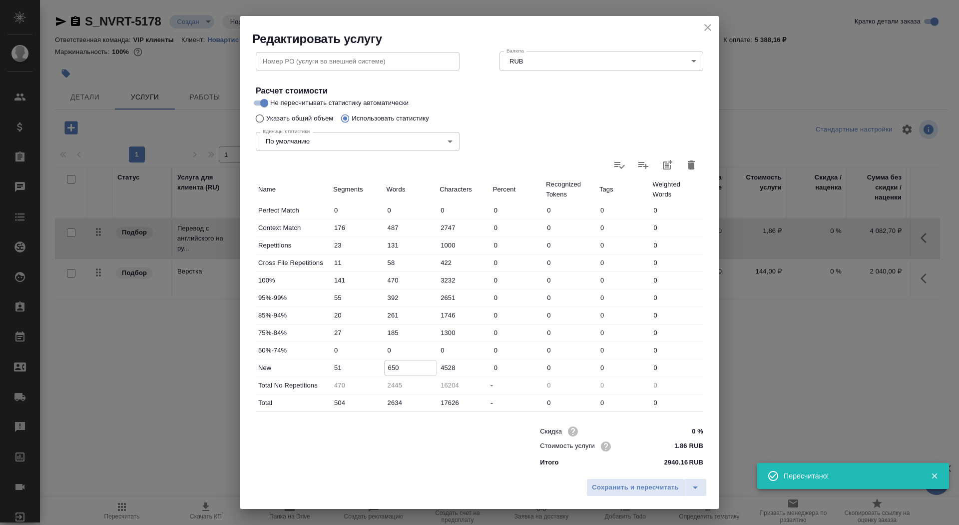
drag, startPoint x: 391, startPoint y: 367, endPoint x: 366, endPoint y: 364, distance: 24.7
click at [366, 364] on div "New 51 650 4528 0 0 0 0" at bounding box center [480, 367] width 448 height 17
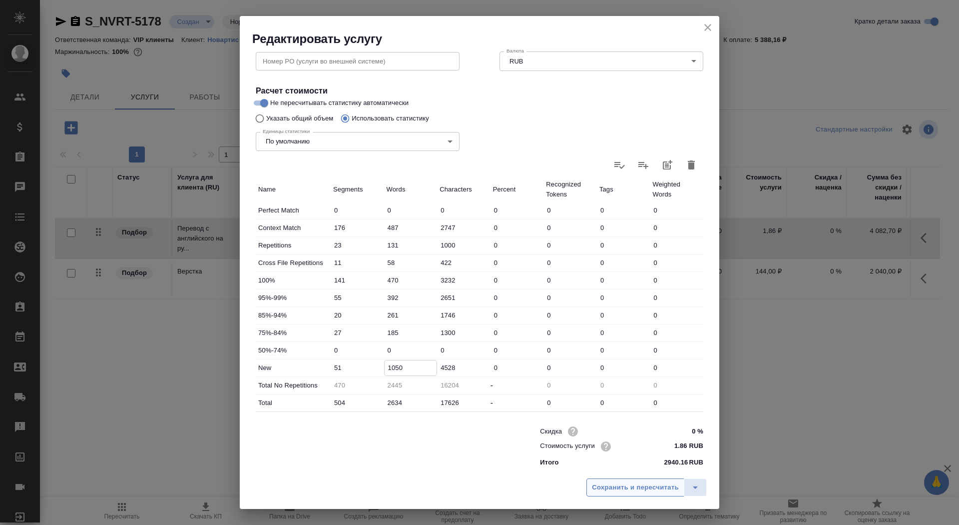
type input "1050"
click at [633, 486] on span "Сохранить и пересчитать" at bounding box center [635, 487] width 87 height 11
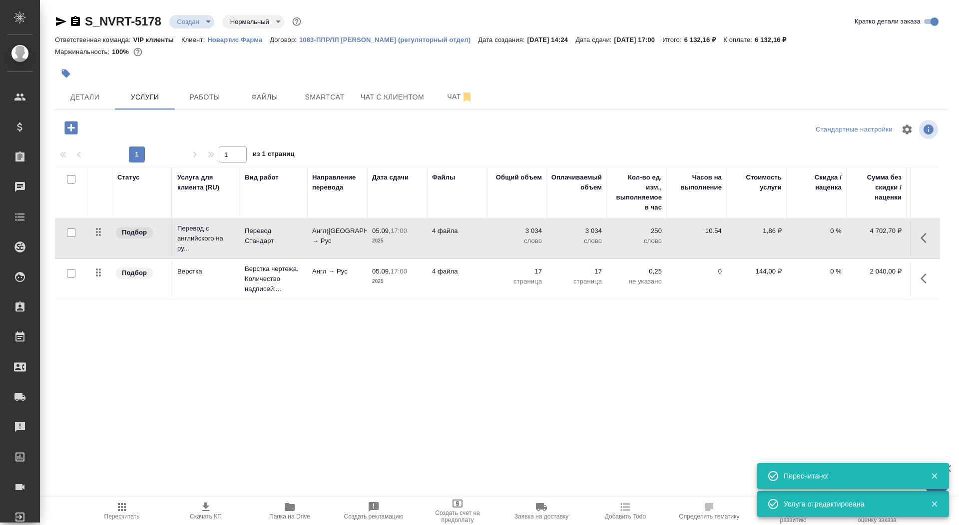
click at [204, 502] on icon "button" at bounding box center [206, 507] width 12 height 12
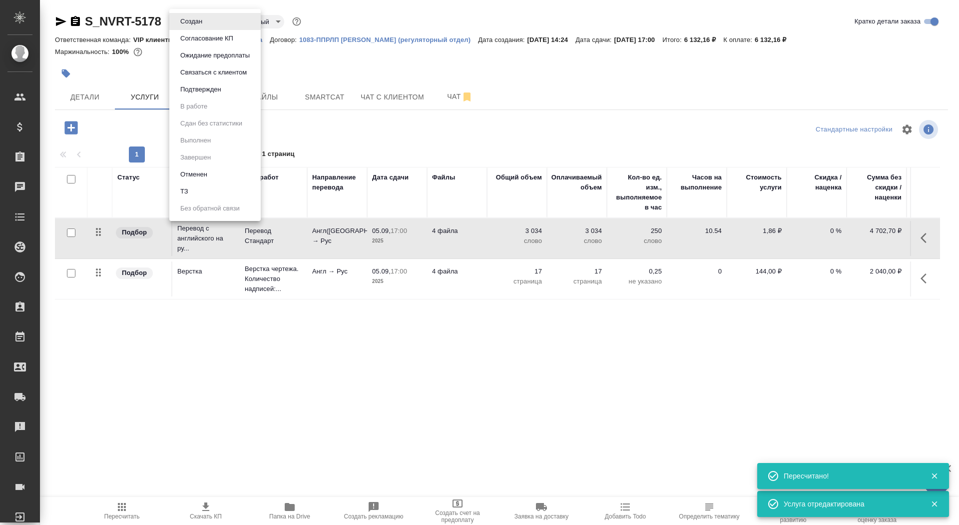
click at [198, 21] on body "🙏 .cls-1 fill:#fff; AWATERA Saydasheva Dilyara Клиенты Спецификации Заказы 0 Ча…" at bounding box center [479, 262] width 959 height 525
click at [198, 35] on button "Согласование КП" at bounding box center [206, 38] width 59 height 11
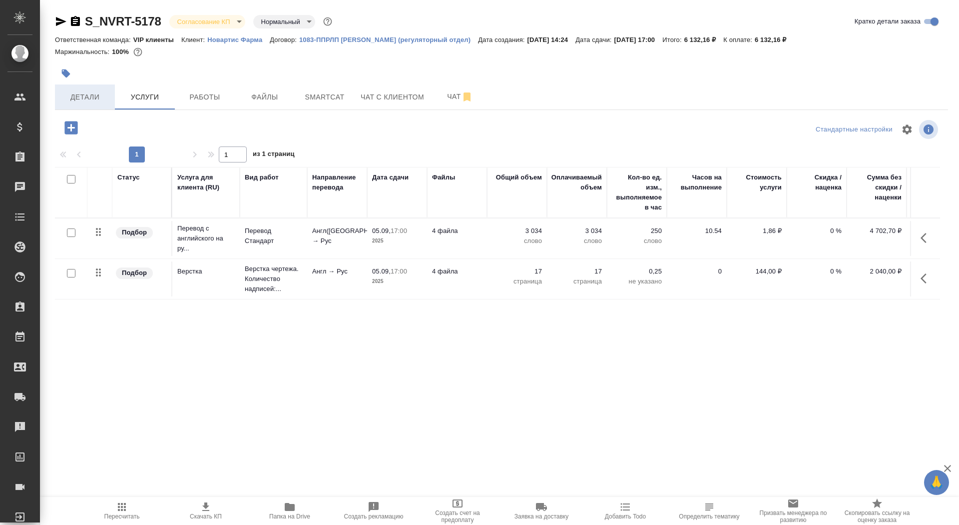
click at [103, 92] on span "Детали" at bounding box center [85, 97] width 48 height 12
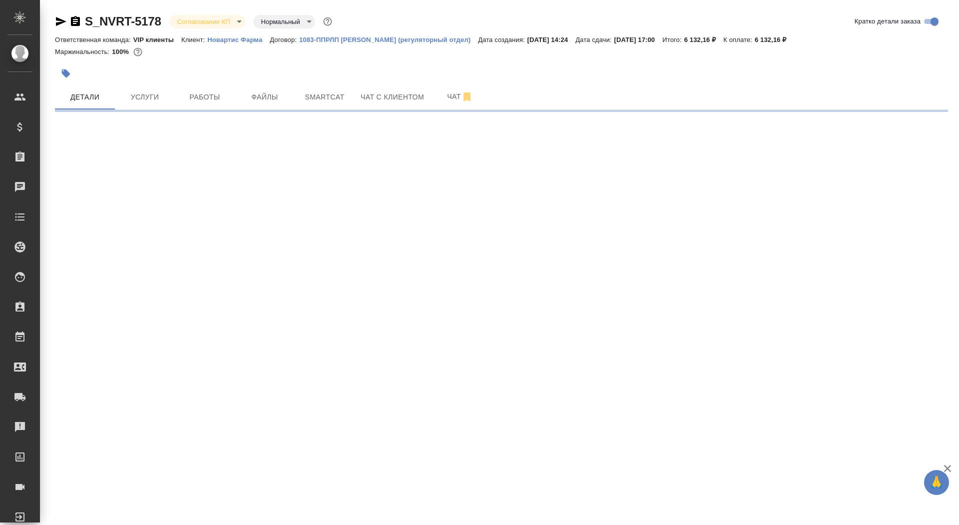
select select "RU"
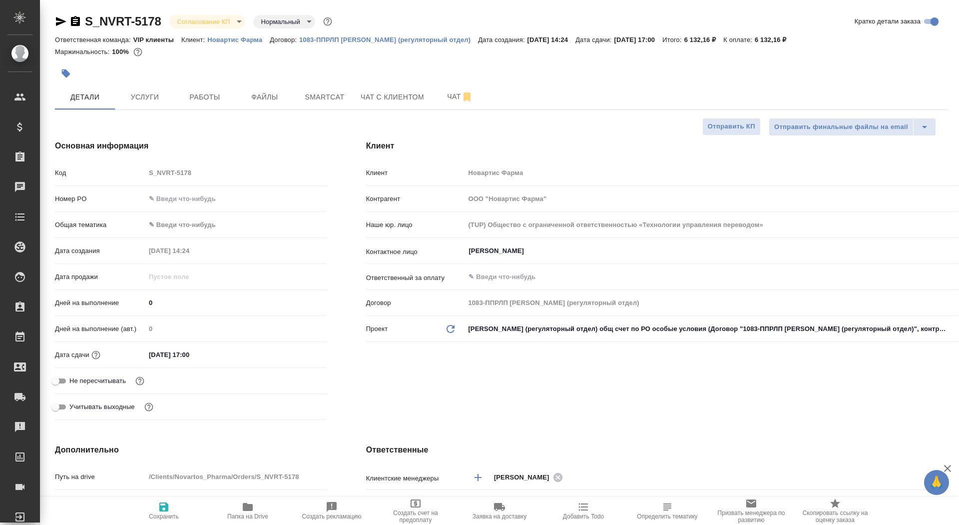
type textarea "x"
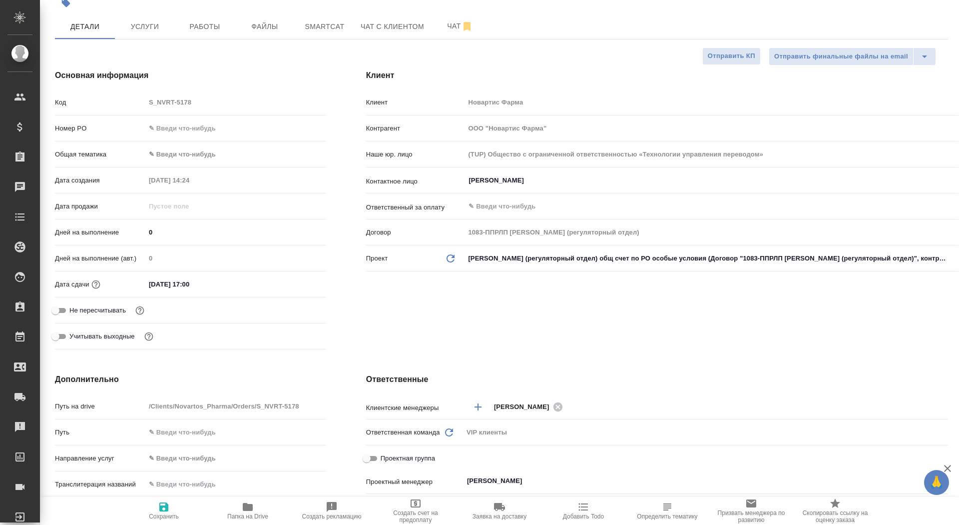
scroll to position [107, 0]
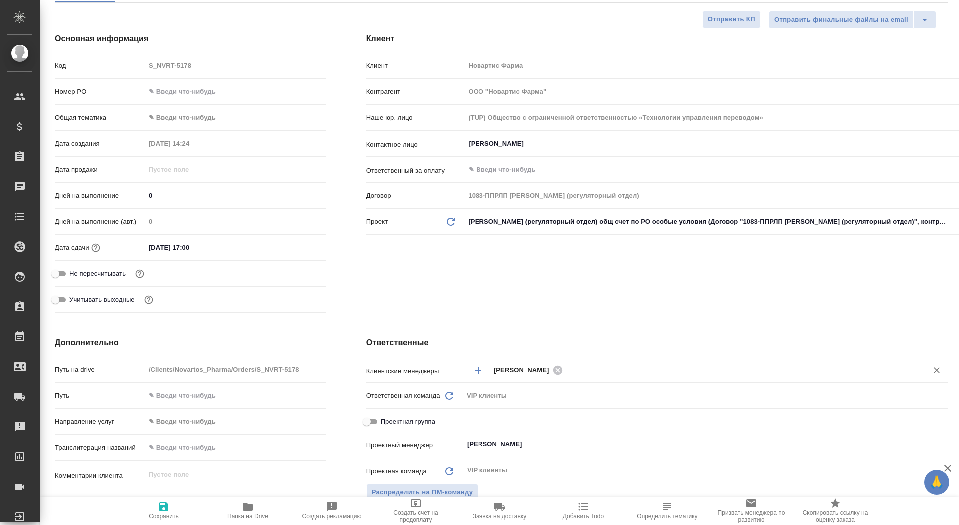
click at [606, 364] on input "text" at bounding box center [739, 370] width 346 height 12
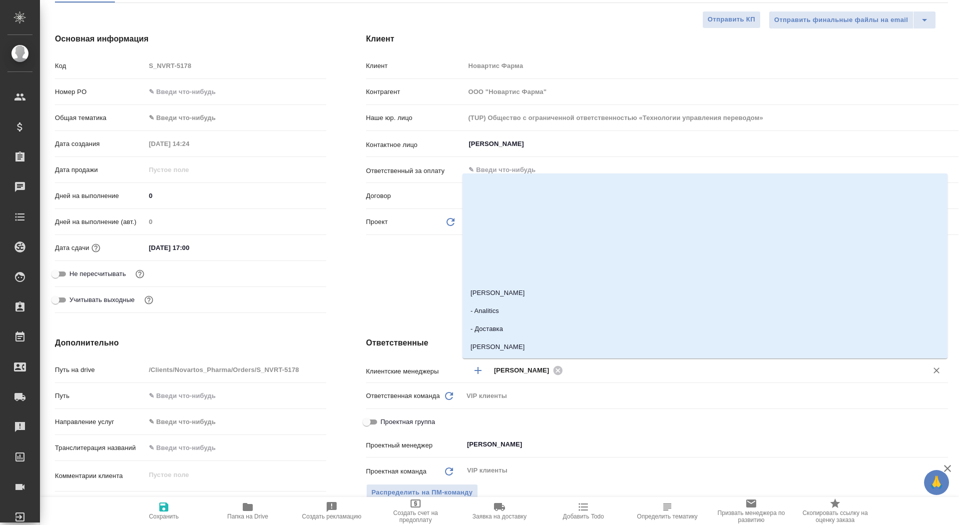
type textarea "x"
type input "каба"
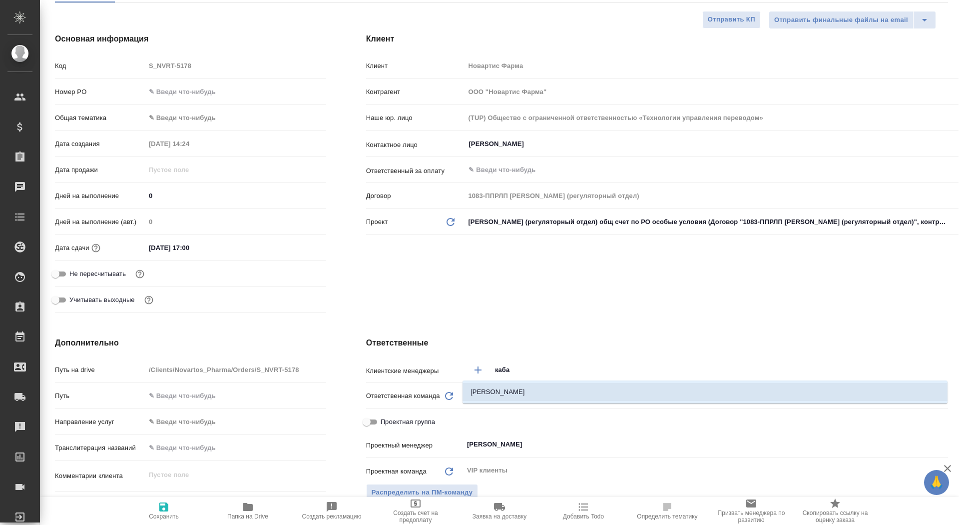
click at [611, 392] on li "Кабаргина Анна" at bounding box center [705, 392] width 485 height 18
type textarea "x"
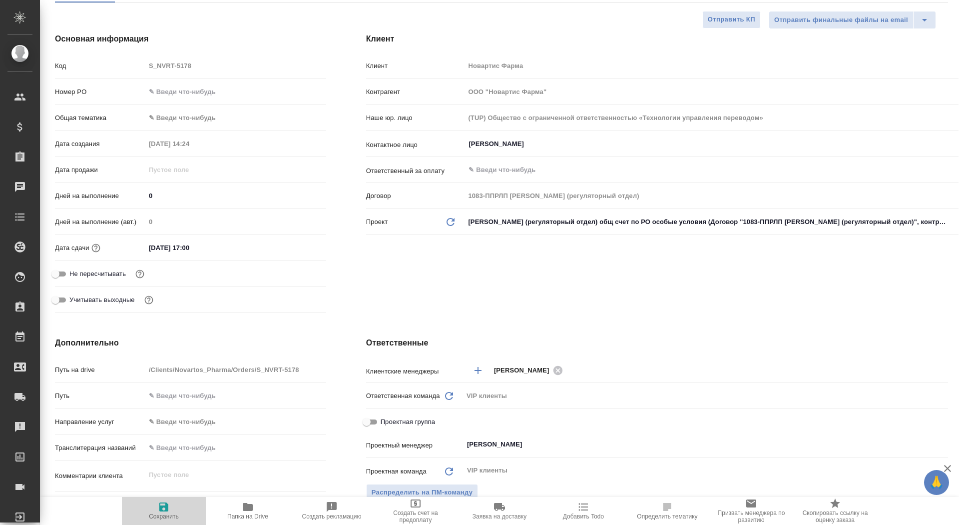
click at [152, 513] on span "Сохранить" at bounding box center [164, 516] width 30 height 7
type textarea "x"
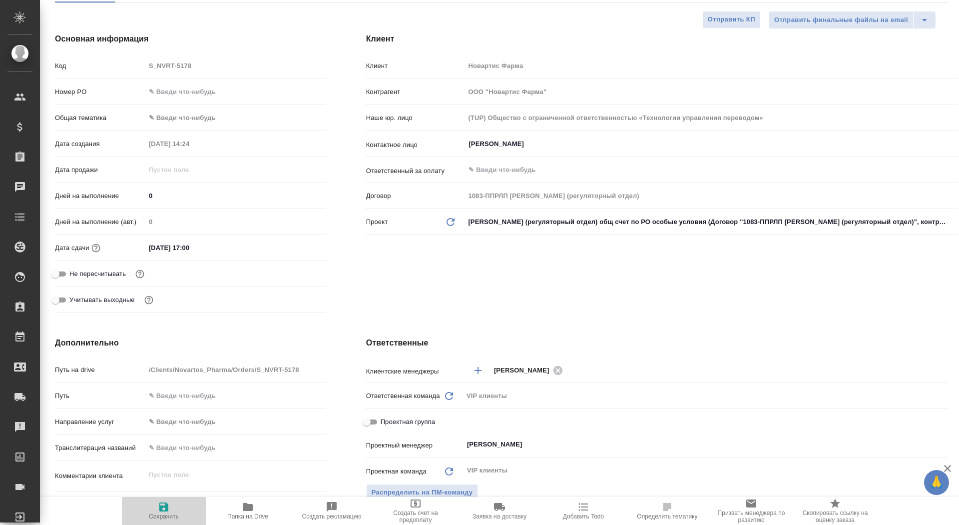
type textarea "x"
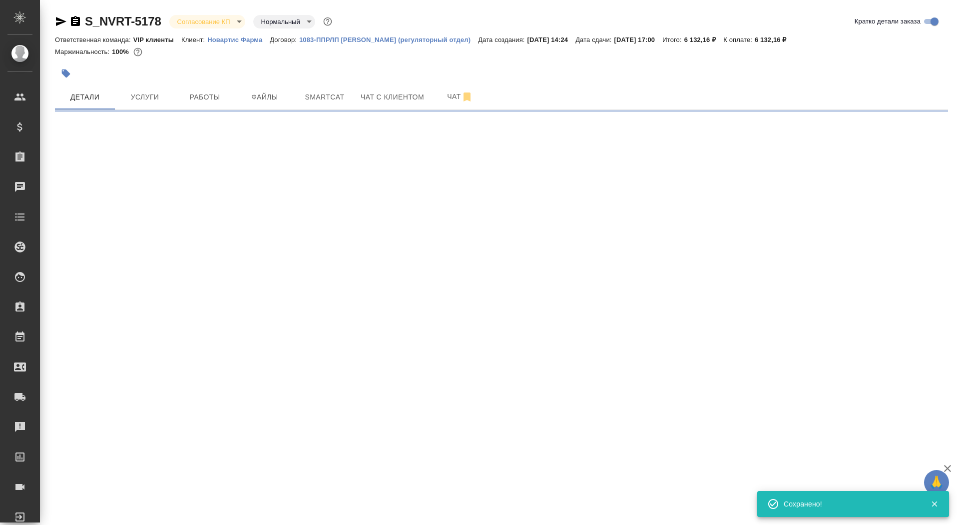
scroll to position [0, 0]
select select "RU"
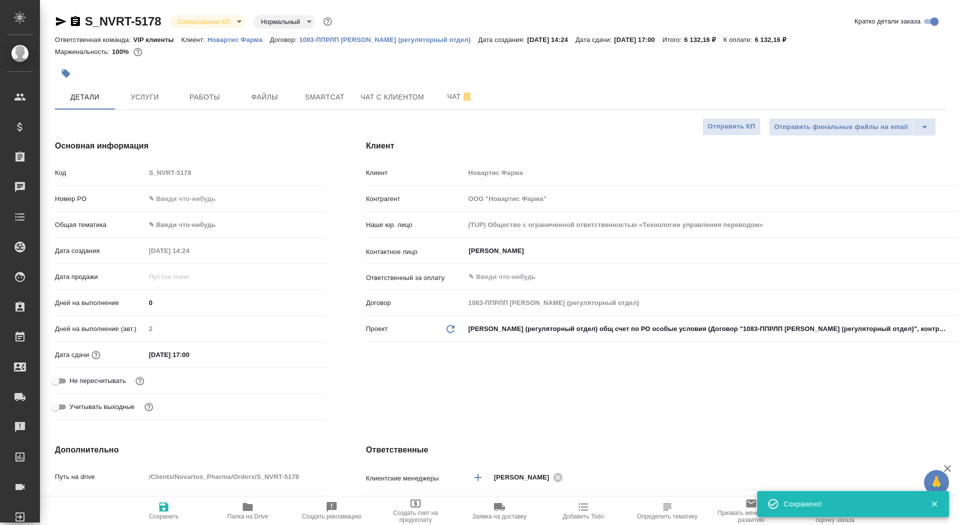
type textarea "x"
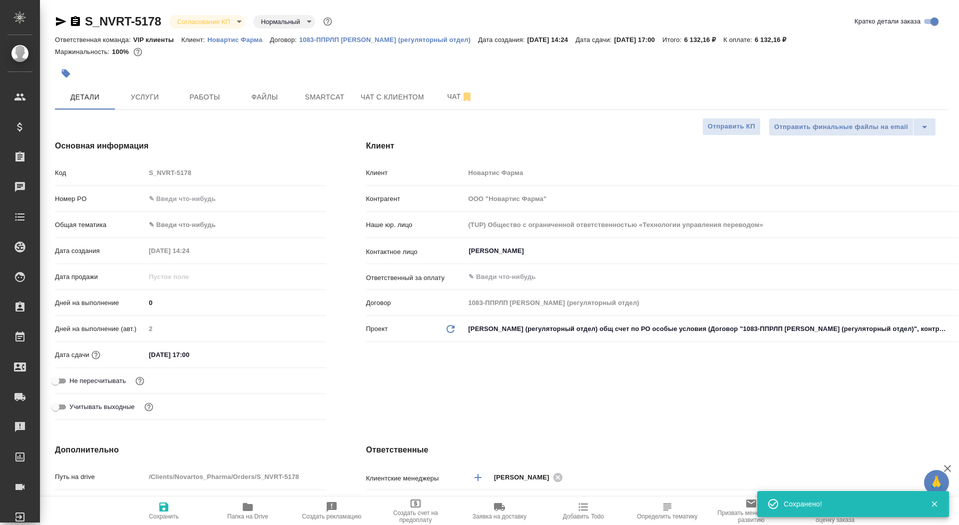
type textarea "x"
click at [242, 43] on p "Новартис Фарма" at bounding box center [238, 39] width 62 height 7
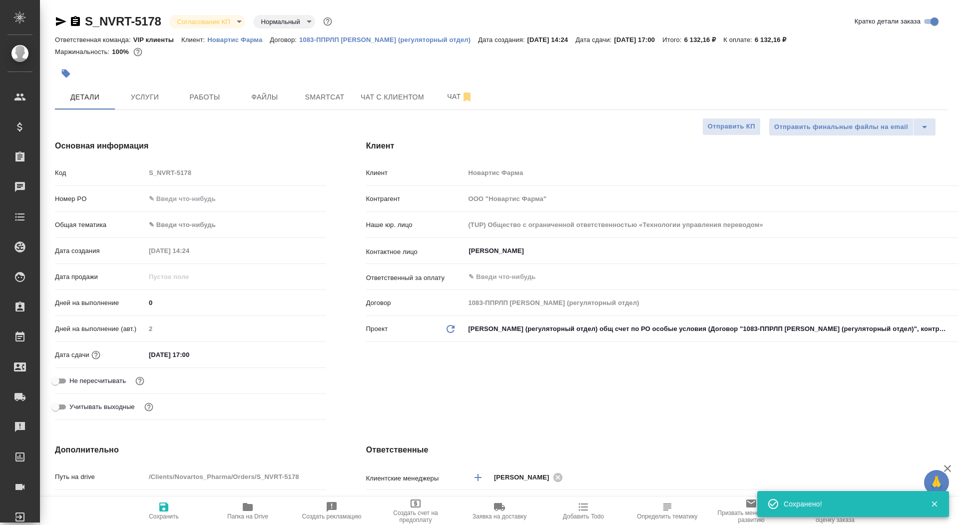
type textarea "x"
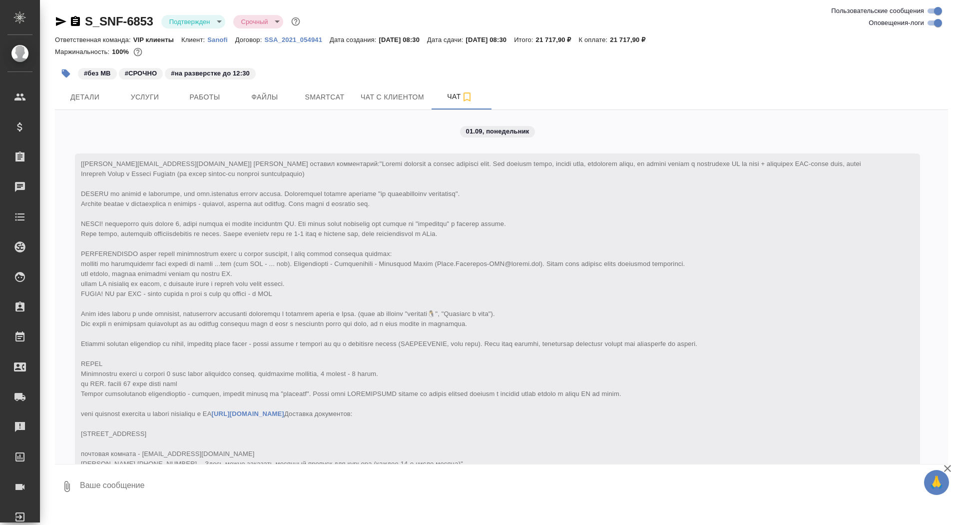
scroll to position [2496, 0]
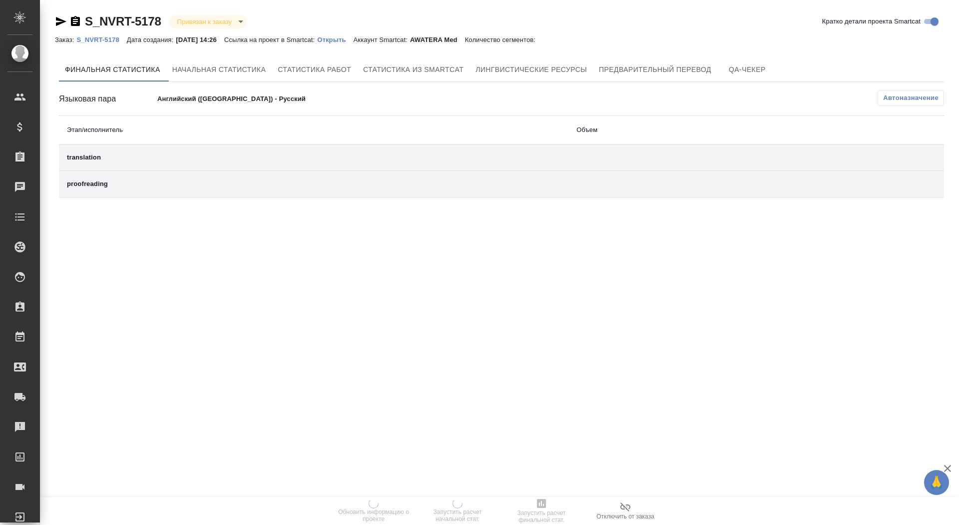
click at [348, 36] on p "Открыть" at bounding box center [335, 39] width 36 height 7
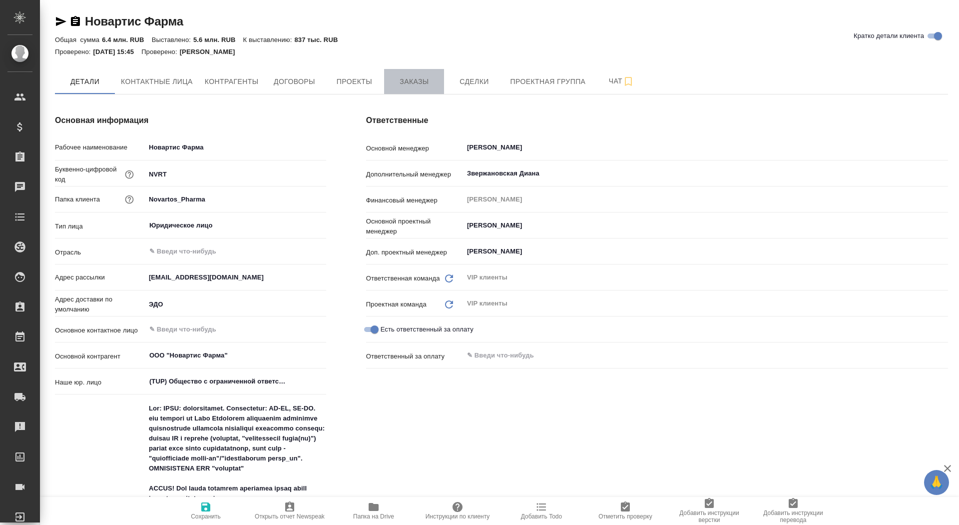
click at [417, 73] on button "Заказы" at bounding box center [414, 81] width 60 height 25
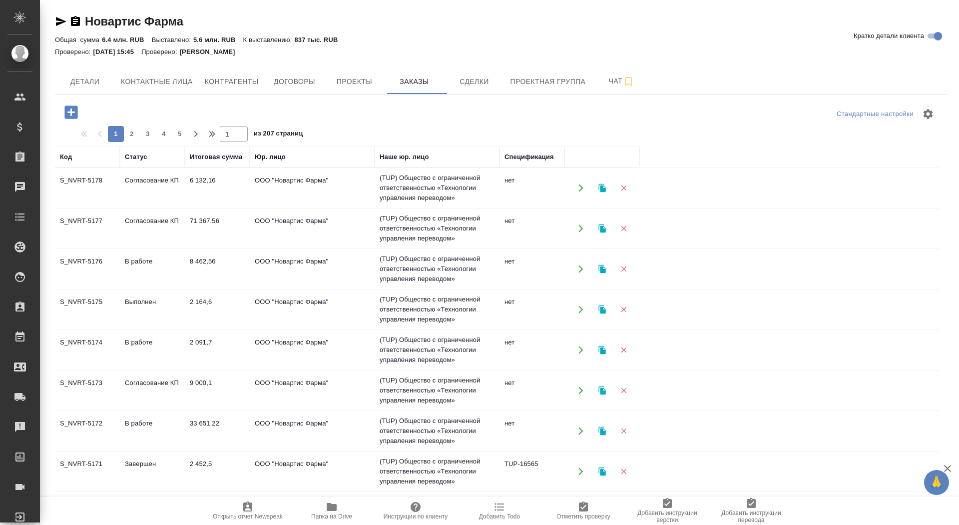
click at [67, 114] on icon "button" at bounding box center [70, 111] width 13 height 13
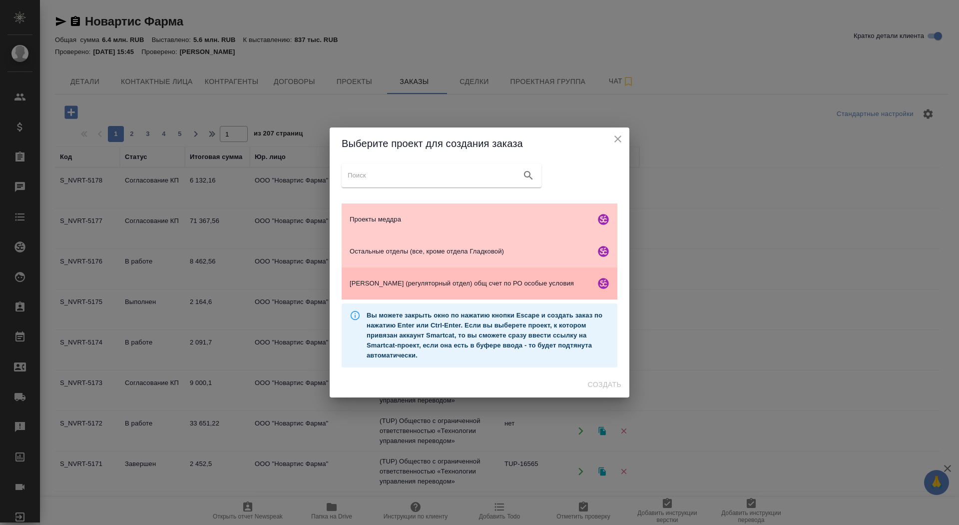
click at [458, 279] on span "[PERSON_NAME] (регуляторный отдел) общ счет по РО особые условия" at bounding box center [471, 283] width 242 height 10
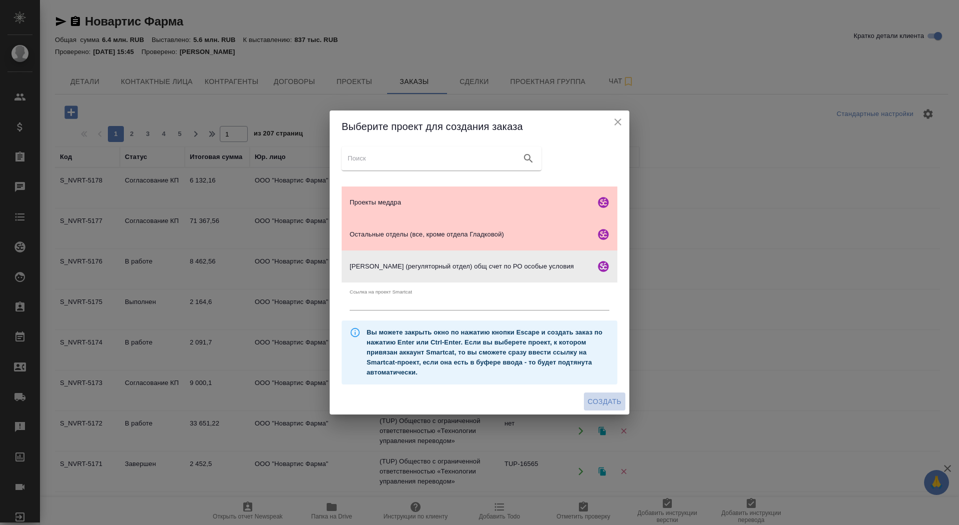
click at [608, 406] on span "Создать" at bounding box center [604, 401] width 33 height 12
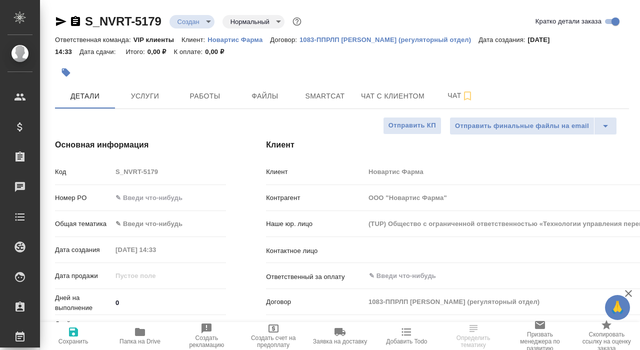
select select "RU"
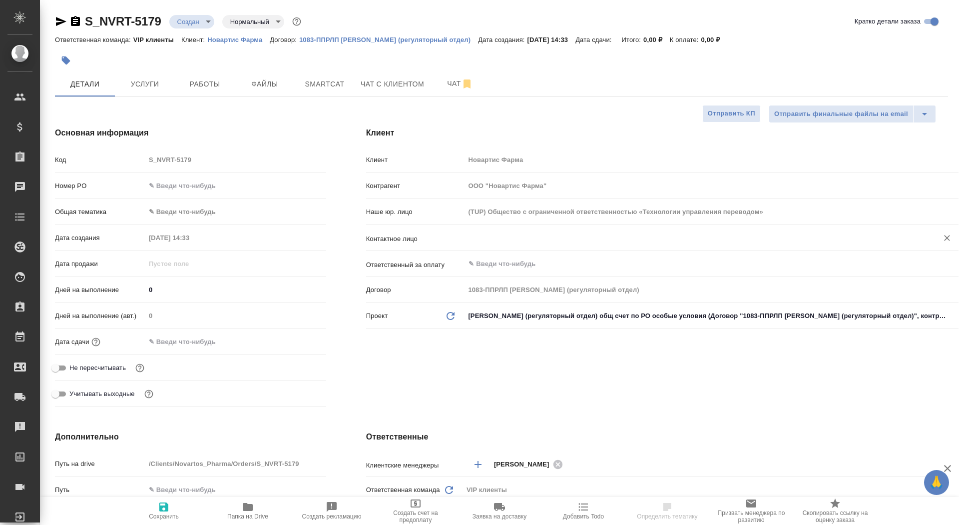
click at [496, 240] on input "text" at bounding box center [695, 238] width 455 height 12
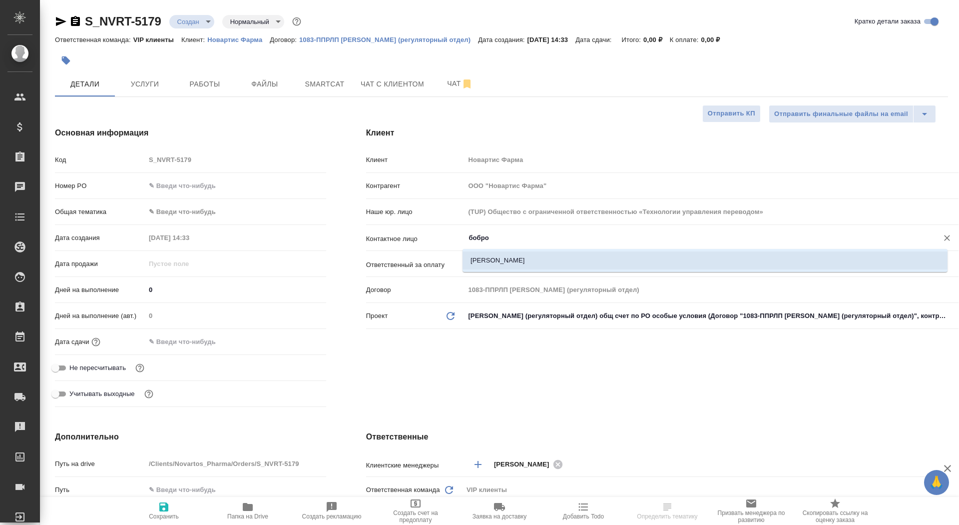
click at [480, 261] on li "Боброва Наталья" at bounding box center [705, 260] width 485 height 18
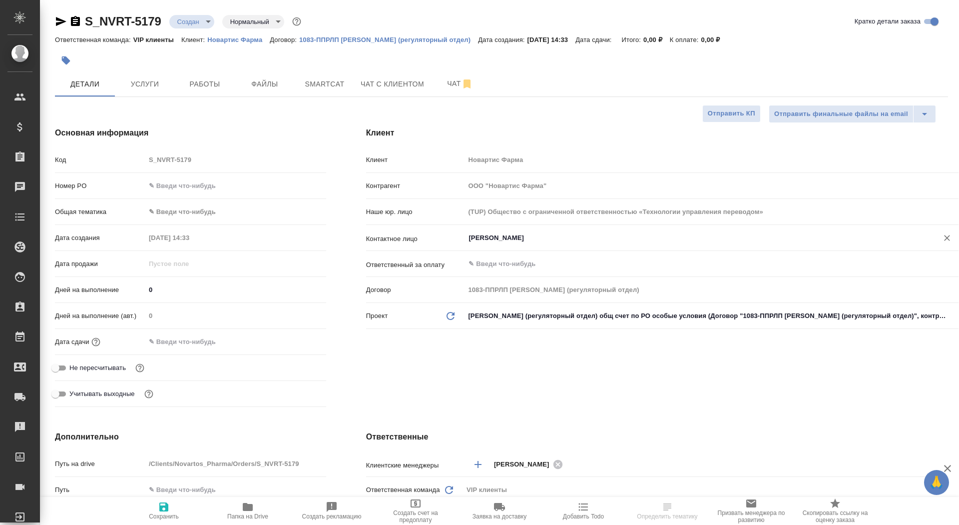
type input "Боброва Наталья"
click at [152, 349] on span "Сохранить" at bounding box center [164, 516] width 30 height 7
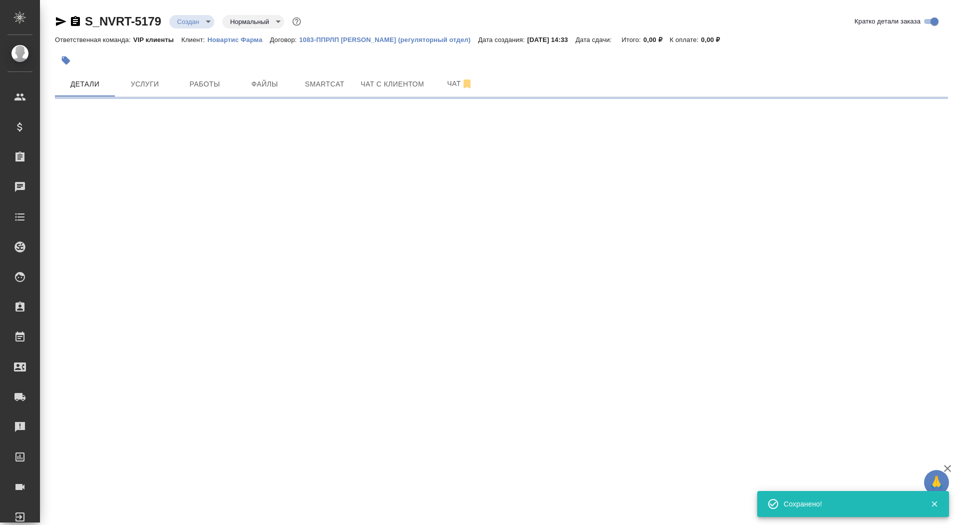
select select "RU"
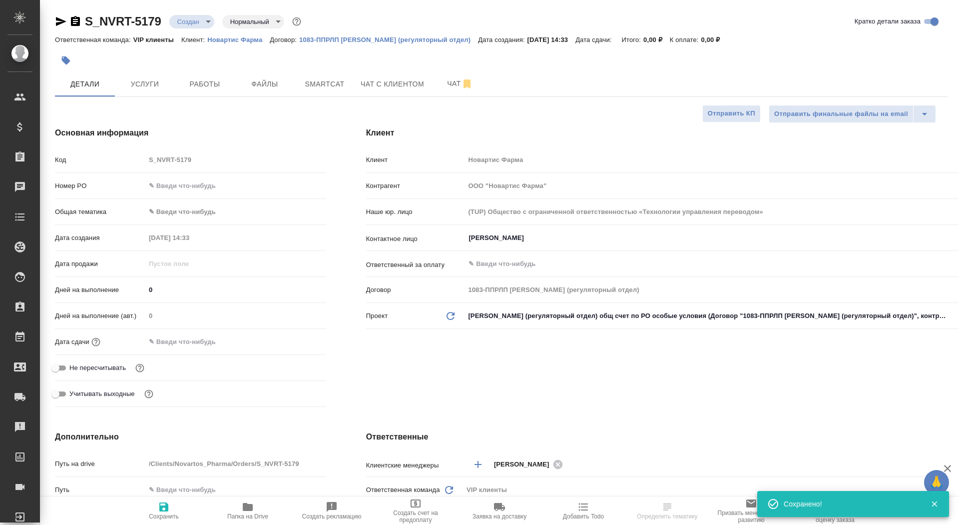
type textarea "x"
click at [186, 340] on input "text" at bounding box center [188, 341] width 87 height 14
click at [300, 340] on icon "button" at bounding box center [297, 341] width 12 height 12
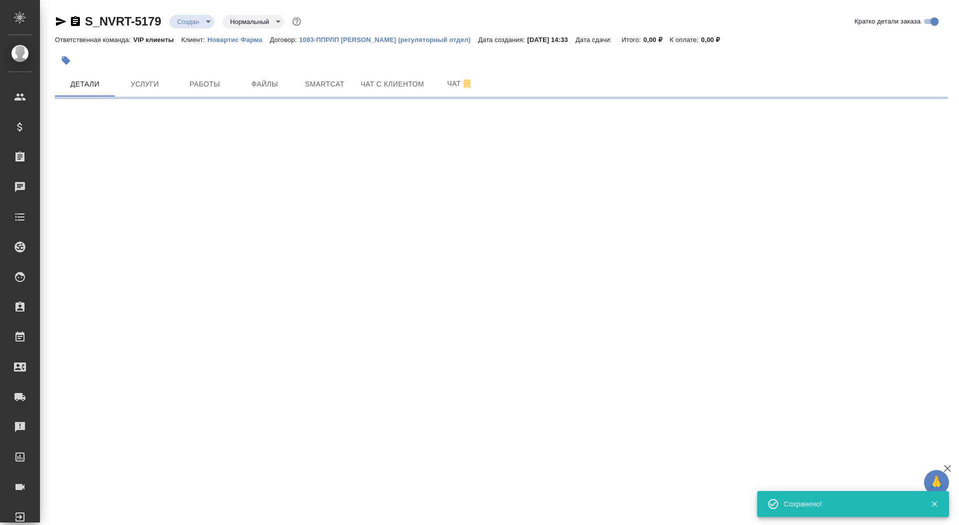
select select "RU"
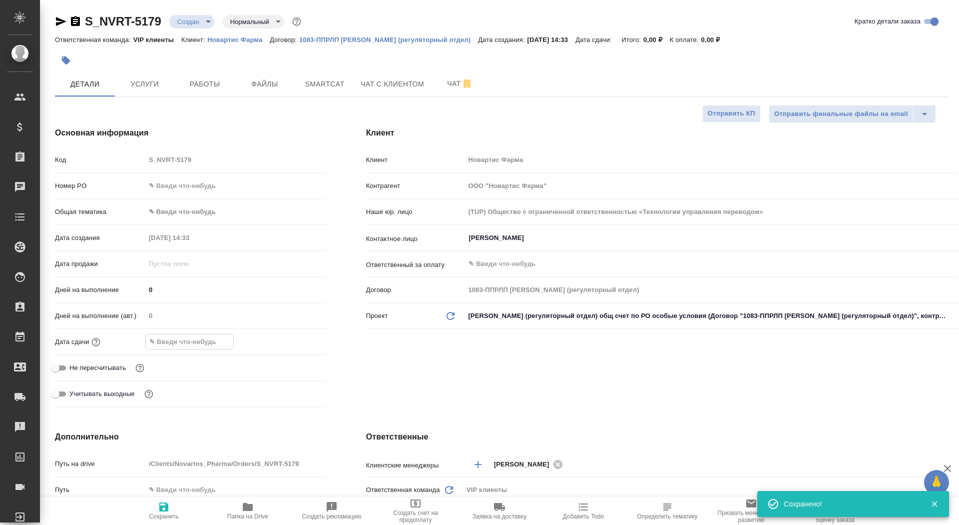
click at [215, 341] on input "text" at bounding box center [189, 341] width 87 height 14
click at [299, 336] on icon "button" at bounding box center [297, 341] width 9 height 10
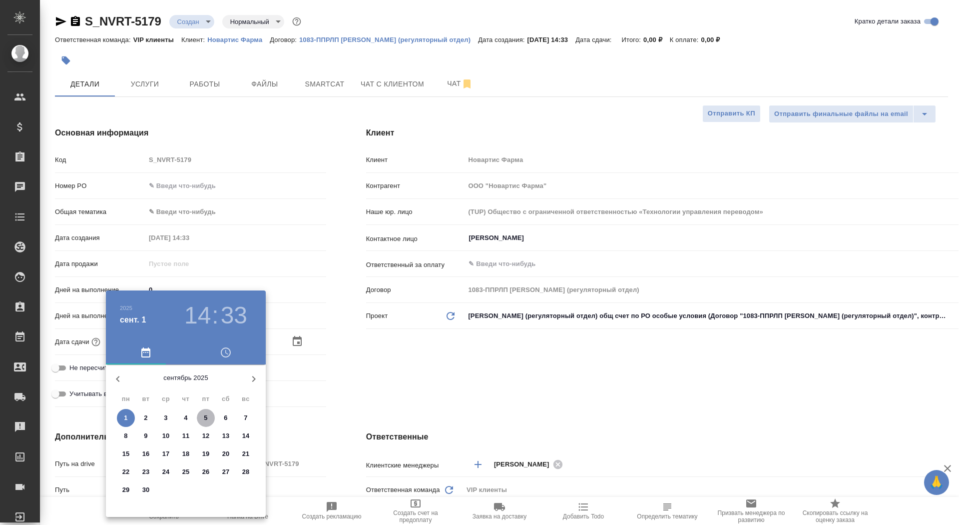
click at [207, 349] on p "5" at bounding box center [205, 418] width 3 height 10
type input "05.09.2025 14:33"
type textarea "x"
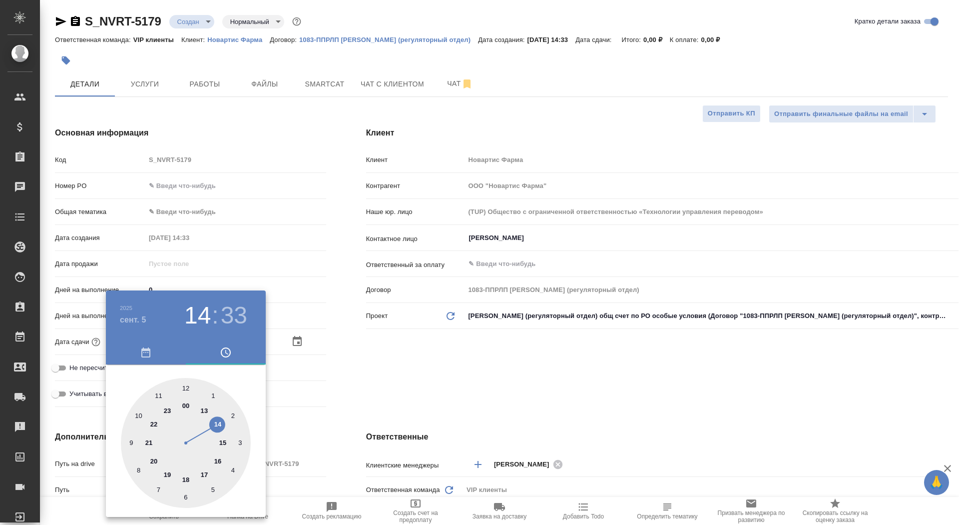
click at [203, 349] on div at bounding box center [186, 443] width 130 height 130
type input "05.09.2025 17:33"
type textarea "x"
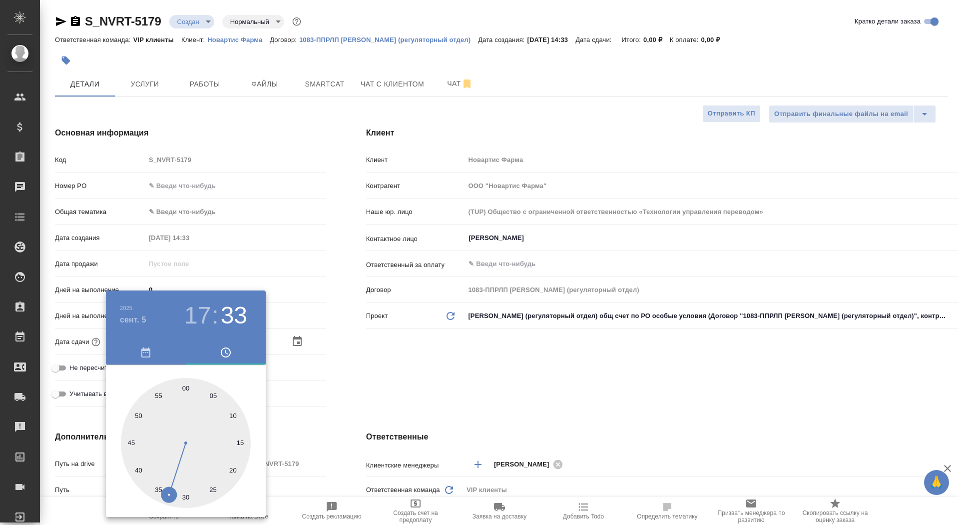
click at [188, 349] on div at bounding box center [186, 443] width 130 height 130
type input "05.09.2025 17:01"
type textarea "x"
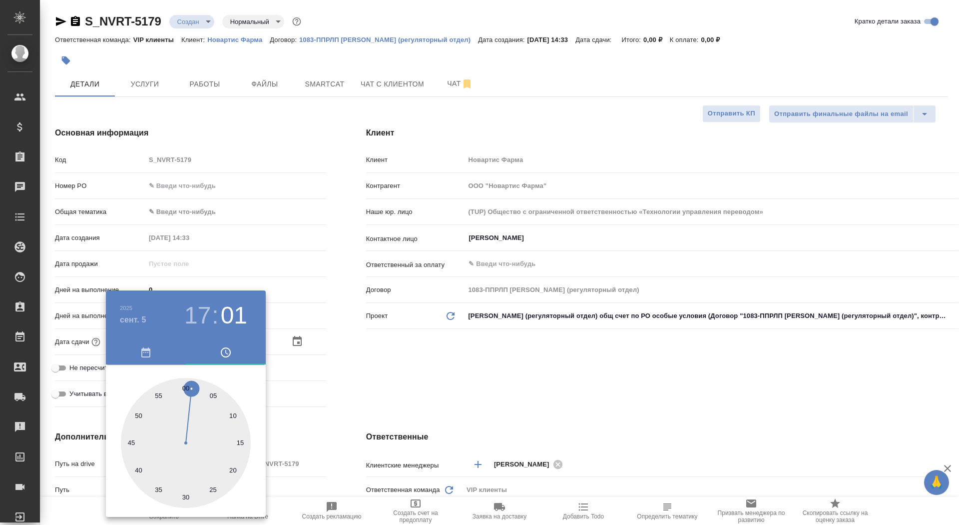
click at [182, 349] on div at bounding box center [186, 443] width 130 height 130
type input "05.09.2025 17:59"
type textarea "x"
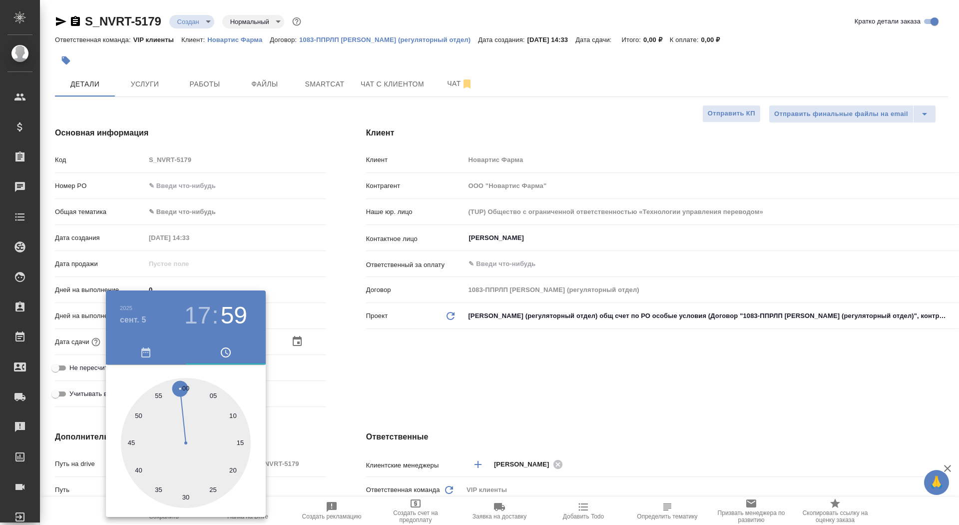
click at [186, 349] on div at bounding box center [186, 443] width 130 height 130
type input "05.09.2025 17:00"
type textarea "x"
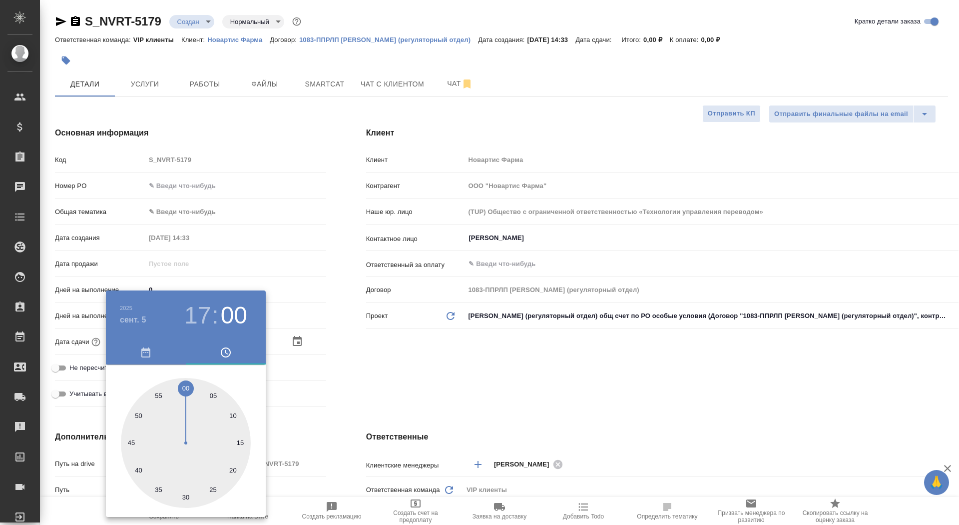
click at [385, 349] on div at bounding box center [479, 262] width 959 height 525
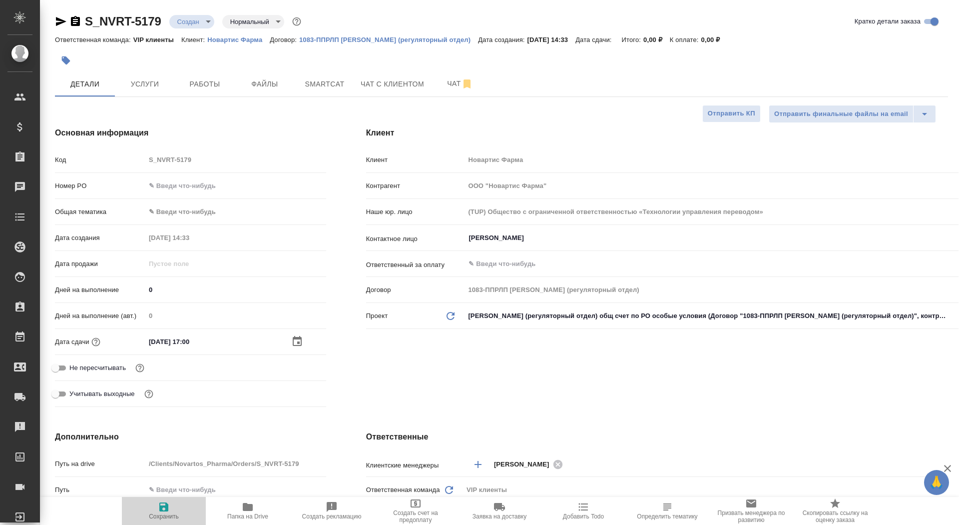
click at [173, 349] on span "Сохранить" at bounding box center [164, 510] width 72 height 19
type textarea "x"
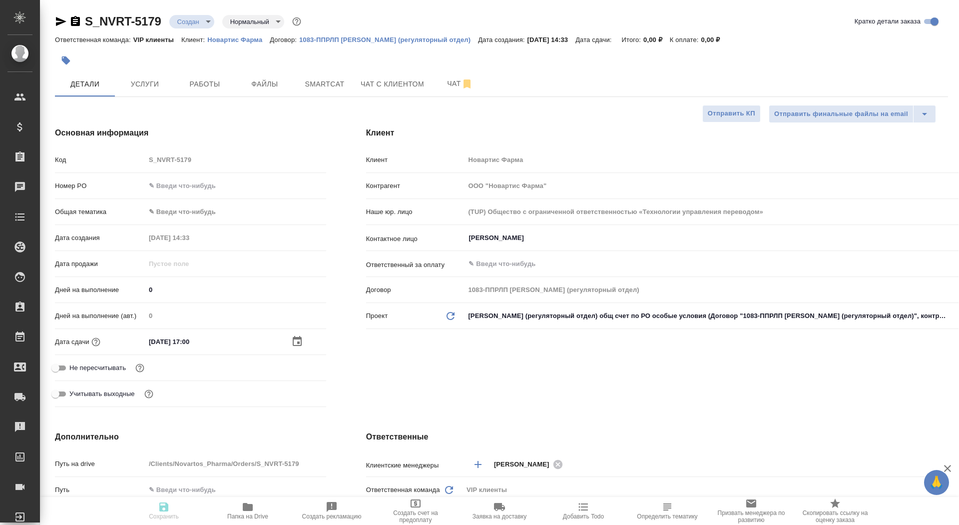
type textarea "x"
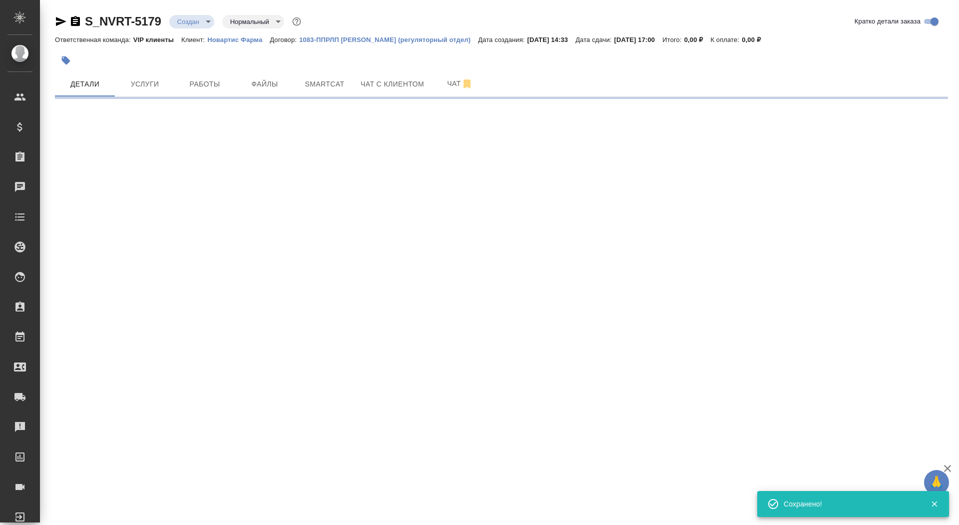
select select "RU"
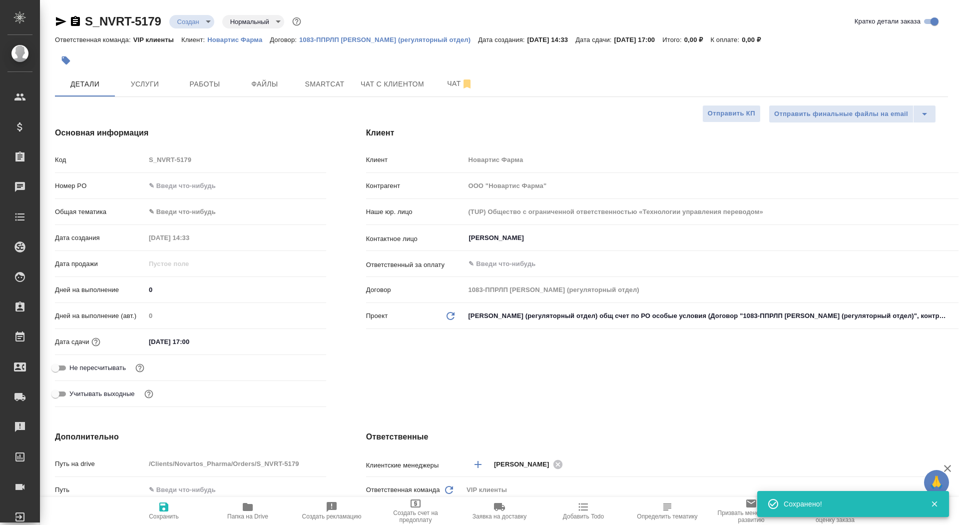
type textarea "x"
click at [258, 98] on div "S_NVRT-5179 Создан new Нормальный normal Кратко детали заказа Ответственная ком…" at bounding box center [501, 509] width 904 height 1019
click at [259, 82] on span "Файлы" at bounding box center [265, 84] width 48 height 12
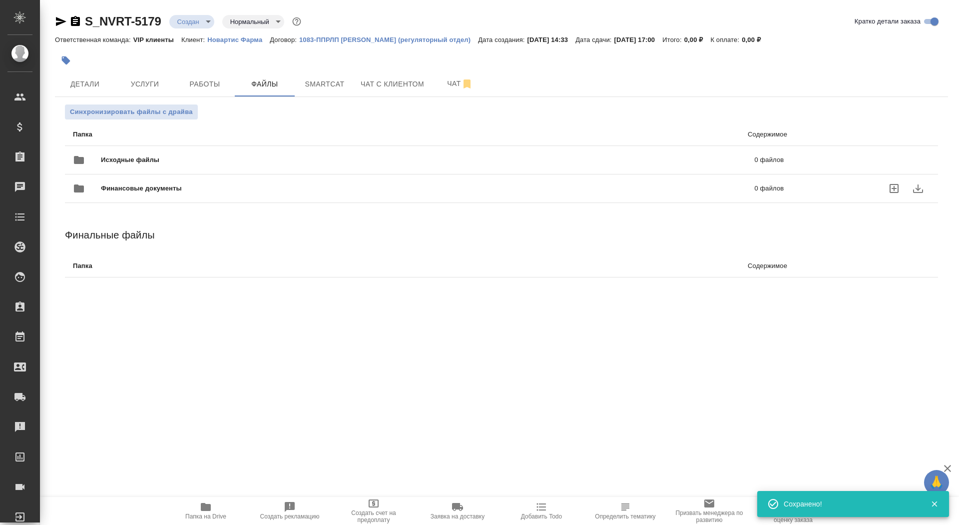
click at [150, 167] on div "Финансовые документы 0 файлов" at bounding box center [428, 188] width 731 height 44
click at [148, 164] on div "Исходные файлы 0 файлов" at bounding box center [428, 160] width 711 height 24
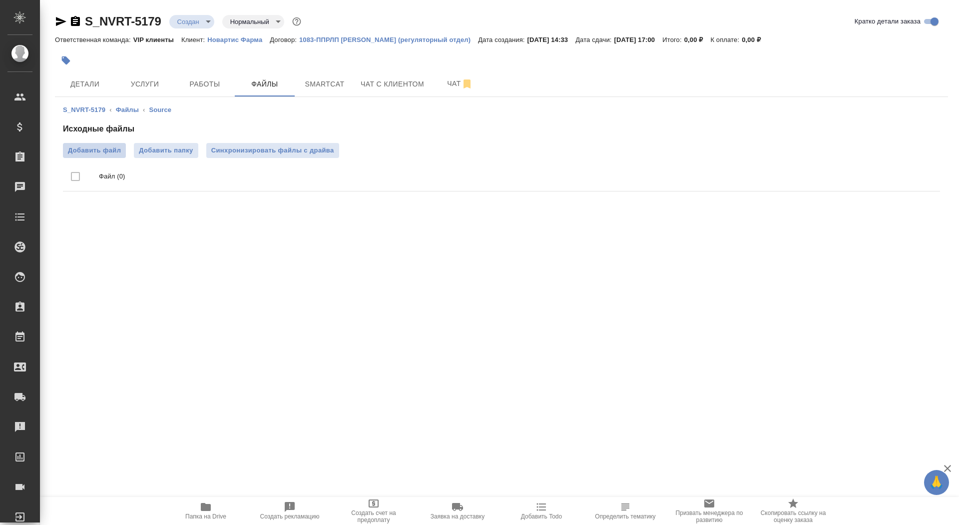
click at [95, 153] on span "Добавить файл" at bounding box center [94, 150] width 53 height 10
click at [0, 0] on input "Добавить файл" at bounding box center [0, 0] width 0 height 0
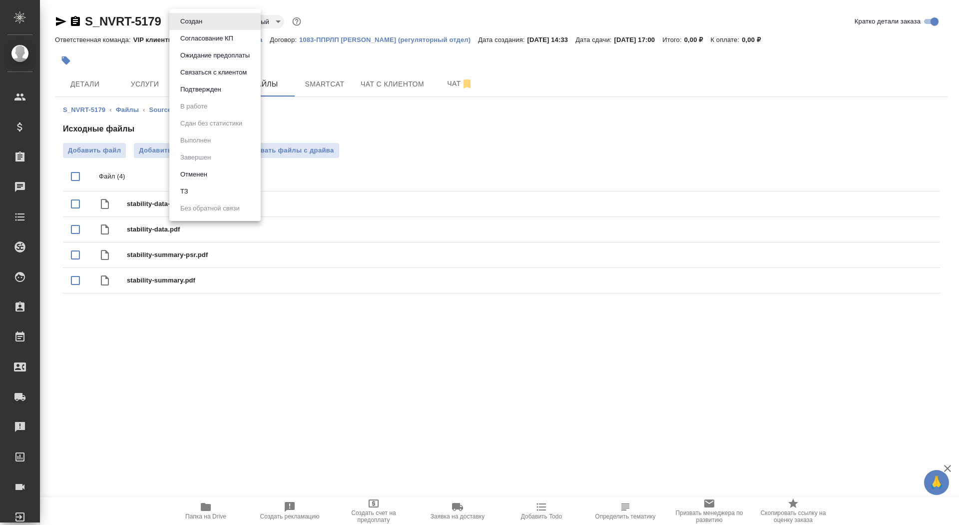
click at [200, 15] on body "🙏 .cls-1 fill:#fff; AWATERA Saydasheva Dilyara Клиенты Спецификации Заказы 0 Ча…" at bounding box center [479, 262] width 959 height 525
click at [216, 193] on li "ТЗ" at bounding box center [214, 191] width 91 height 17
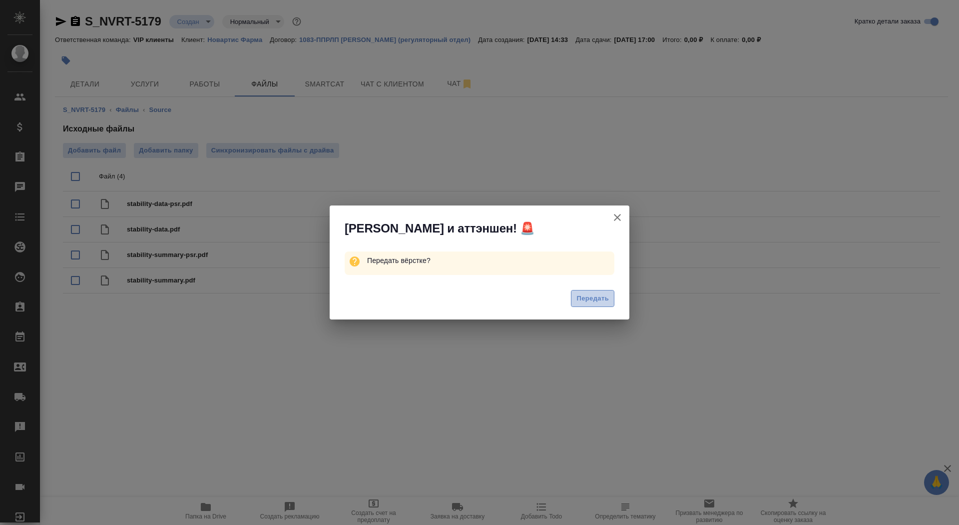
click at [581, 298] on span "Передать" at bounding box center [593, 298] width 32 height 11
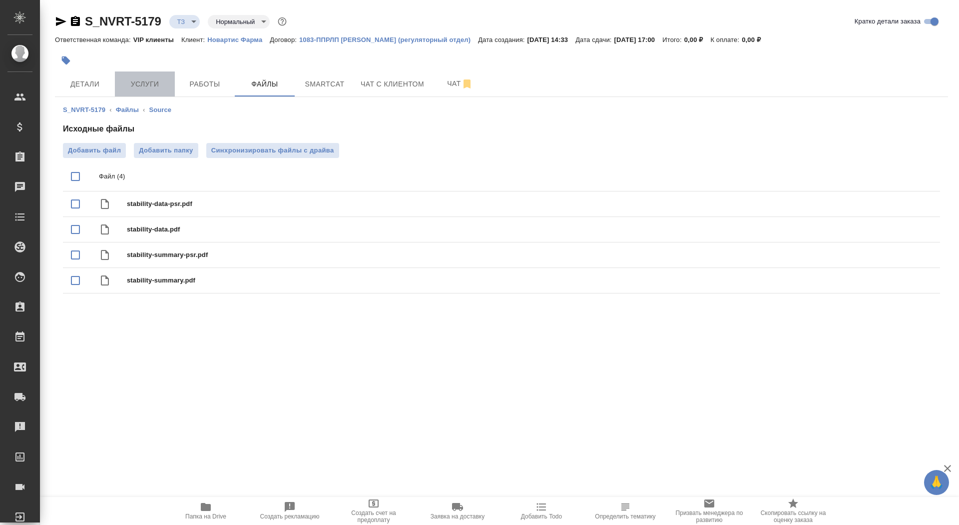
click at [135, 86] on span "Услуги" at bounding box center [145, 84] width 48 height 12
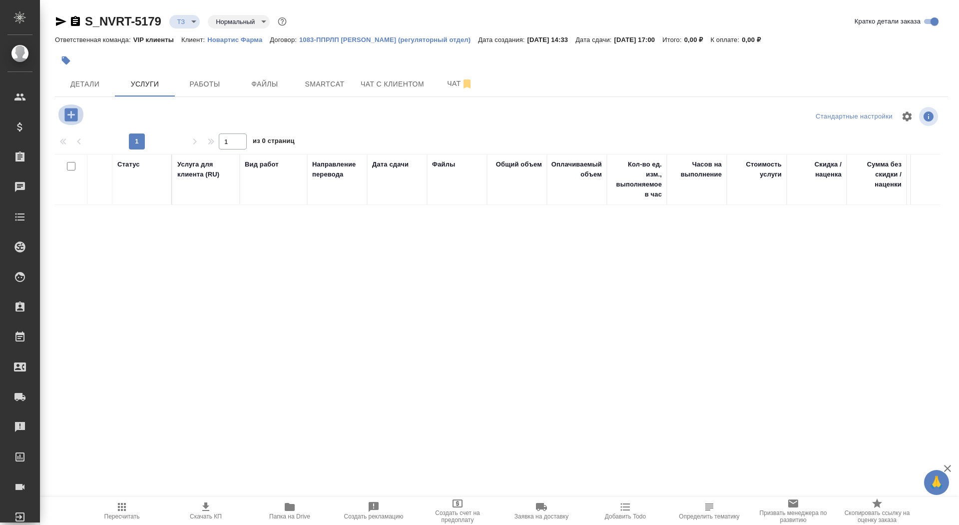
click at [76, 109] on icon "button" at bounding box center [70, 114] width 13 height 13
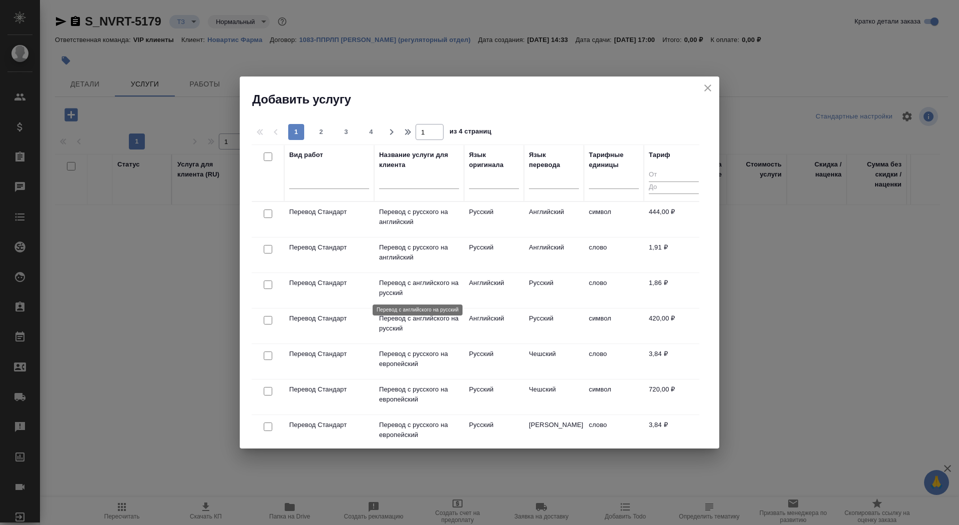
click at [414, 290] on p "Перевод с английского на русский" at bounding box center [419, 288] width 80 height 20
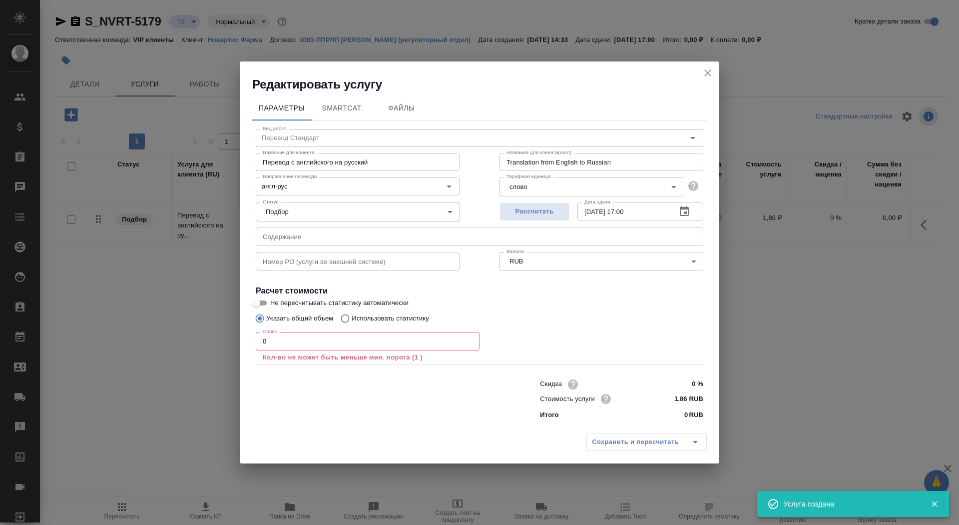
click at [332, 346] on input "0" at bounding box center [368, 341] width 224 height 18
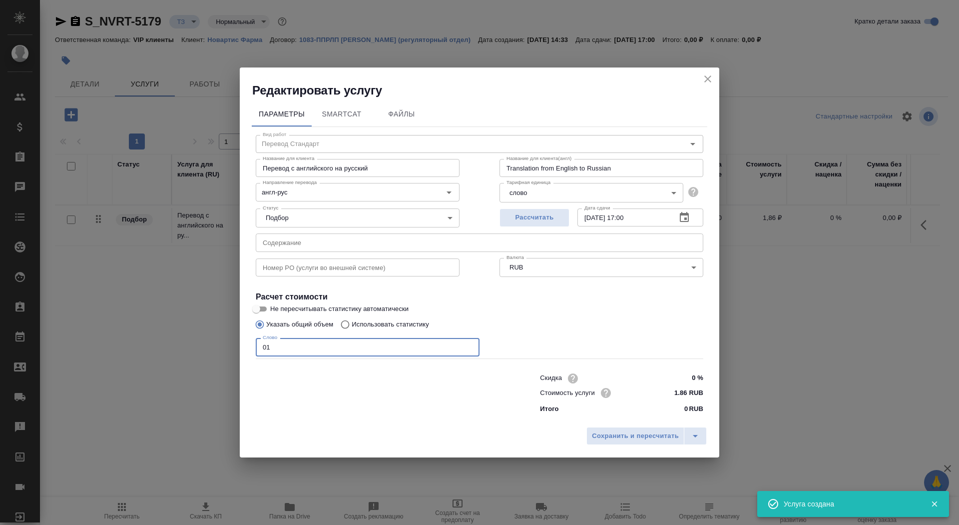
type input "01"
click at [266, 309] on input "Не пересчитывать статистику автоматически" at bounding box center [256, 309] width 36 height 12
checkbox input "true"
click at [328, 193] on input "англ-рус" at bounding box center [341, 192] width 164 height 12
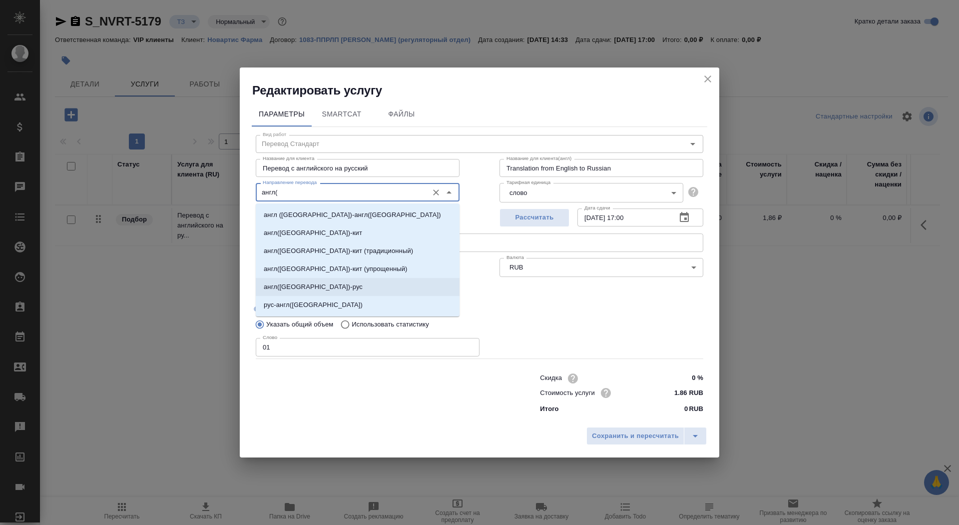
click at [425, 284] on li "англ(США)-рус" at bounding box center [358, 287] width 204 height 18
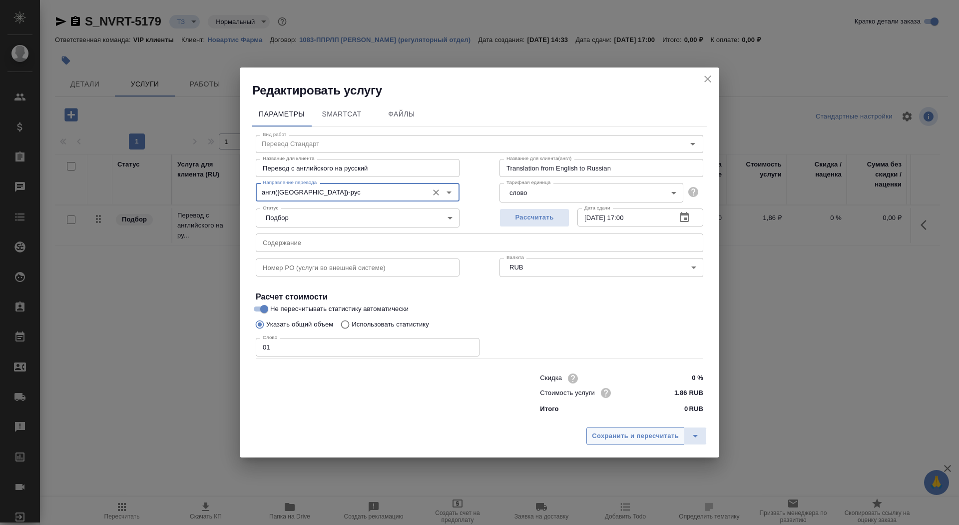
type input "англ(США)-рус"
click at [627, 349] on span "Сохранить и пересчитать" at bounding box center [635, 435] width 87 height 11
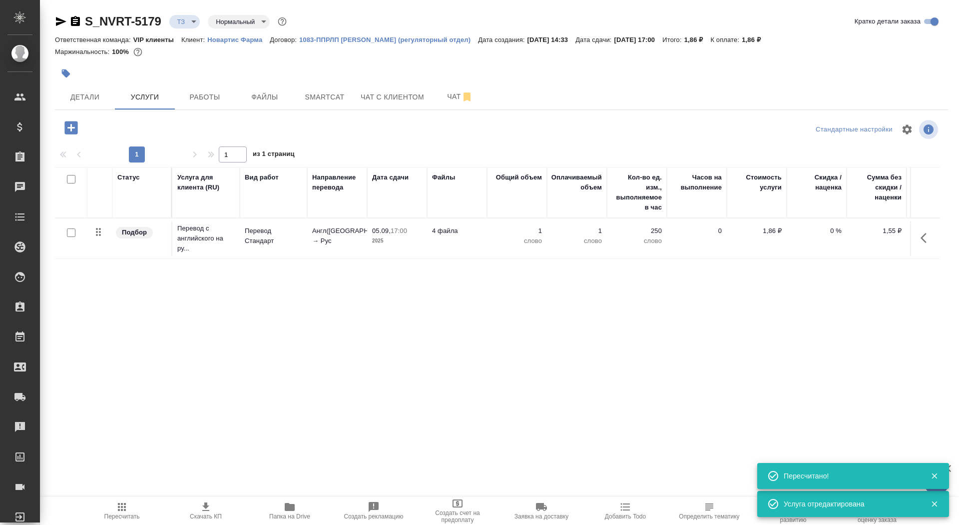
click at [68, 233] on input "checkbox" at bounding box center [71, 232] width 8 height 8
checkbox input "true"
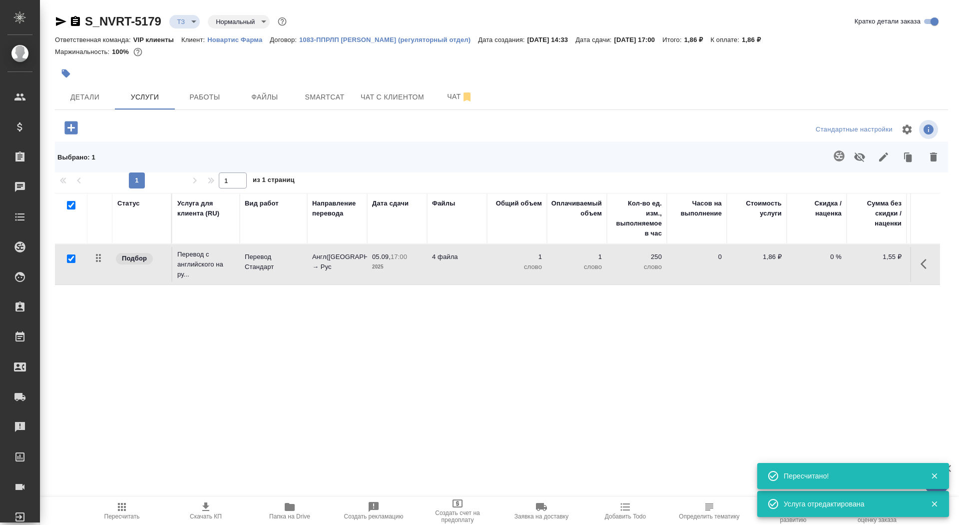
click at [639, 154] on icon "button" at bounding box center [839, 155] width 10 height 10
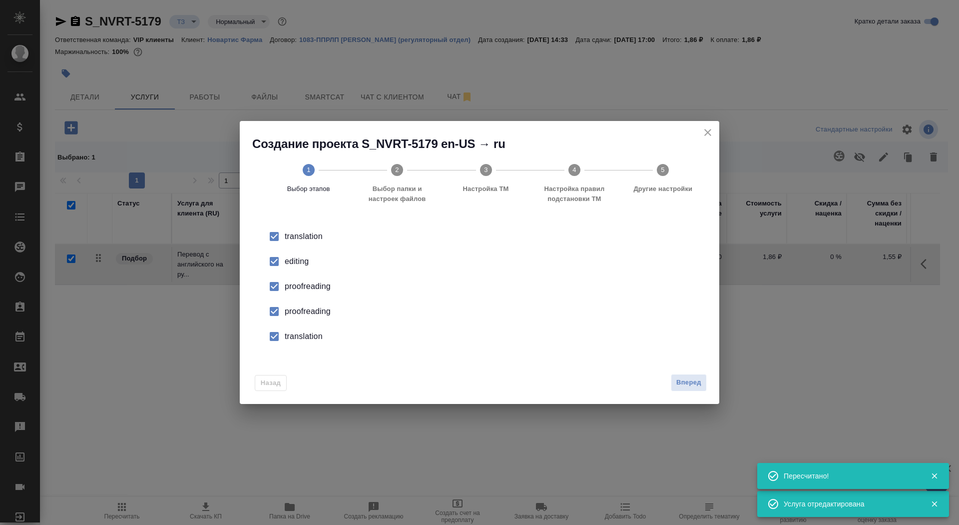
click at [301, 259] on div "editing" at bounding box center [490, 261] width 411 height 12
click at [304, 309] on div "proofreading" at bounding box center [490, 311] width 411 height 12
click at [304, 331] on div "translation" at bounding box center [490, 336] width 411 height 12
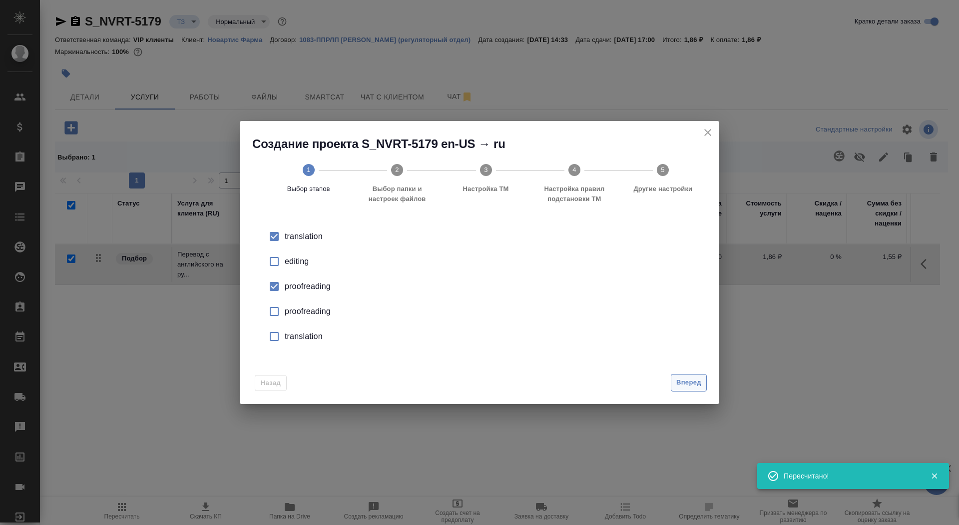
click at [639, 349] on span "Вперед" at bounding box center [689, 382] width 25 height 11
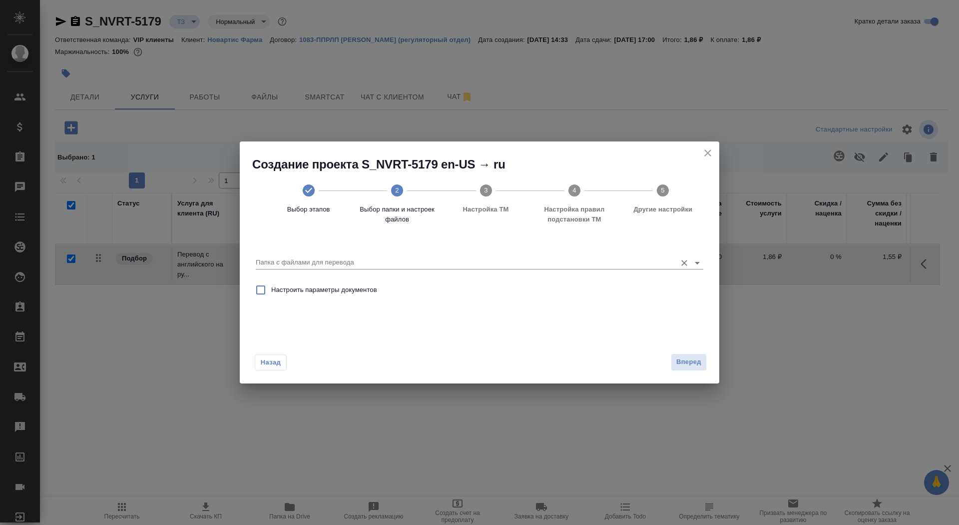
click at [544, 258] on input "Папка с файлами для перевода" at bounding box center [464, 262] width 416 height 12
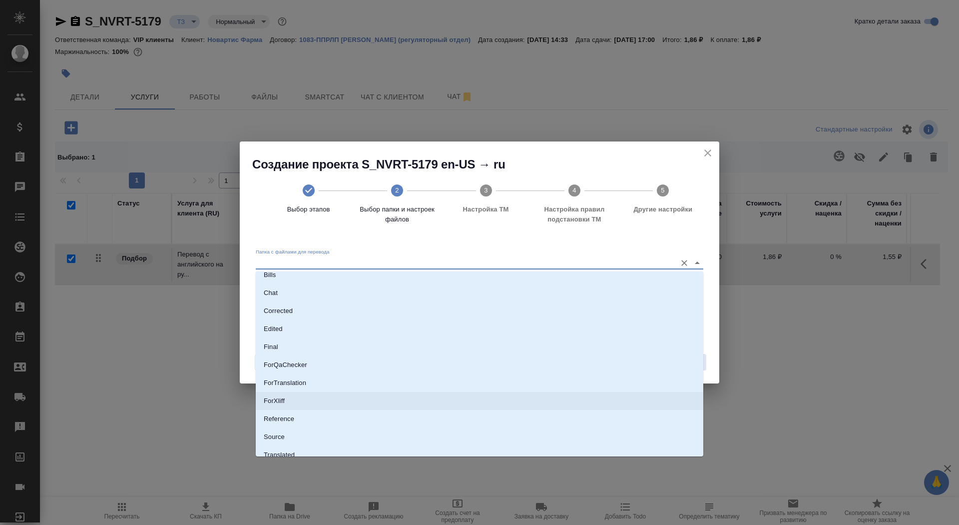
scroll to position [30, 0]
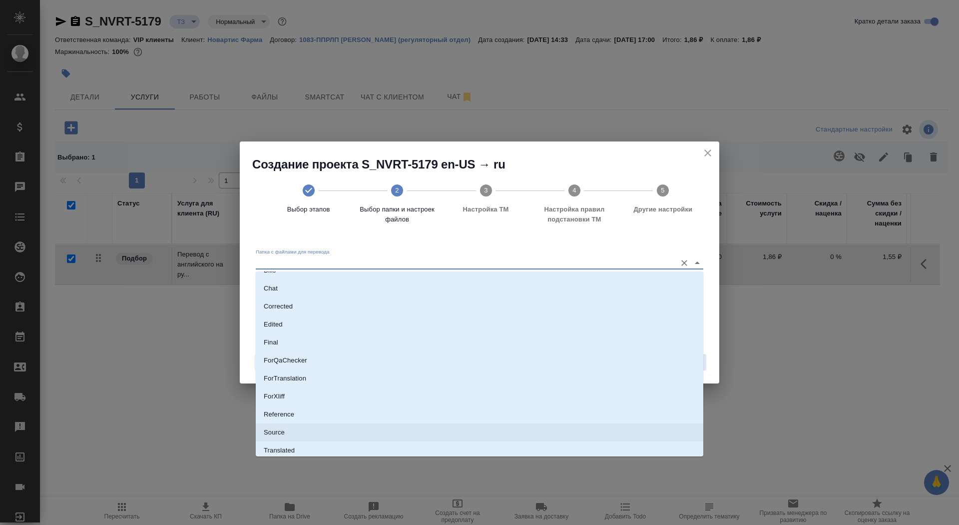
click at [497, 349] on li "Source" at bounding box center [480, 432] width 448 height 18
type input "Source"
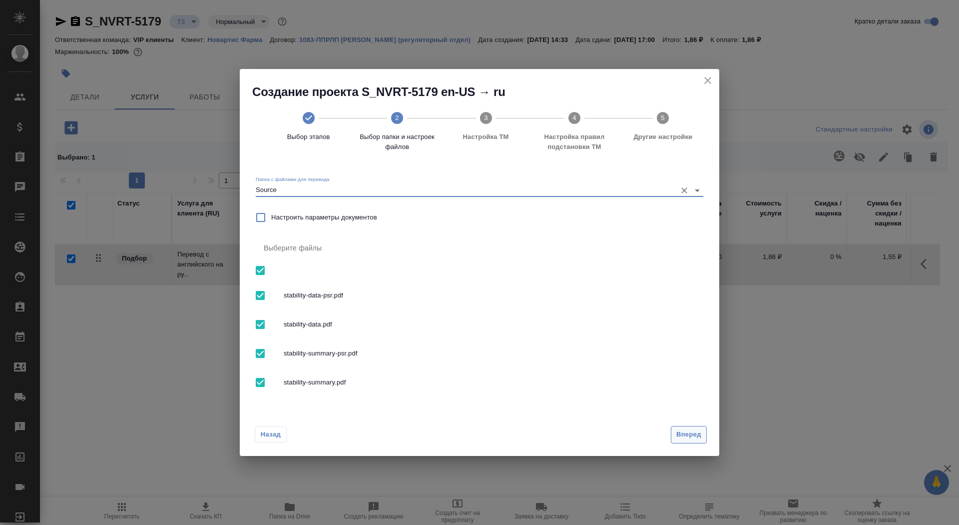
click at [639, 349] on button "Вперед" at bounding box center [689, 434] width 36 height 17
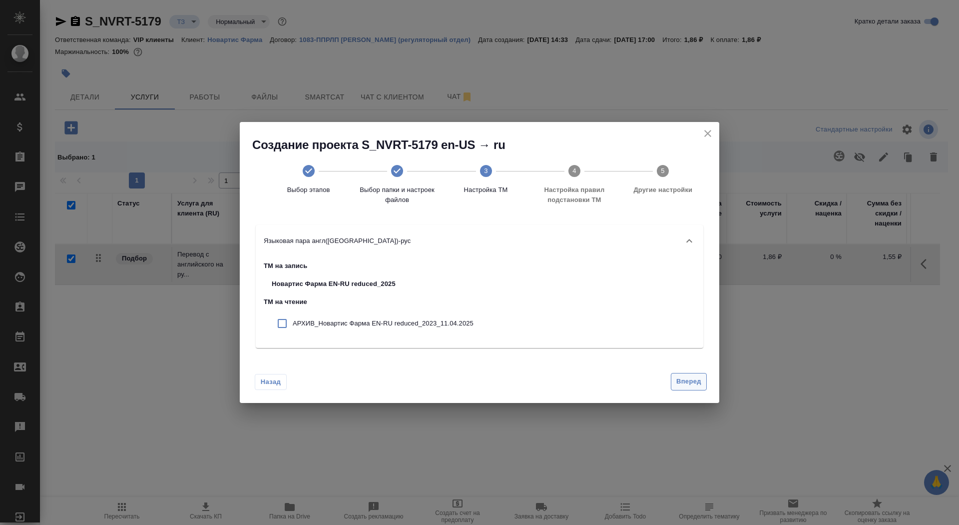
click at [639, 349] on button "Вперед" at bounding box center [689, 381] width 36 height 17
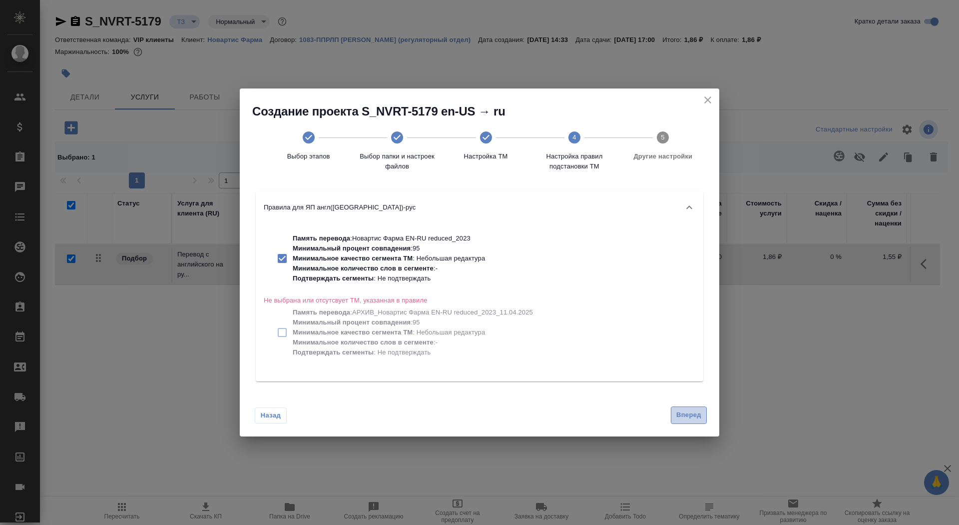
click at [639, 349] on span "Вперед" at bounding box center [689, 414] width 25 height 11
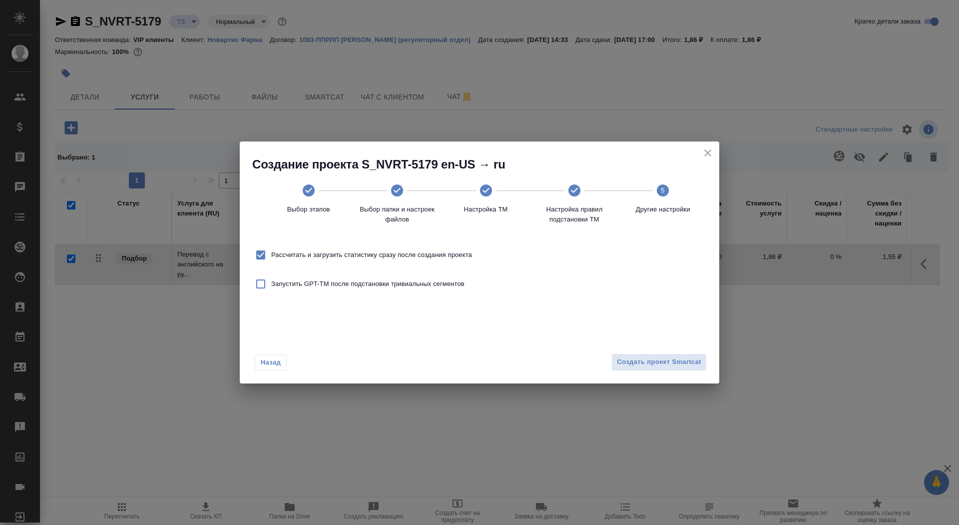
click at [639, 349] on div "Назад Создать проект Smartcat" at bounding box center [480, 359] width 480 height 47
click at [639, 349] on span "Создать проект Smartcat" at bounding box center [659, 361] width 84 height 11
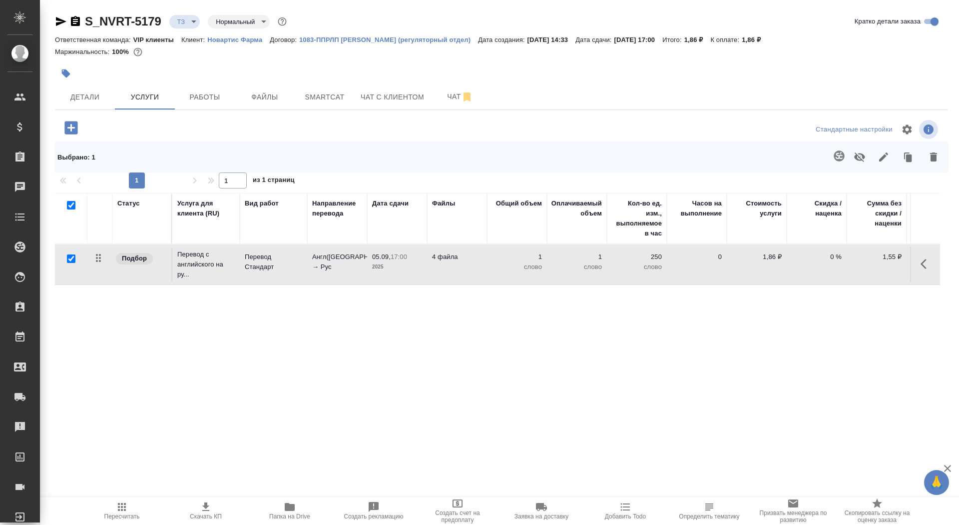
click at [71, 126] on icon "button" at bounding box center [70, 127] width 17 height 17
click at [72, 124] on icon "button" at bounding box center [70, 127] width 13 height 13
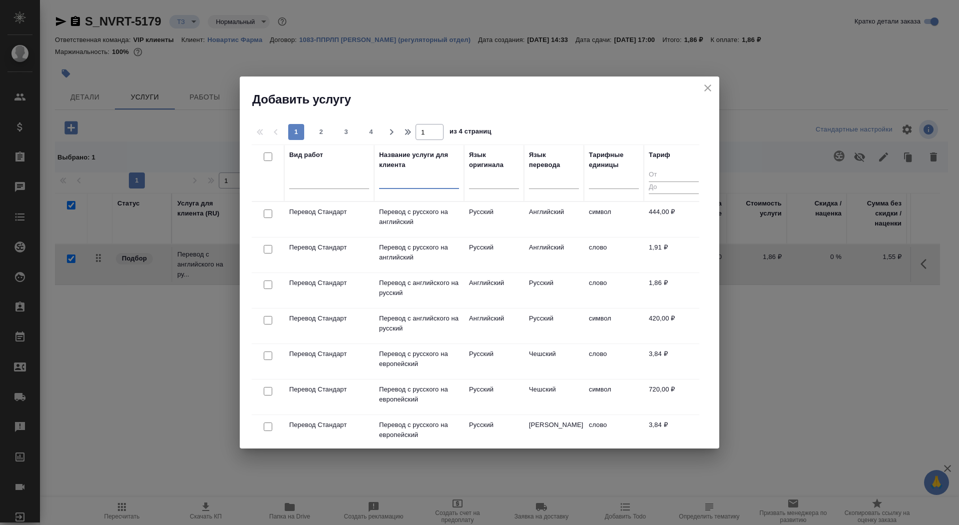
click at [428, 185] on input "text" at bounding box center [419, 182] width 80 height 12
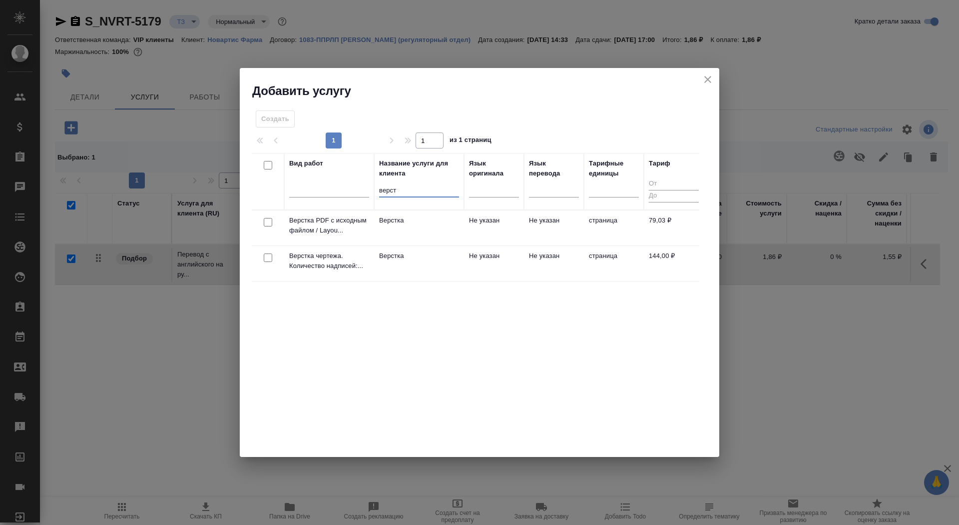
type input "верст"
click at [423, 268] on td "Верстка" at bounding box center [419, 263] width 90 height 35
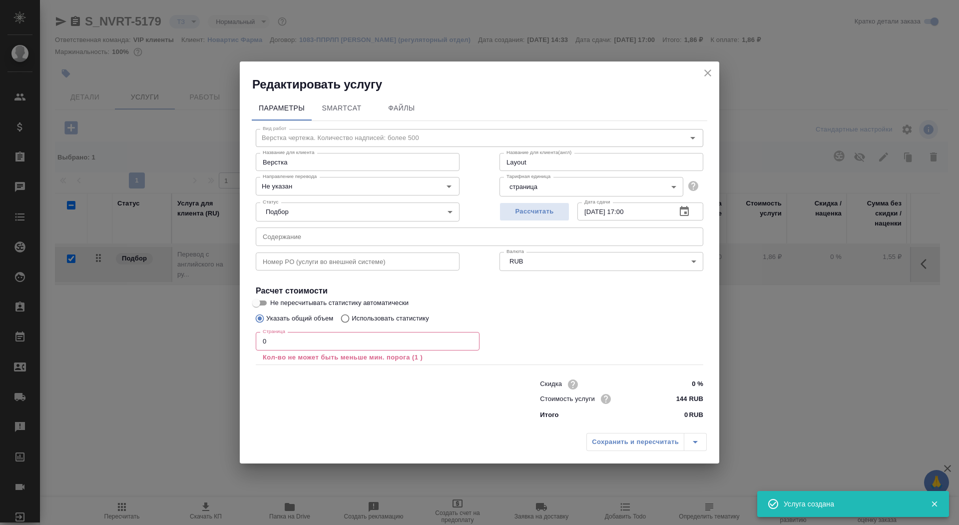
checkbox input "false"
click at [312, 241] on input "text" at bounding box center [480, 236] width 448 height 18
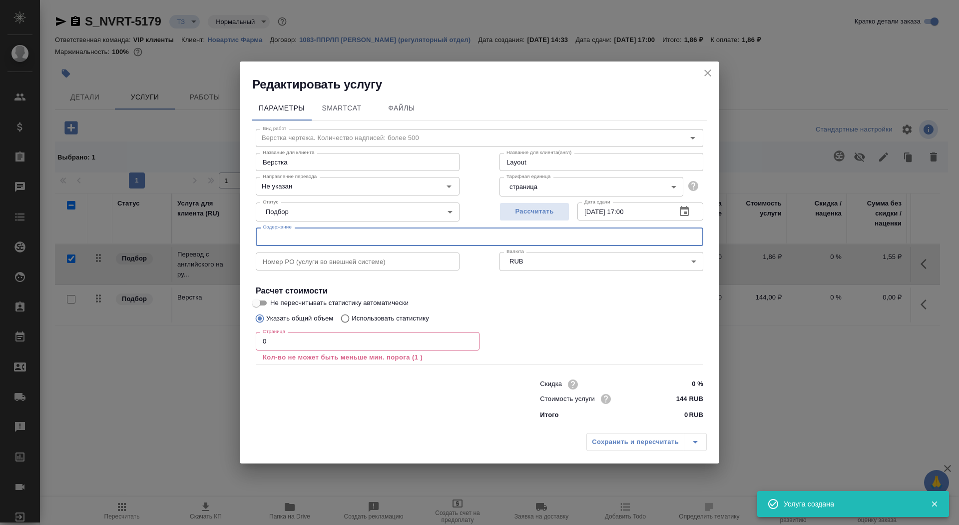
paste input "Перевод_Myfortic_EAEU_CMC_Pubs168830_RTT2179"
type input "Перевод_Myfortic_EAEU_CMC_Pubs168830_RTT2179"
click at [268, 299] on input "Не пересчитывать статистику автоматически" at bounding box center [256, 303] width 36 height 12
checkbox input "true"
click at [288, 344] on input "0" at bounding box center [368, 341] width 224 height 18
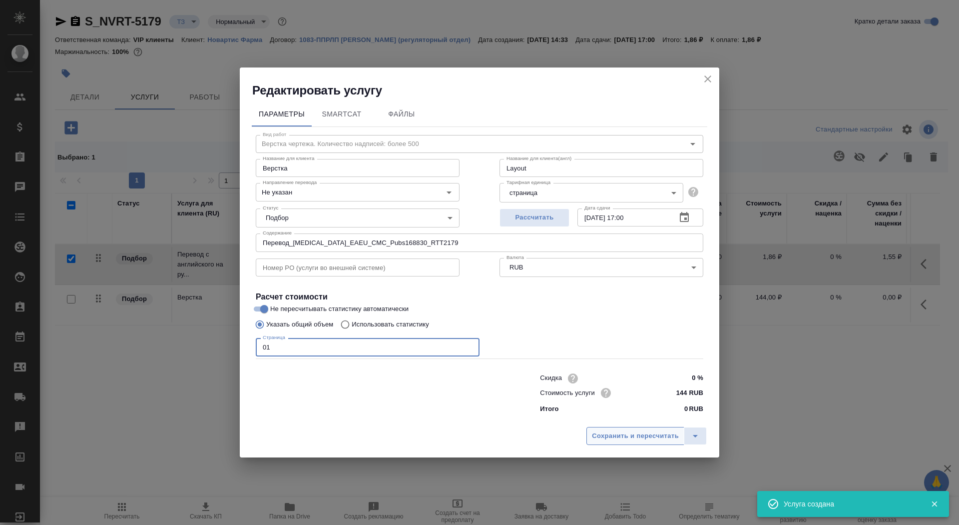
type input "01"
click at [606, 349] on span "Сохранить и пересчитать" at bounding box center [635, 435] width 87 height 11
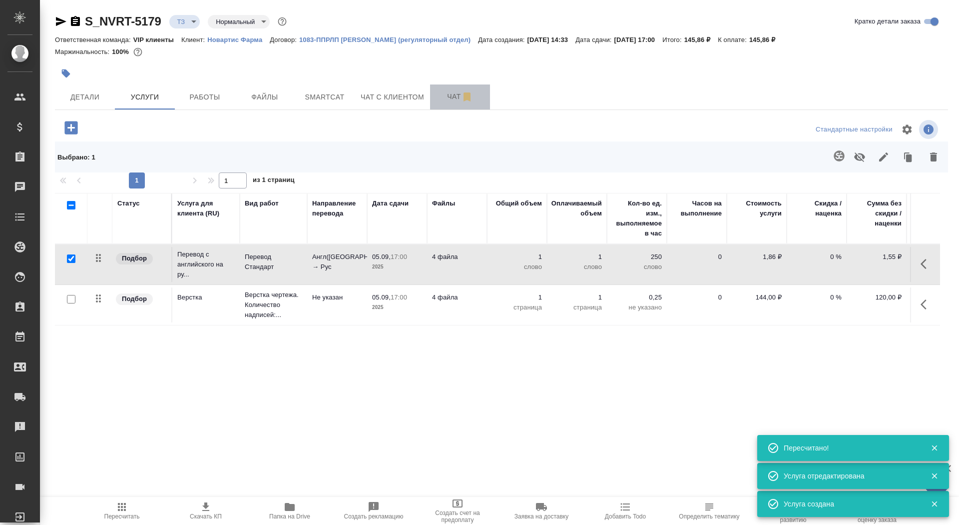
click at [436, 99] on button "Чат" at bounding box center [460, 96] width 60 height 25
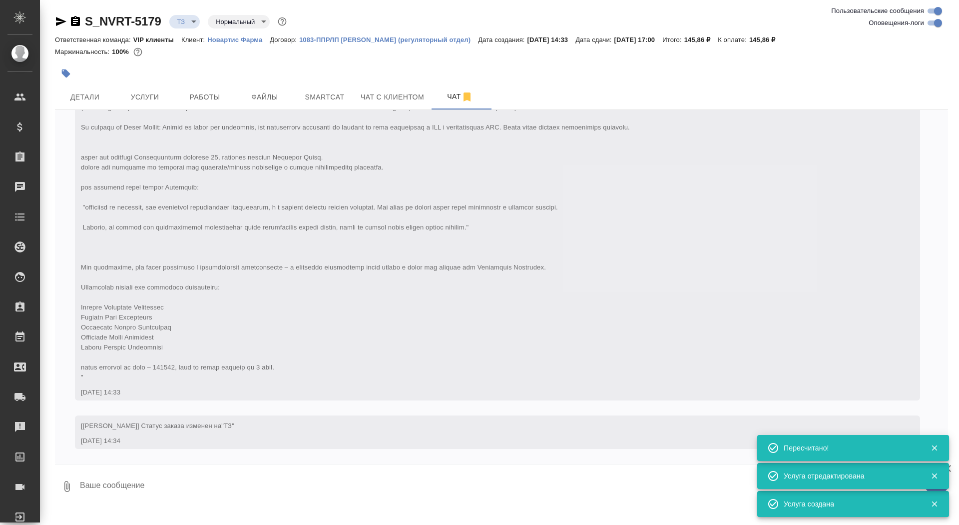
scroll to position [336, 0]
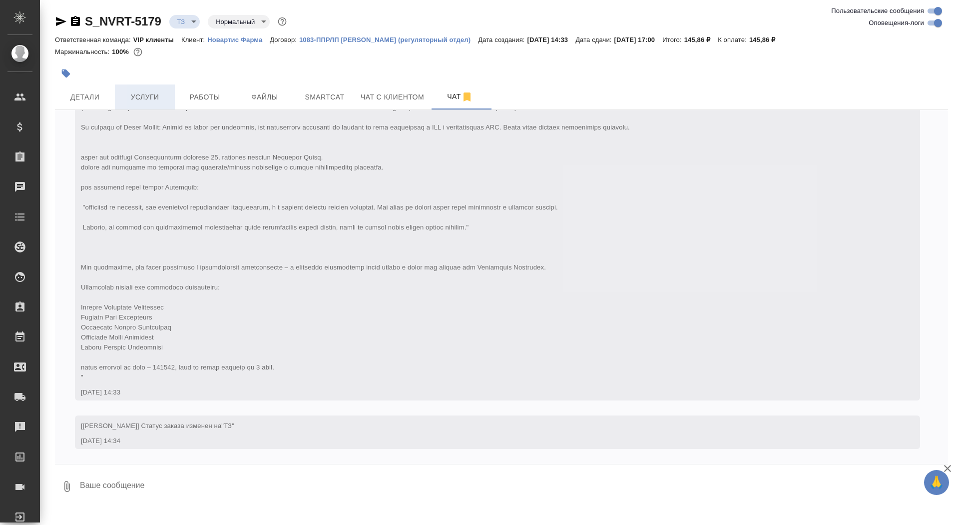
click at [139, 99] on span "Услуги" at bounding box center [145, 97] width 48 height 12
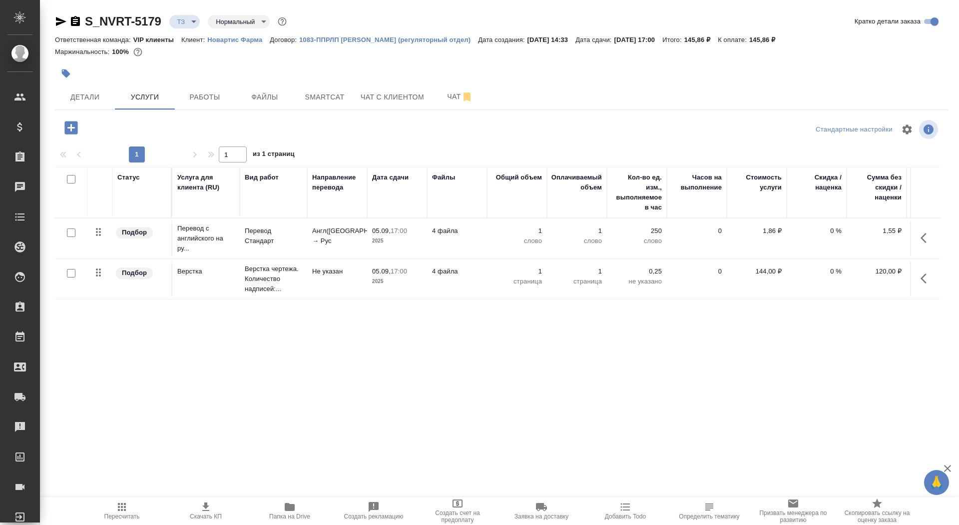
click at [322, 262] on td "Не указан" at bounding box center [337, 278] width 60 height 35
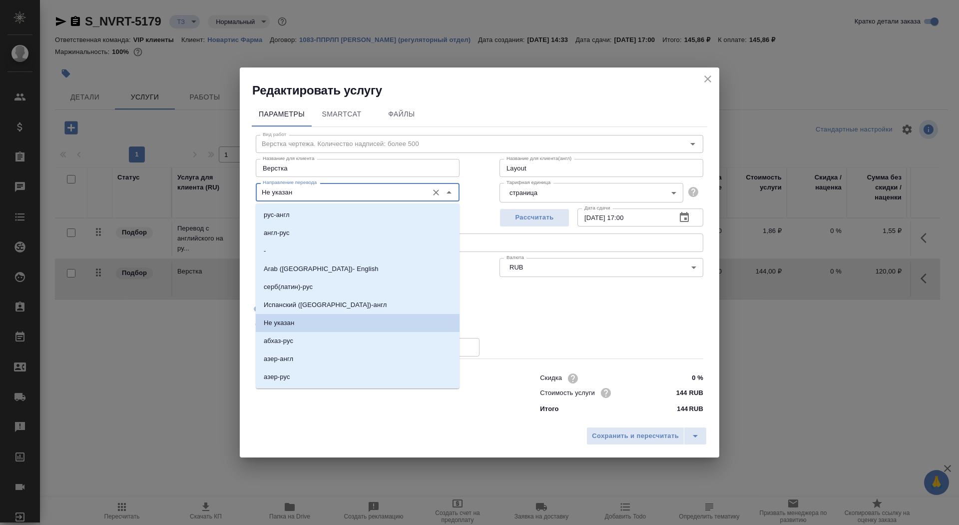
click at [317, 191] on input "Не указан" at bounding box center [341, 192] width 164 height 12
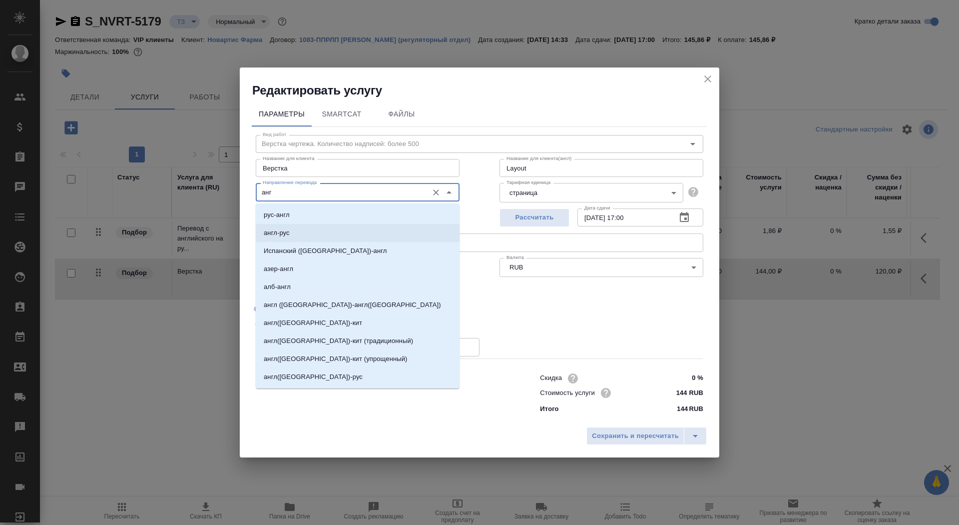
click at [329, 238] on li "англ-рус" at bounding box center [358, 233] width 204 height 18
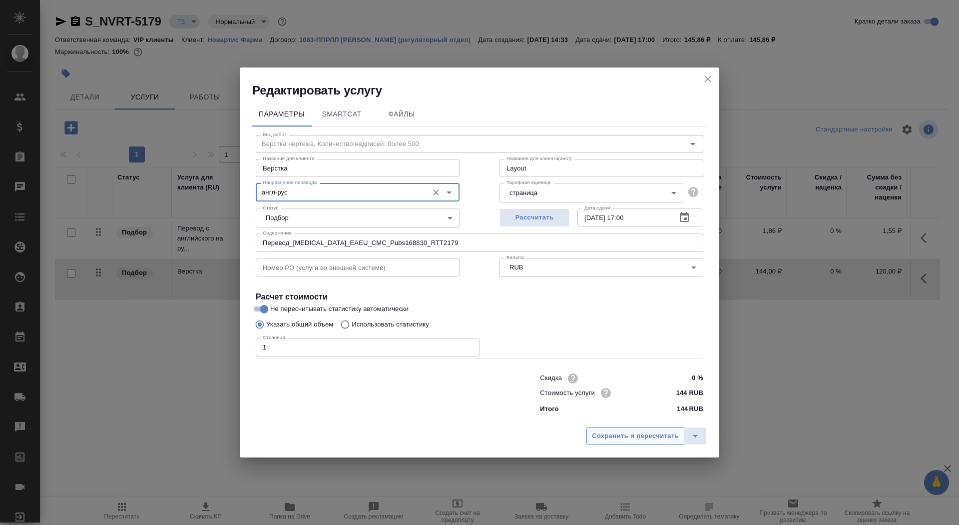
type input "англ-рус"
click at [634, 349] on span "Сохранить и пересчитать" at bounding box center [635, 435] width 87 height 11
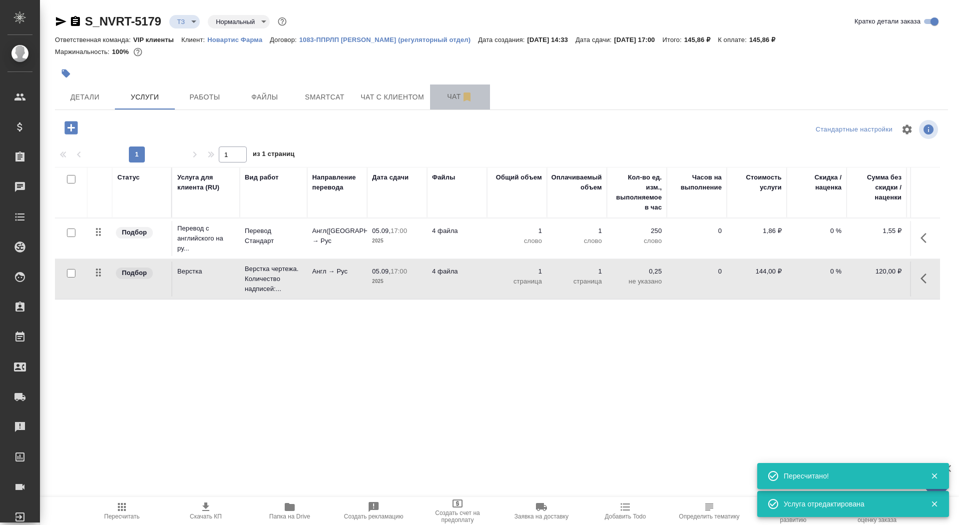
click at [456, 92] on span "Чат" at bounding box center [460, 96] width 48 height 12
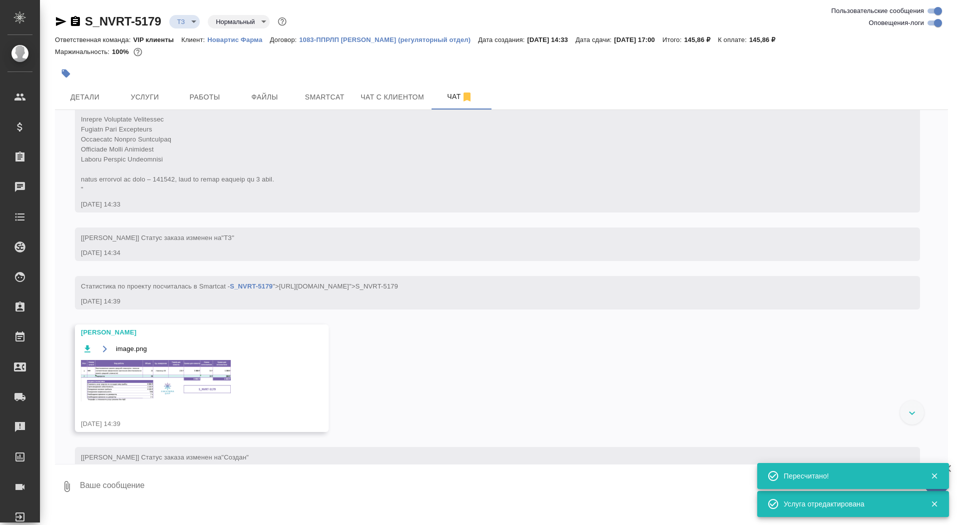
scroll to position [514, 0]
click at [171, 349] on div ".cls-1 fill:#fff; AWATERA Saydasheva Dilyara Клиенты Спецификации Заказы 0 Чаты…" at bounding box center [479, 262] width 959 height 525
click at [171, 349] on textarea at bounding box center [513, 486] width 869 height 34
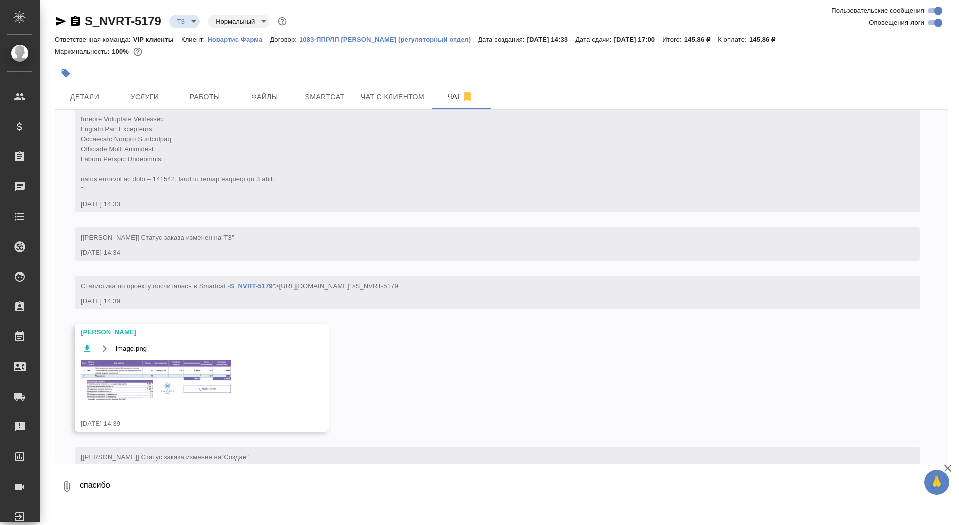
type textarea "спасибо"
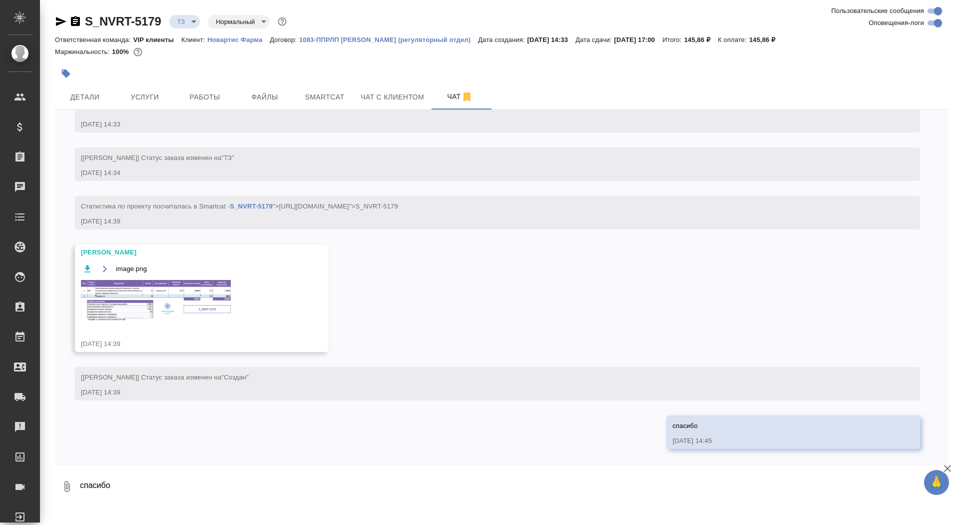
scroll to position [604, 0]
click at [218, 296] on img at bounding box center [156, 300] width 150 height 41
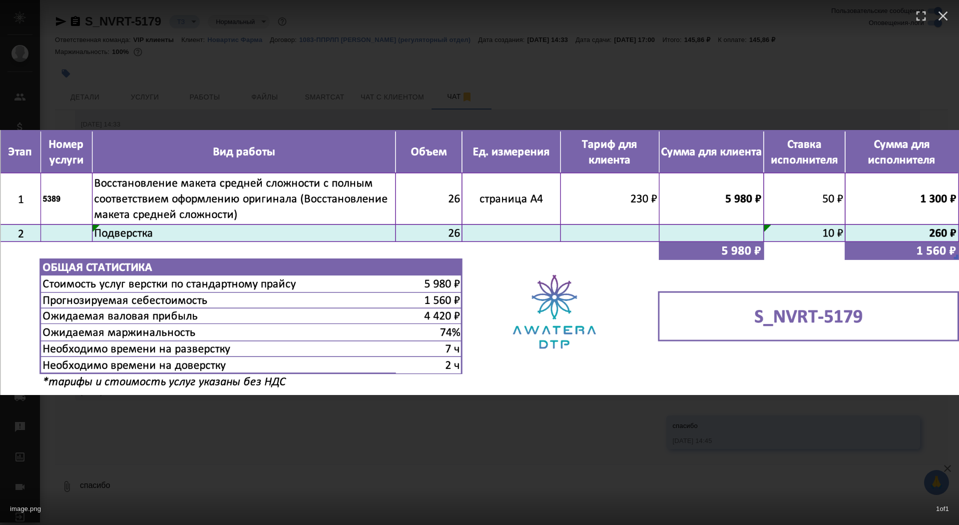
click at [220, 349] on div "image.png 1 of 1" at bounding box center [479, 262] width 959 height 525
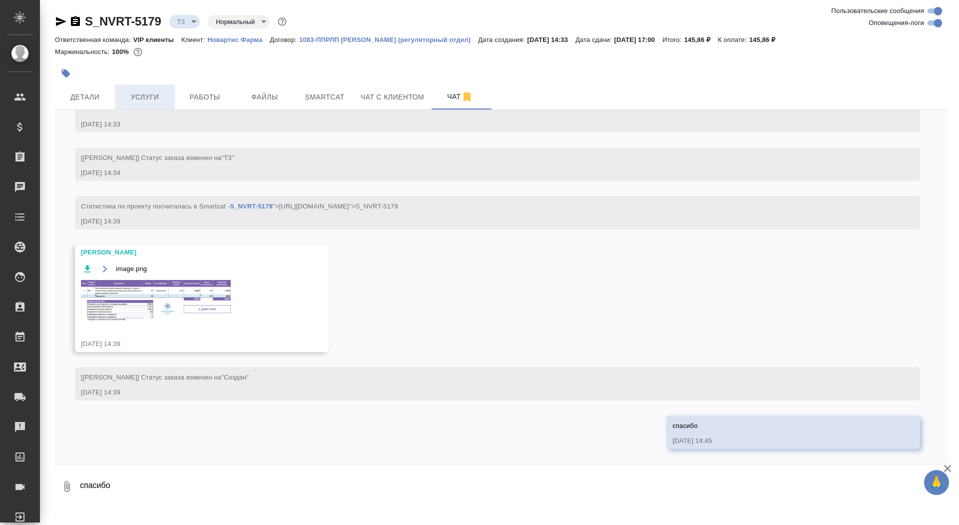
click at [130, 101] on span "Услуги" at bounding box center [145, 97] width 48 height 12
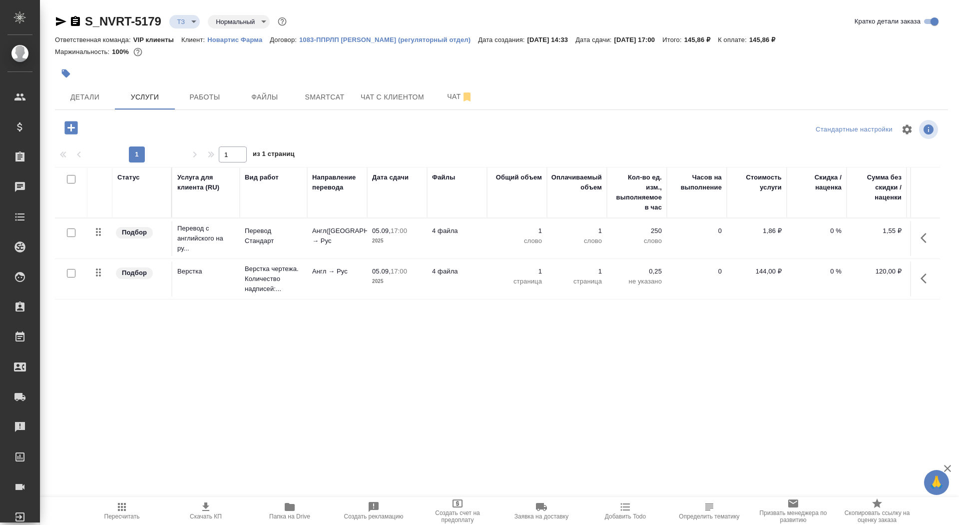
click at [69, 134] on icon "button" at bounding box center [70, 127] width 17 height 17
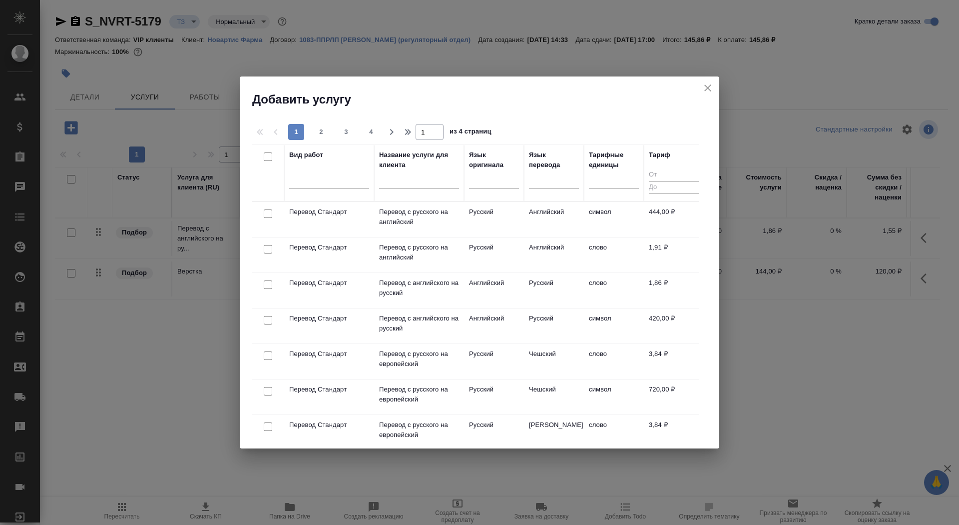
click at [639, 79] on div "Добавить услугу" at bounding box center [480, 91] width 480 height 31
click at [639, 83] on icon "close" at bounding box center [708, 88] width 12 height 12
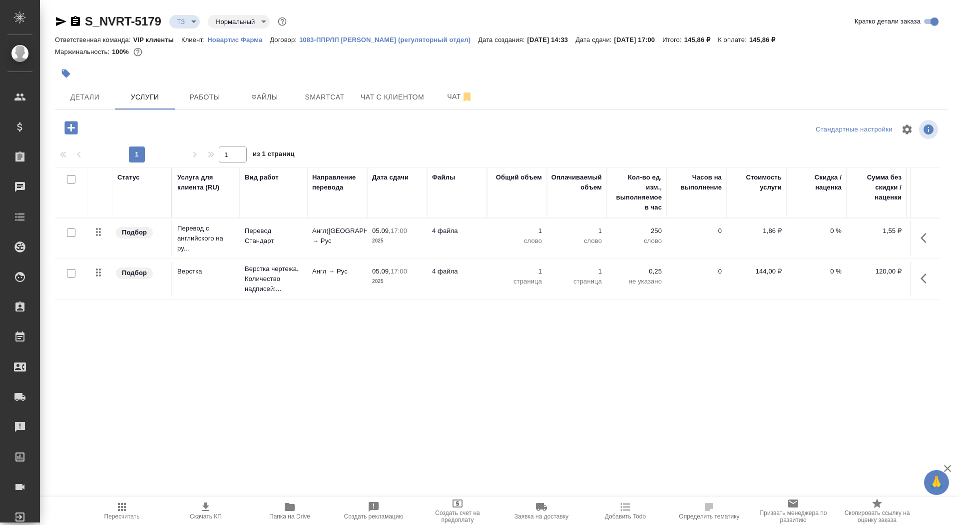
click at [350, 275] on p "Англ → Рус" at bounding box center [337, 271] width 50 height 10
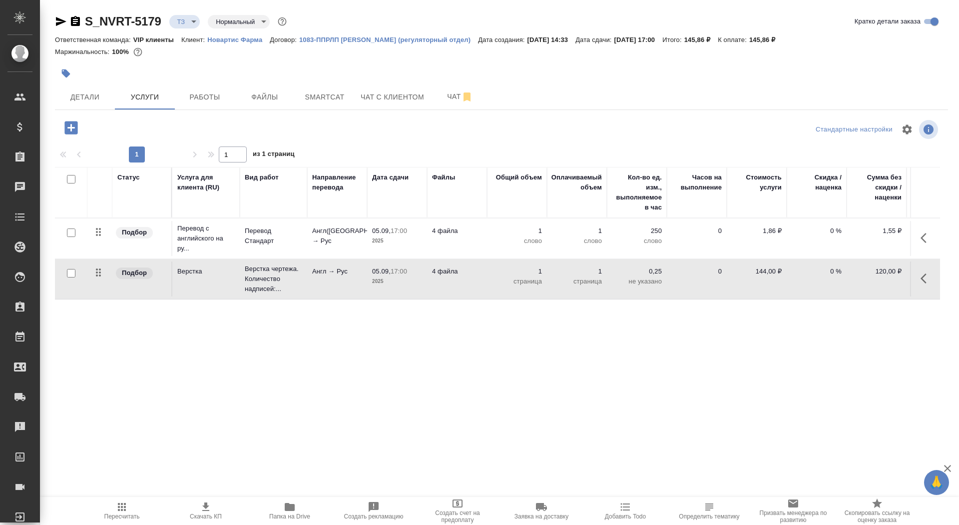
click at [350, 275] on p "Англ → Рус" at bounding box center [337, 271] width 50 height 10
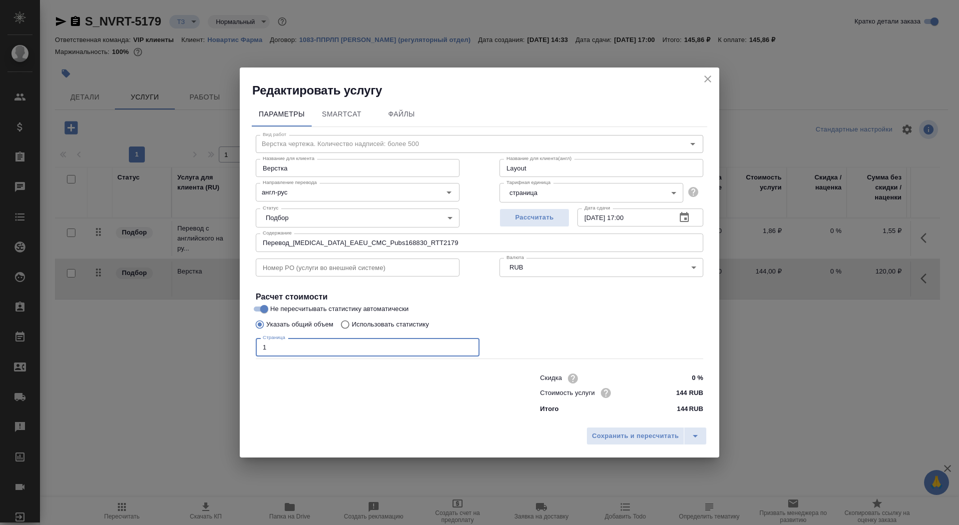
click at [328, 344] on input "1" at bounding box center [368, 347] width 224 height 18
type input "26"
click at [611, 349] on div "Сохранить и пересчитать" at bounding box center [480, 439] width 480 height 35
click at [609, 349] on button "Сохранить и пересчитать" at bounding box center [636, 436] width 98 height 18
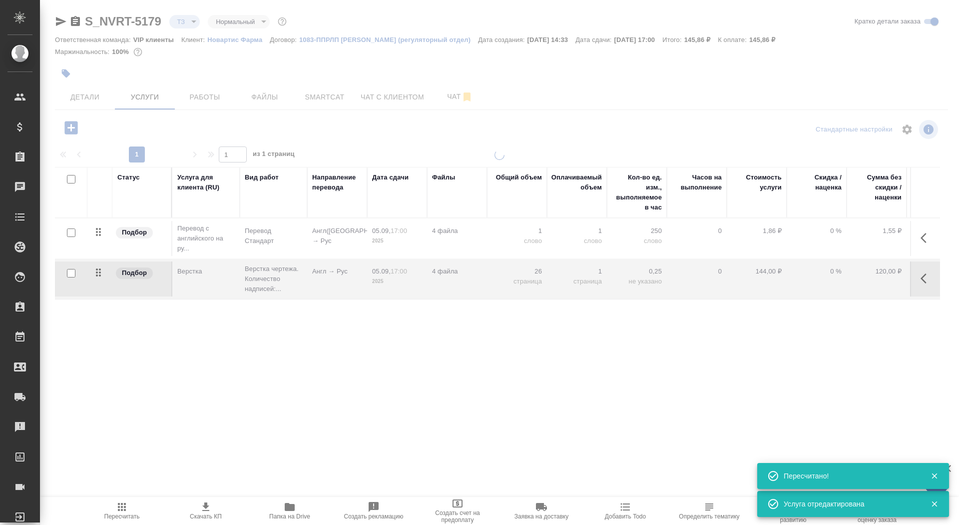
type input "new"
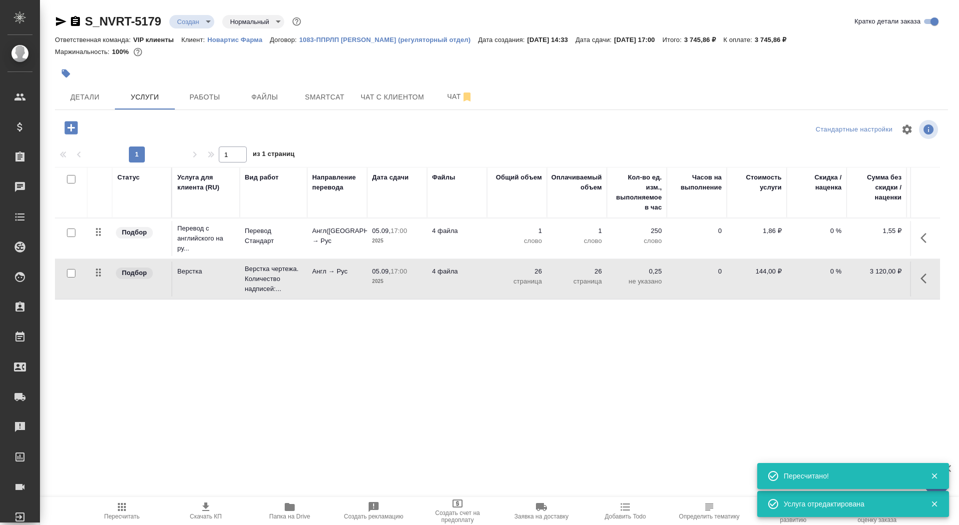
click at [486, 247] on td "4 файла" at bounding box center [457, 238] width 60 height 35
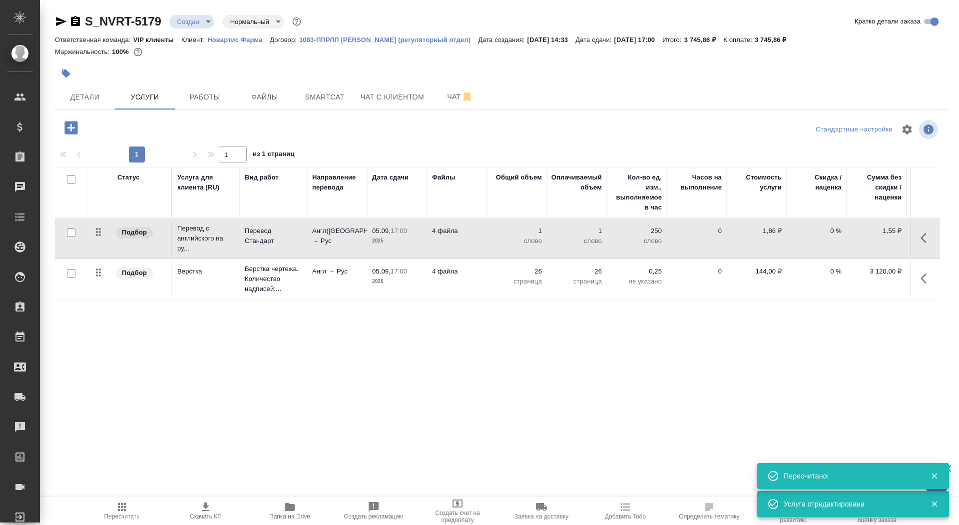
click at [486, 247] on td "4 файла" at bounding box center [457, 238] width 60 height 35
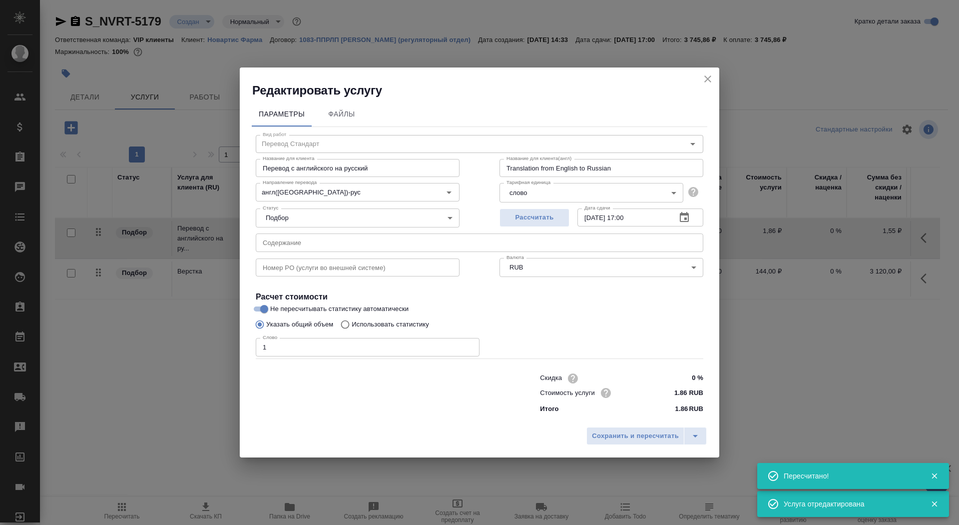
click at [425, 330] on label "Использовать статистику" at bounding box center [382, 324] width 93 height 19
click at [352, 330] on input "Использовать статистику" at bounding box center [344, 324] width 16 height 19
radio input "true"
radio input "false"
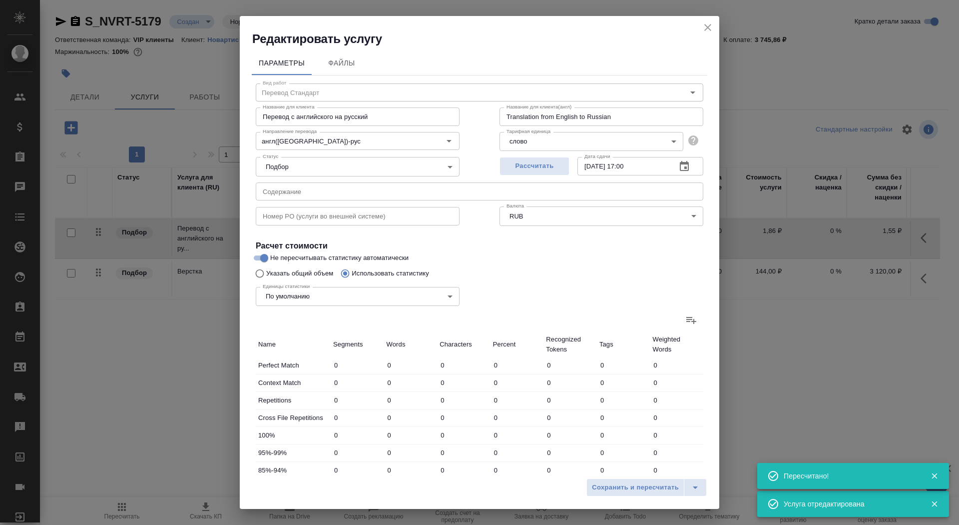
click at [639, 320] on icon at bounding box center [692, 320] width 12 height 12
click at [0, 0] on input "file" at bounding box center [0, 0] width 0 height 0
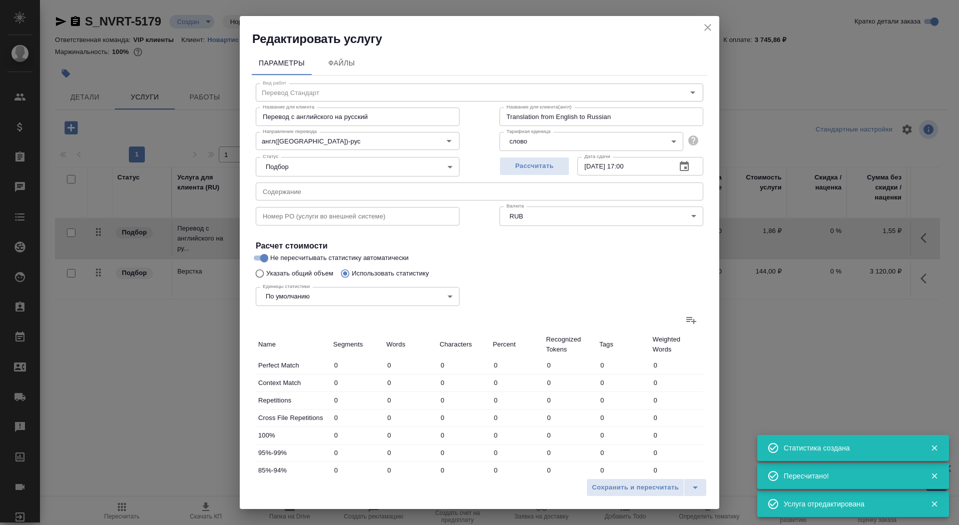
type input "716"
type input "1221"
type input "4886"
type input "109"
type input "520"
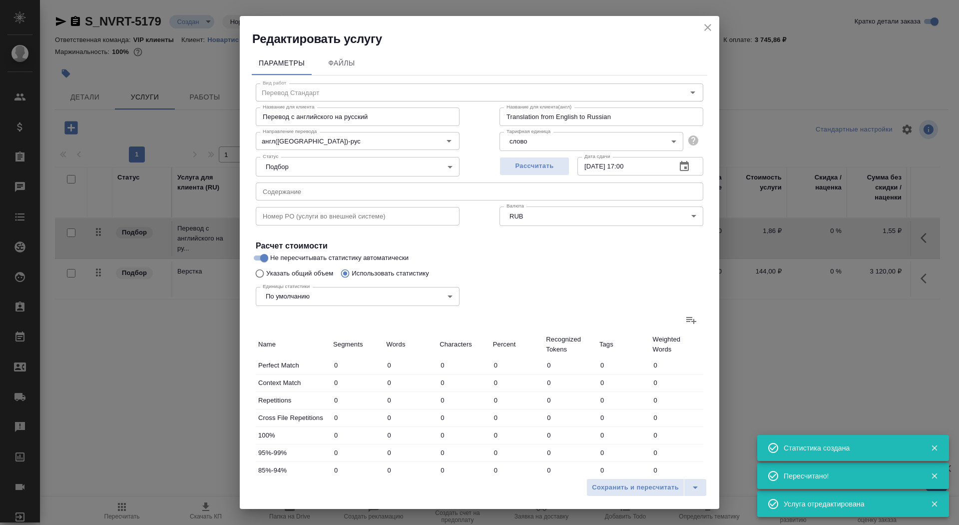
type input "3294"
type input "13"
type input "143"
type input "998"
type input "287"
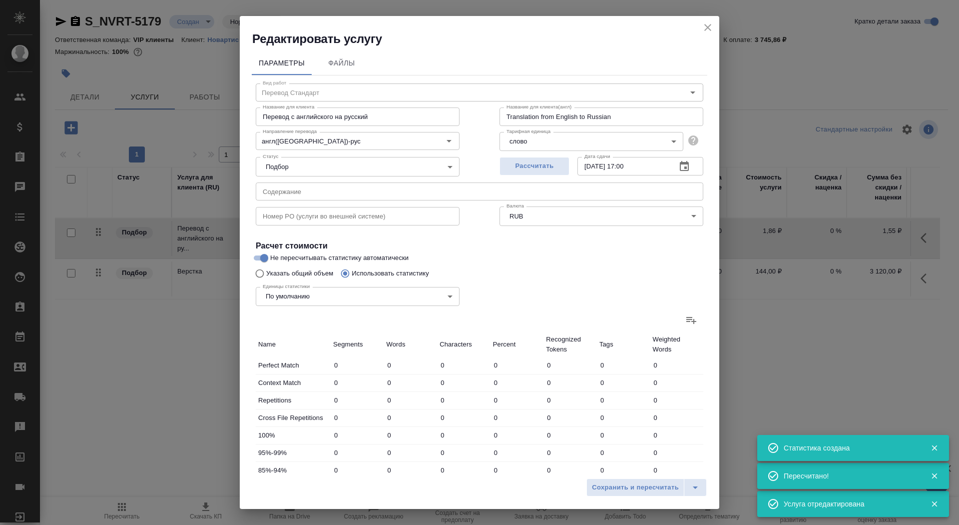
type input "712"
type input "4472"
type input "21"
type input "121"
type input "758"
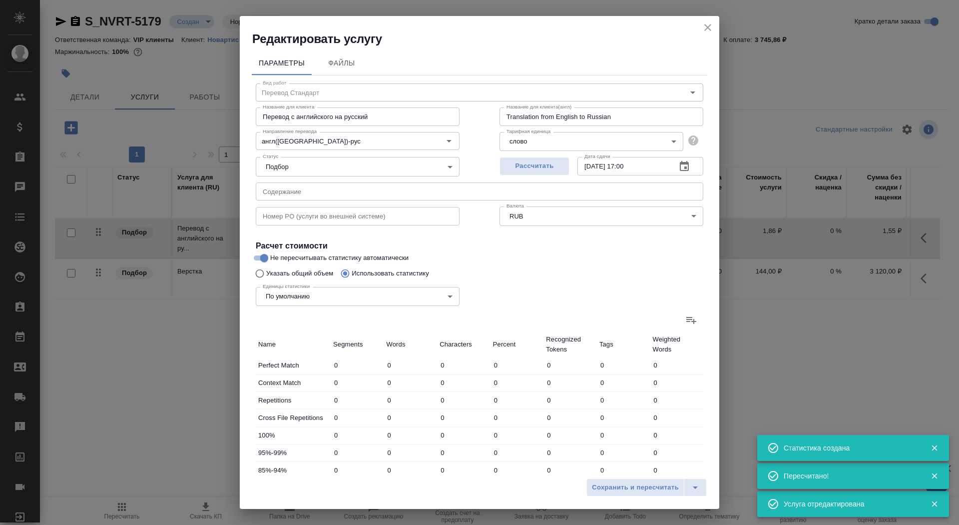
type input "15"
type input "153"
type input "974"
type input "14"
type input "118"
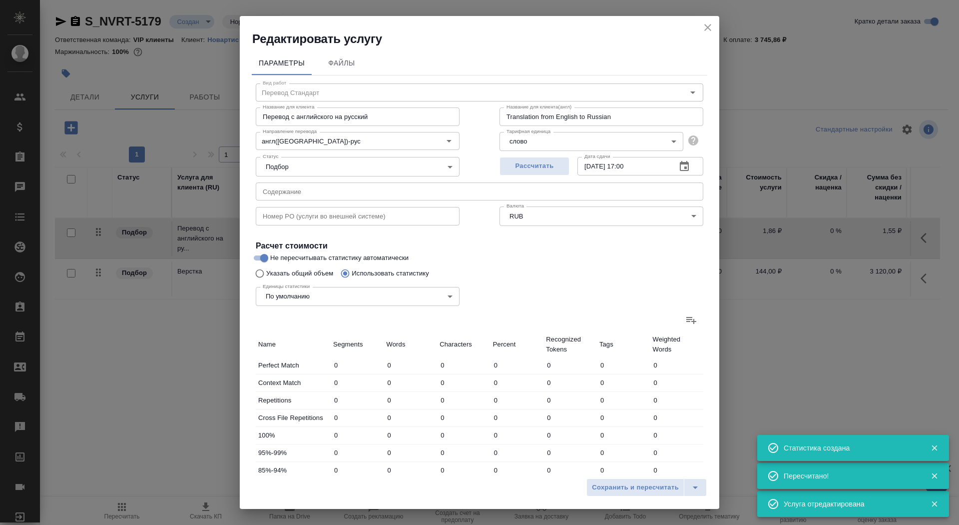
type input "764"
type input "86"
type input "1330"
type input "9109"
type input "1139"
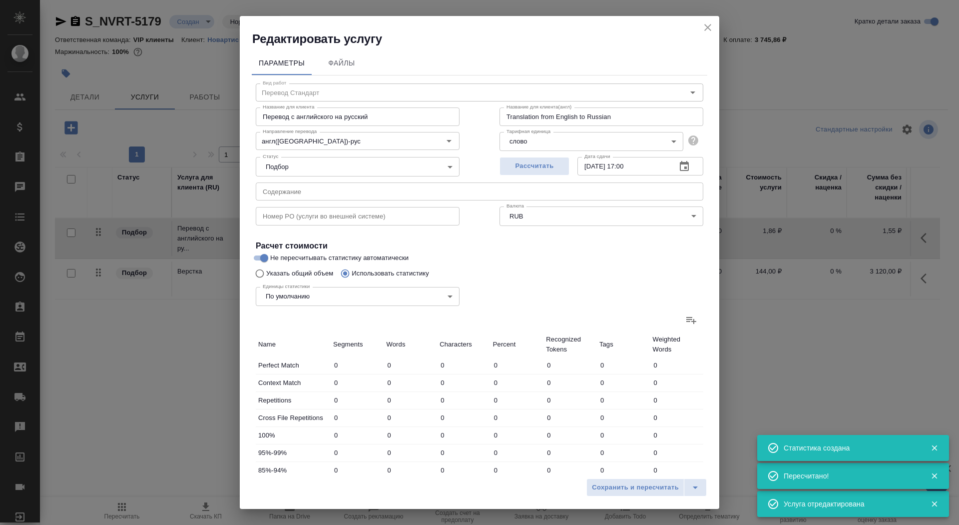
type input "3655"
type input "20963"
type input "1261"
type input "4318"
type input "25255"
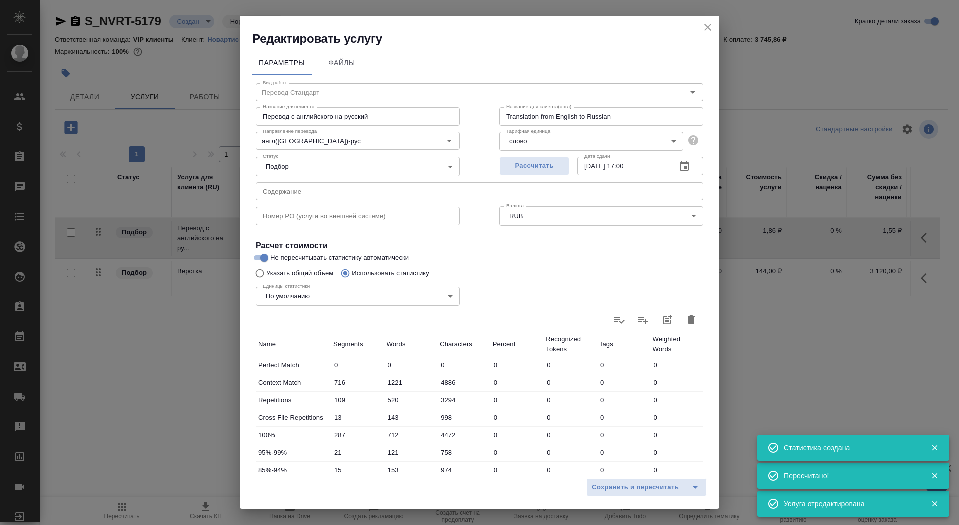
scroll to position [155, 0]
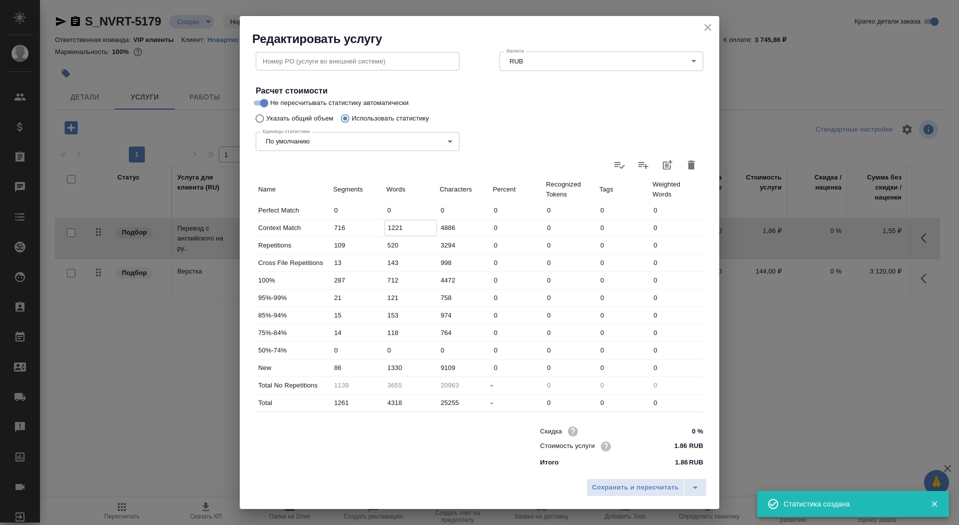
drag, startPoint x: 394, startPoint y: 229, endPoint x: 384, endPoint y: 229, distance: 10.0
click at [385, 229] on input "1221" at bounding box center [411, 227] width 52 height 14
type input "721"
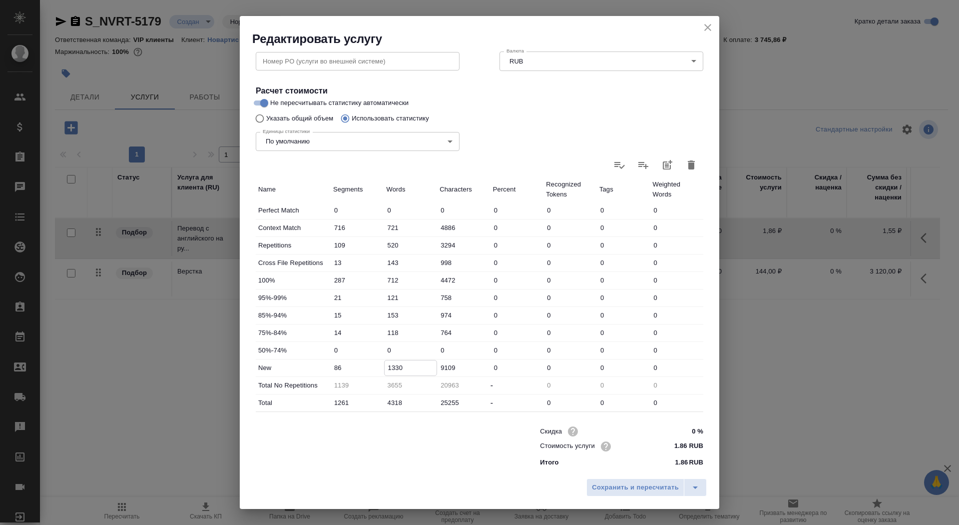
click at [393, 349] on input "1330" at bounding box center [411, 367] width 52 height 14
type input "2030"
click at [626, 349] on span "Сохранить и пересчитать" at bounding box center [635, 487] width 87 height 11
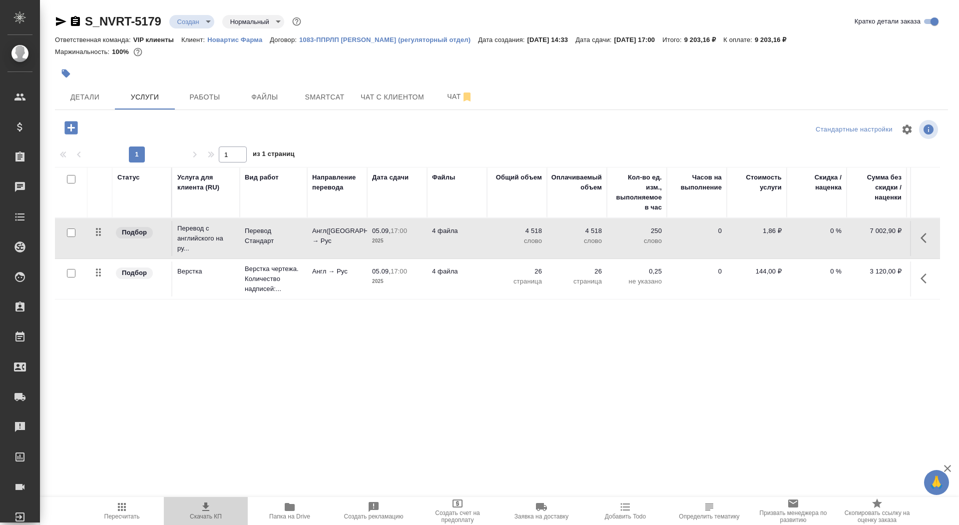
click at [203, 349] on icon "button" at bounding box center [206, 507] width 12 height 12
click at [192, 27] on body "🙏 .cls-1 fill:#fff; AWATERA Saydasheva Dilyara Клиенты Спецификации Заказы 0 Ча…" at bounding box center [479, 262] width 959 height 525
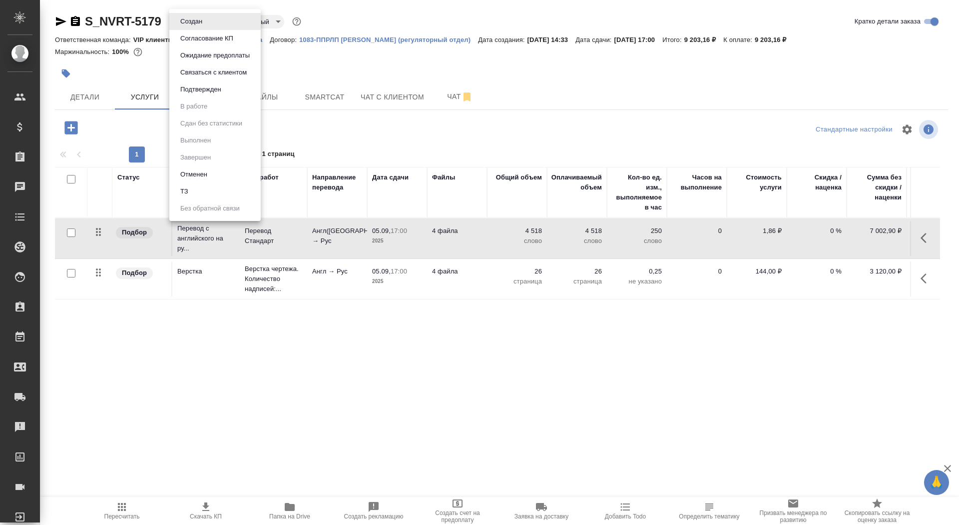
click at [192, 39] on button "Согласование КП" at bounding box center [206, 38] width 59 height 11
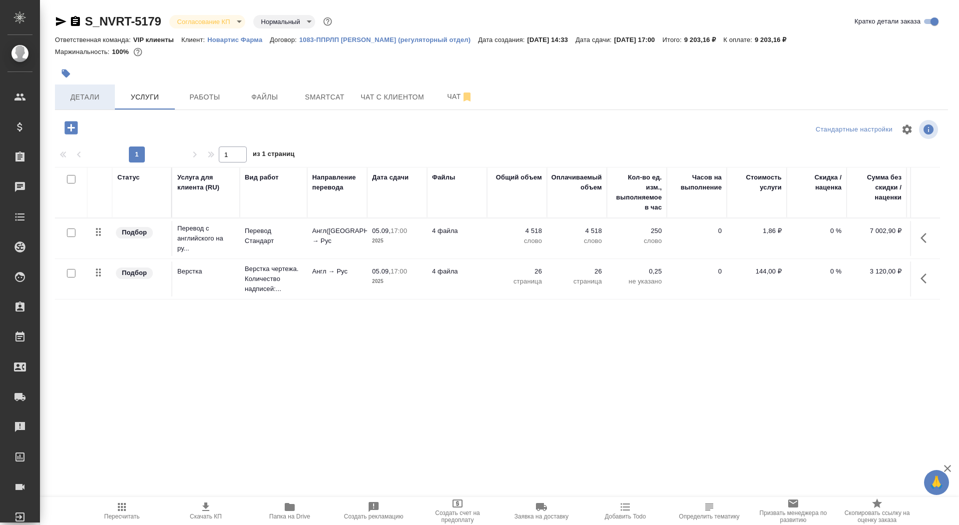
click at [104, 99] on span "Детали" at bounding box center [85, 97] width 48 height 12
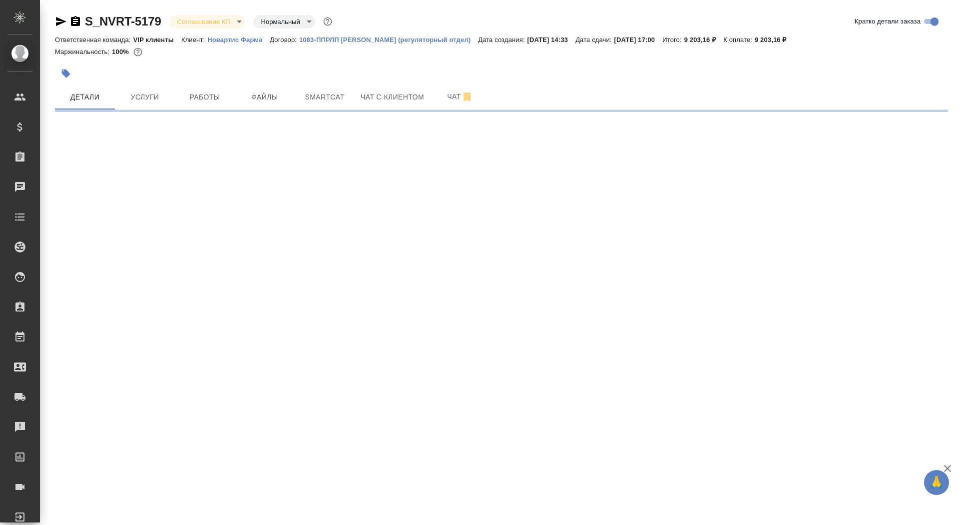
select select "RU"
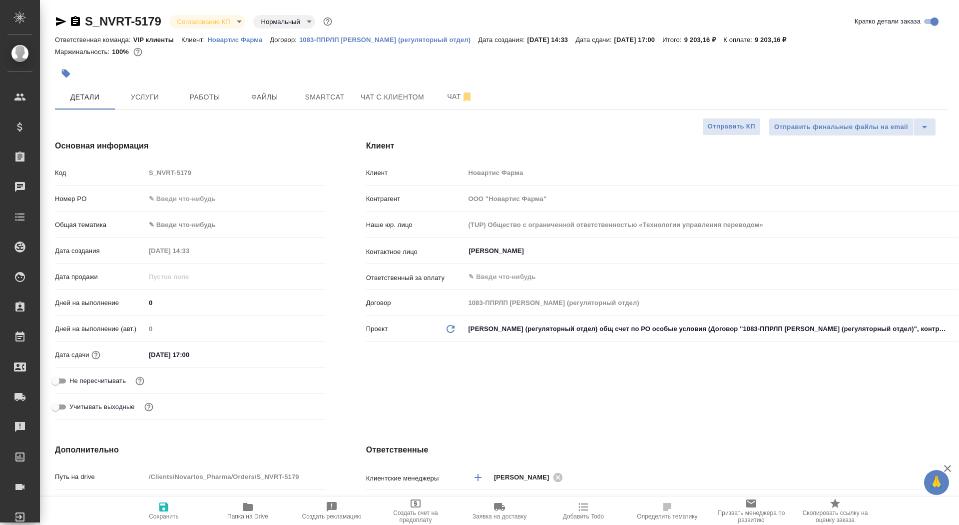
type textarea "x"
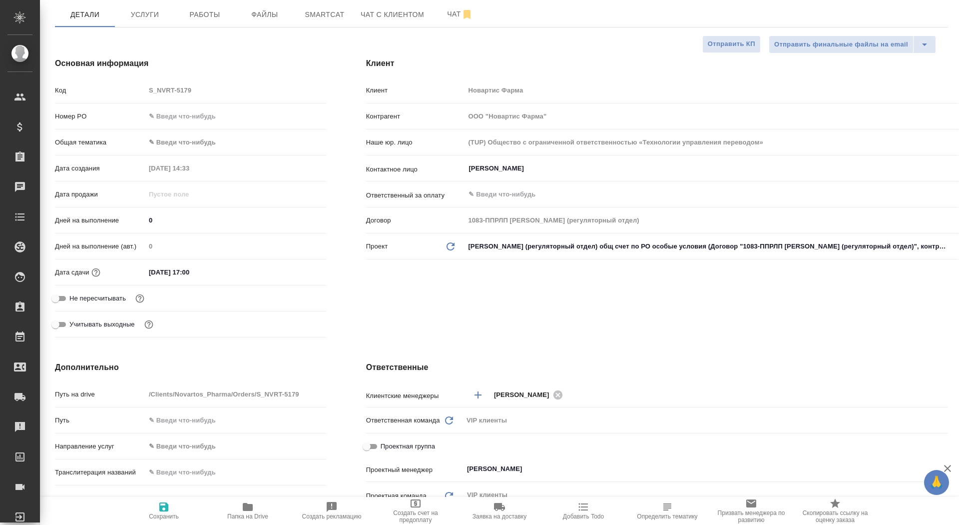
scroll to position [188, 0]
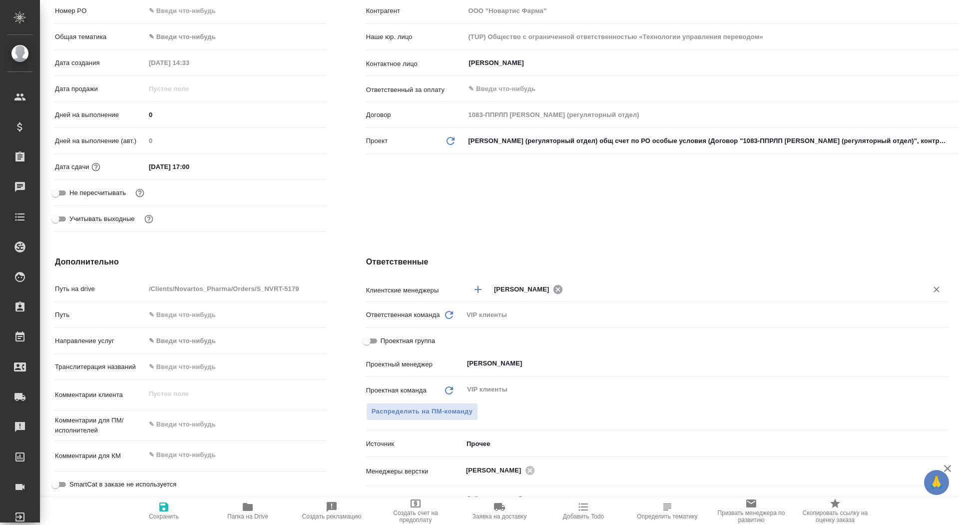
click at [562, 287] on icon at bounding box center [557, 288] width 9 height 9
type textarea "x"
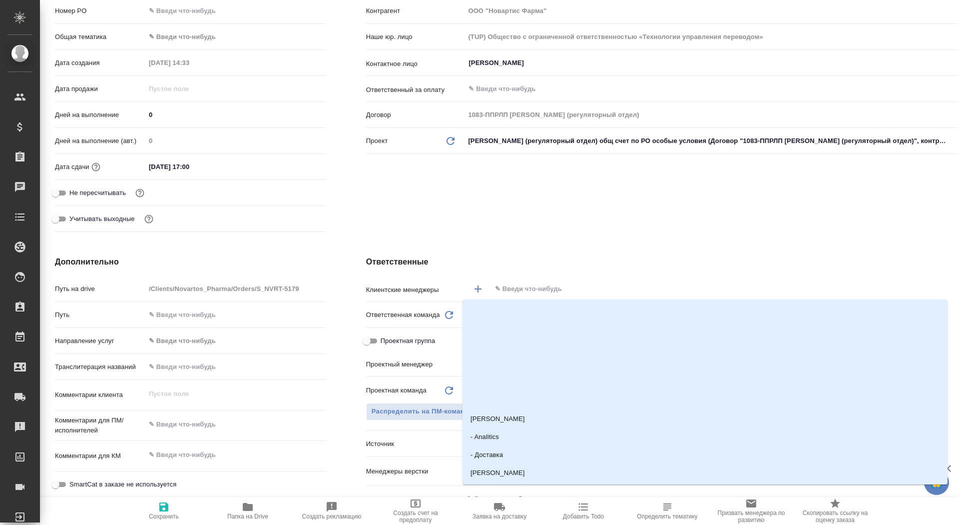
click at [569, 287] on input "text" at bounding box center [703, 289] width 418 height 12
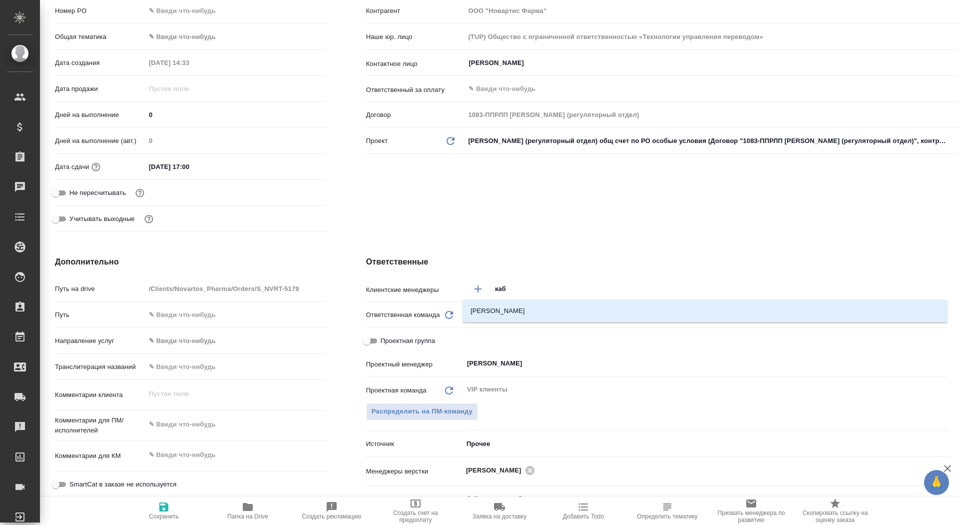
type input "каба"
click at [549, 321] on ul "Кабаргина Анна" at bounding box center [705, 319] width 485 height 18
click at [547, 312] on li "Кабаргина Анна" at bounding box center [705, 311] width 485 height 18
type textarea "x"
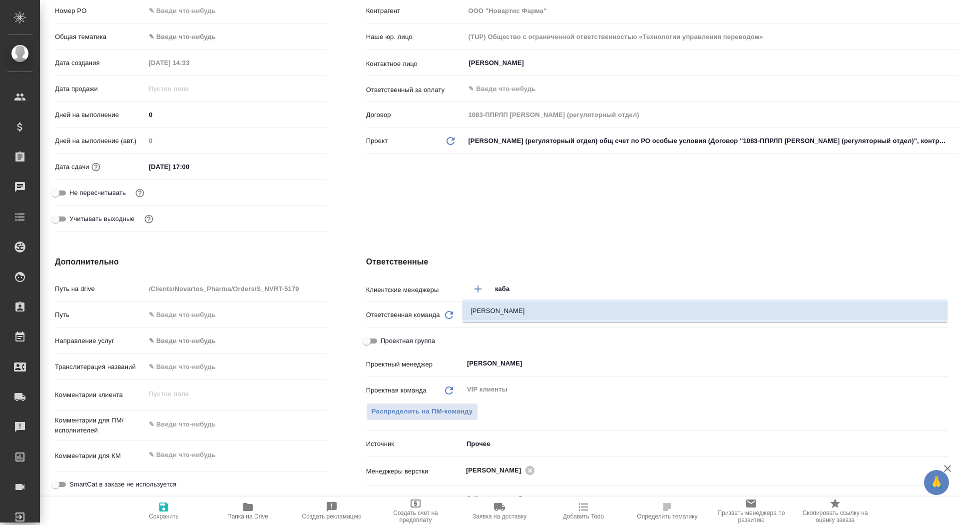
type textarea "x"
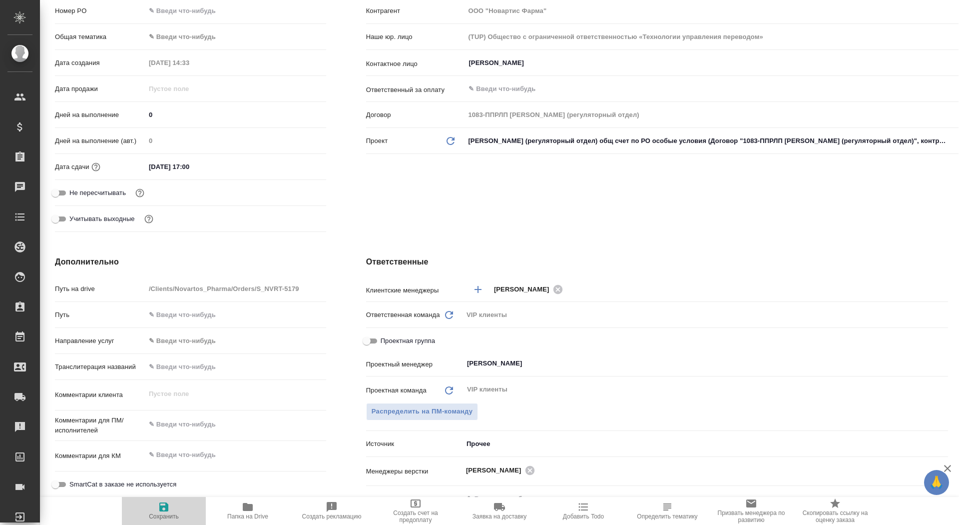
click at [177, 349] on span "Сохранить" at bounding box center [164, 510] width 72 height 19
type textarea "x"
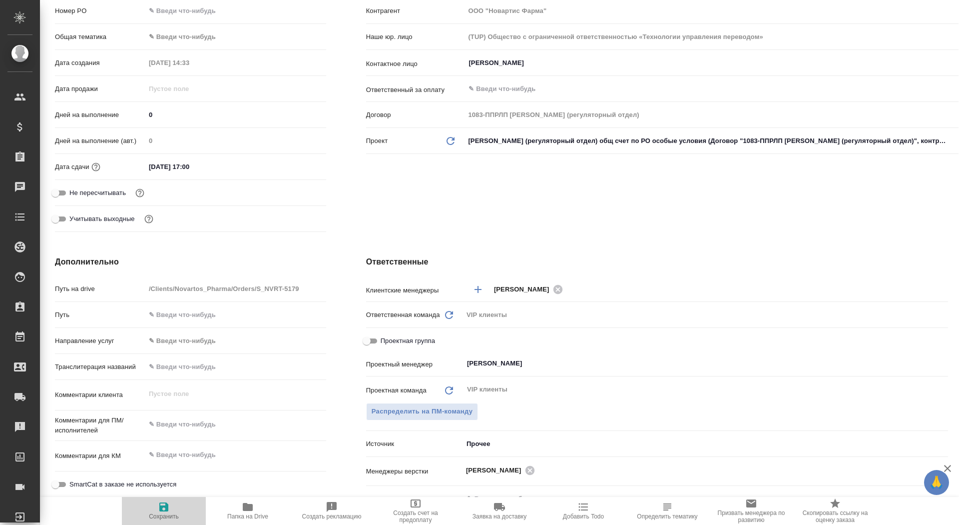
type textarea "x"
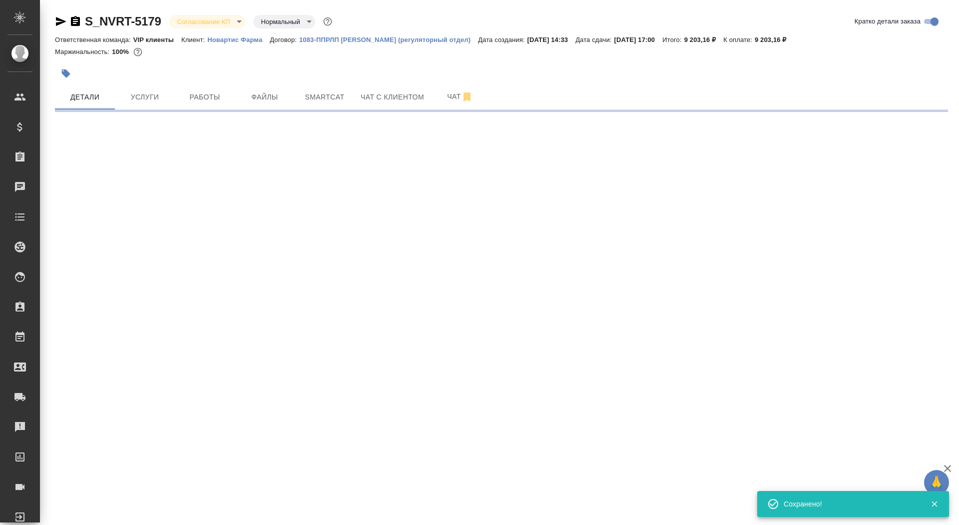
scroll to position [0, 0]
select select "RU"
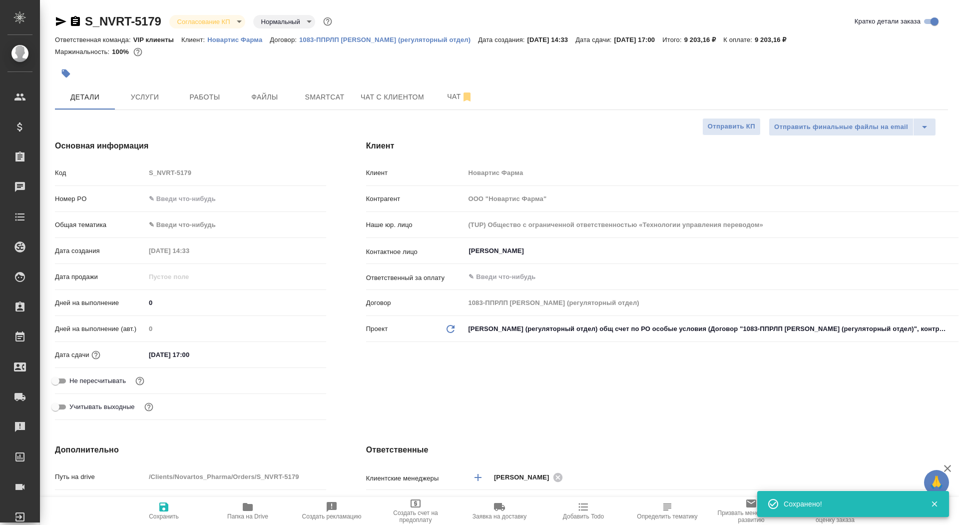
type textarea "x"
click at [158, 349] on icon "button" at bounding box center [164, 507] width 12 height 12
type textarea "x"
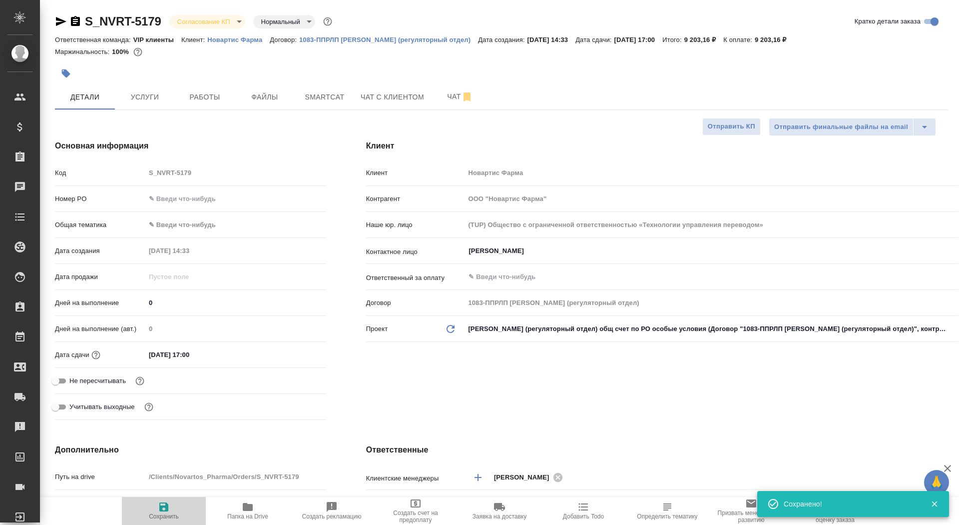
type textarea "x"
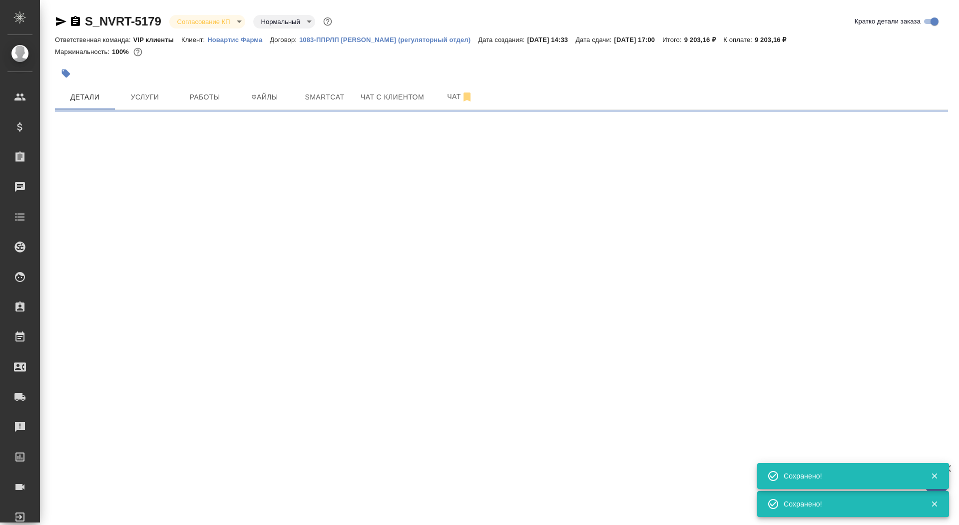
select select "RU"
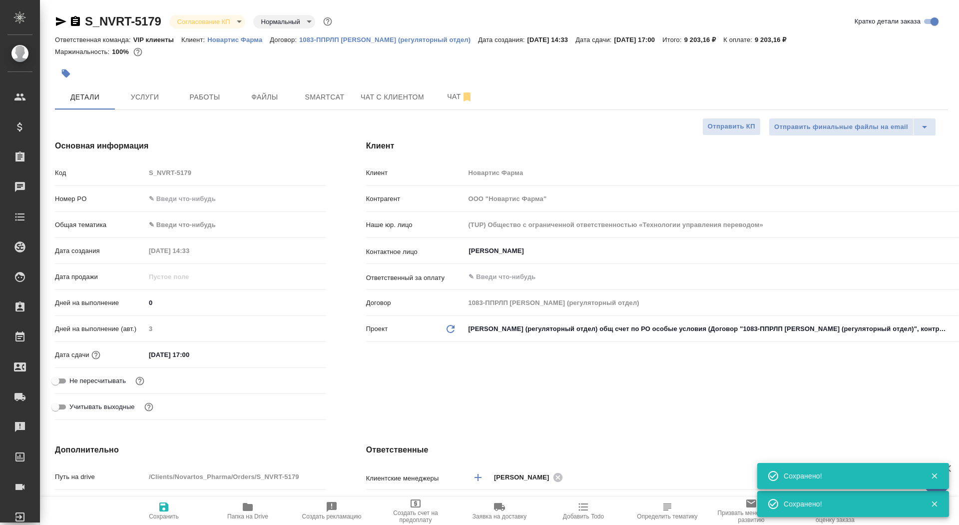
type textarea "x"
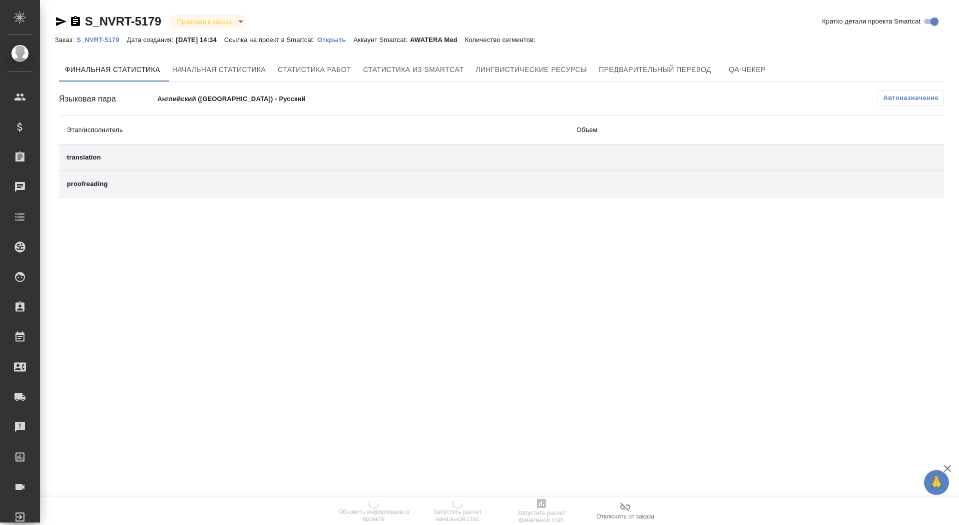
click at [349, 40] on p "Открыть" at bounding box center [335, 39] width 36 height 7
